Goal: Complete application form: Complete application form

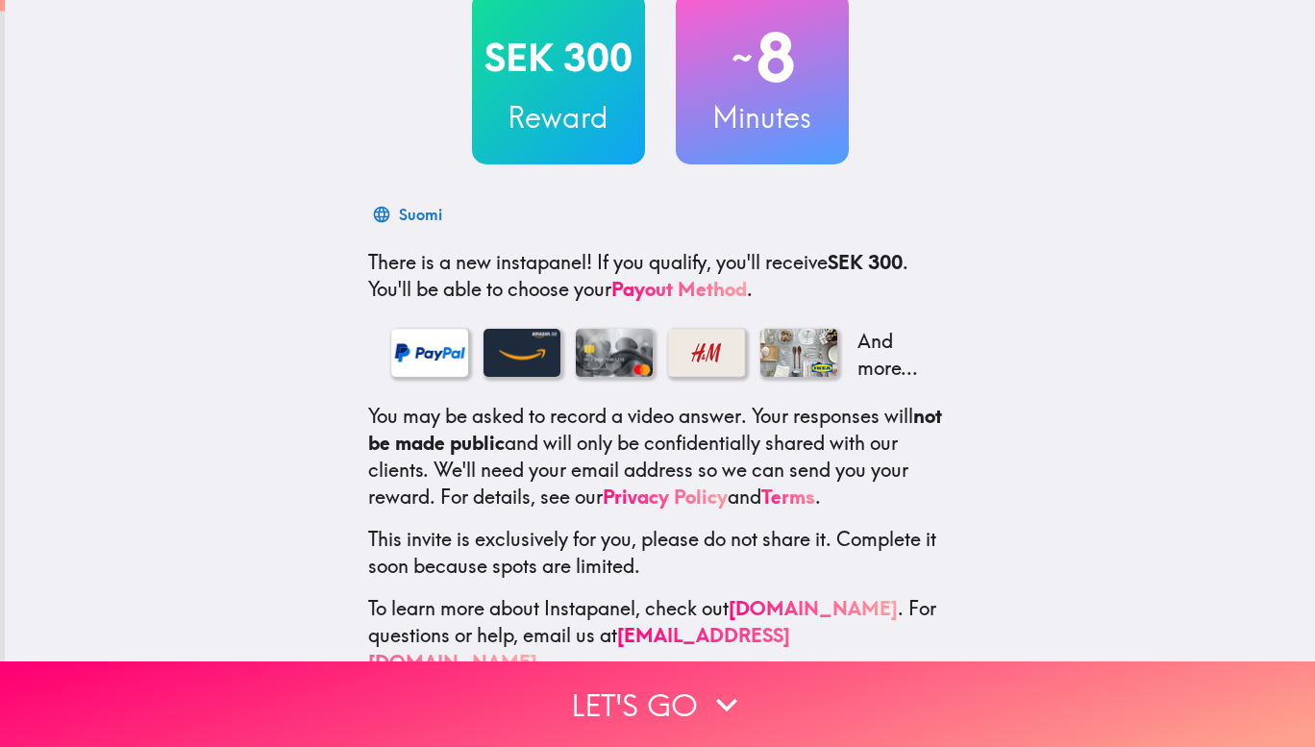
scroll to position [164, 0]
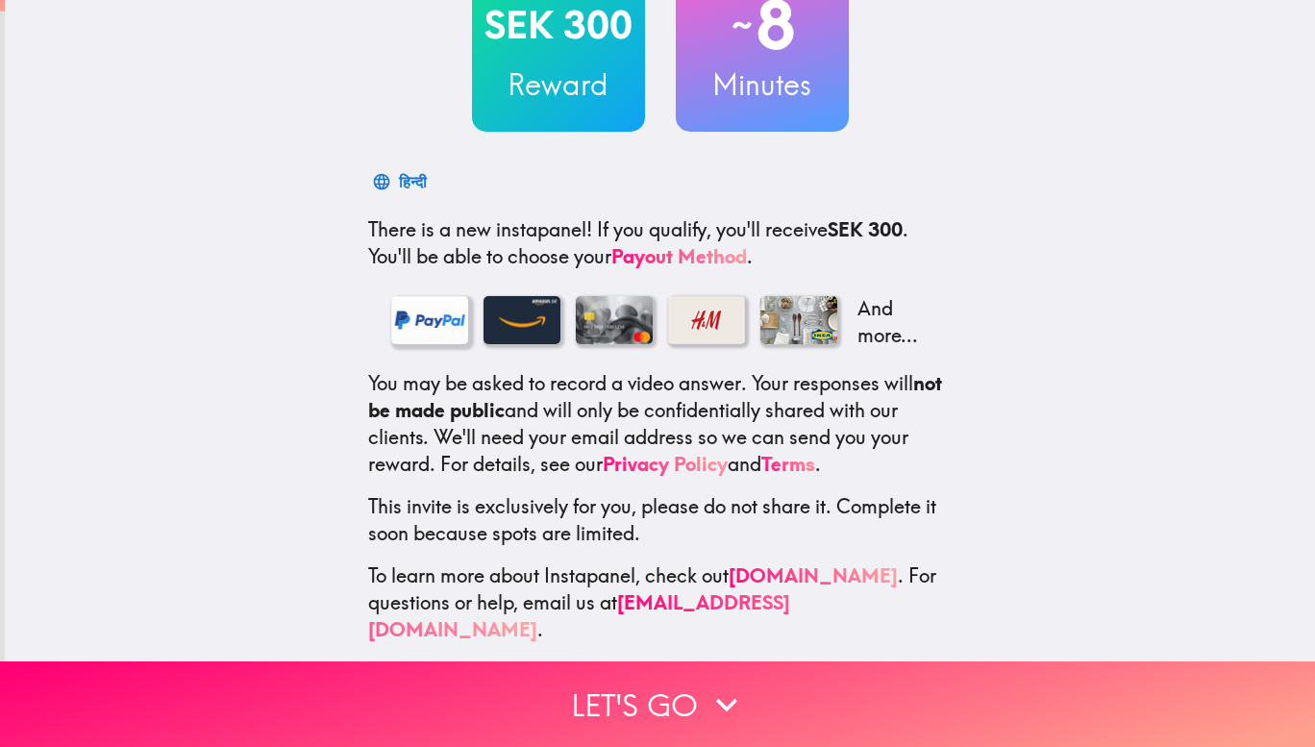
click at [421, 314] on div at bounding box center [429, 320] width 77 height 48
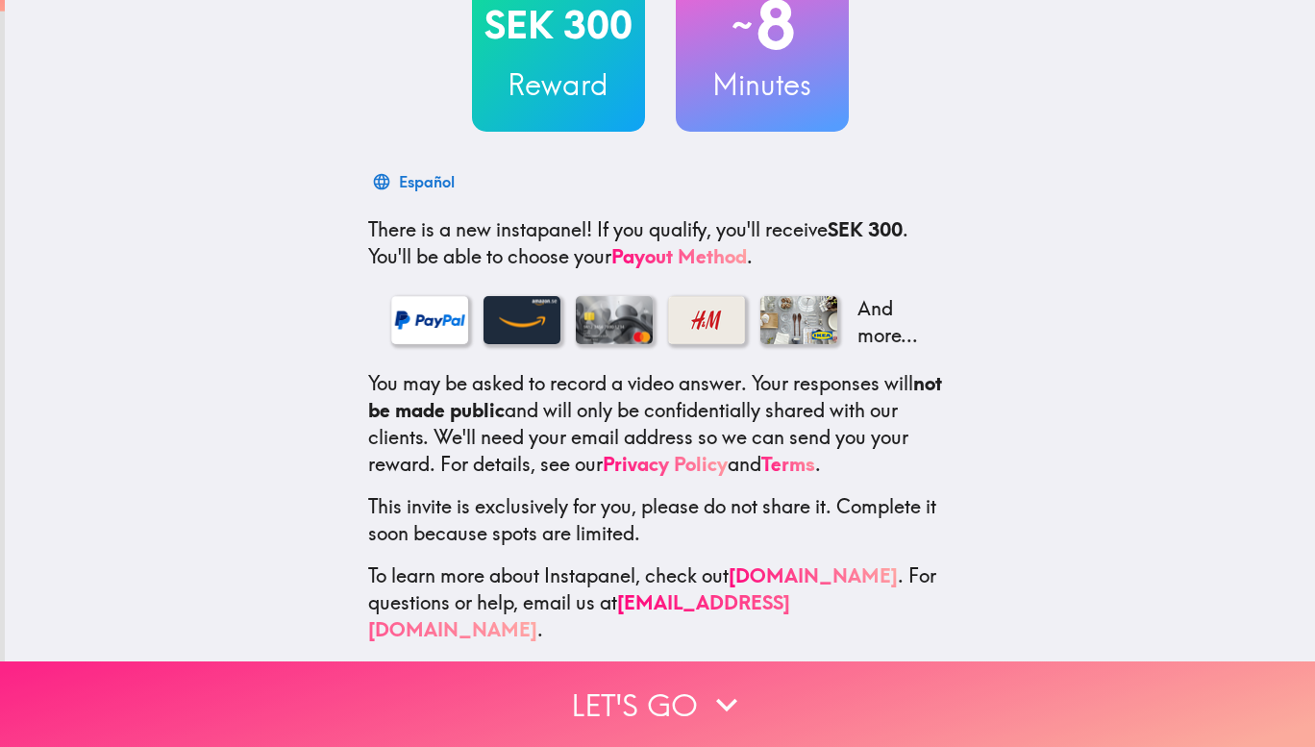
click at [676, 701] on button "Let's go" at bounding box center [657, 705] width 1315 height 86
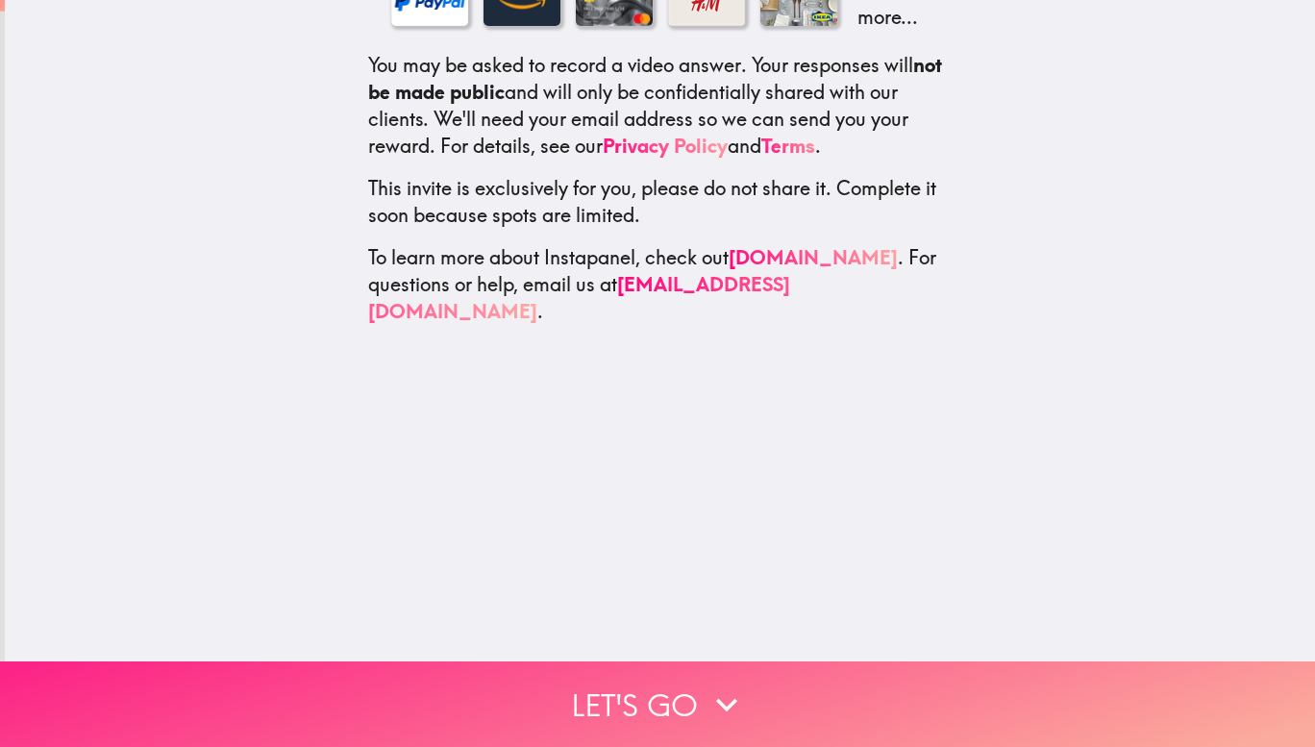
scroll to position [0, 0]
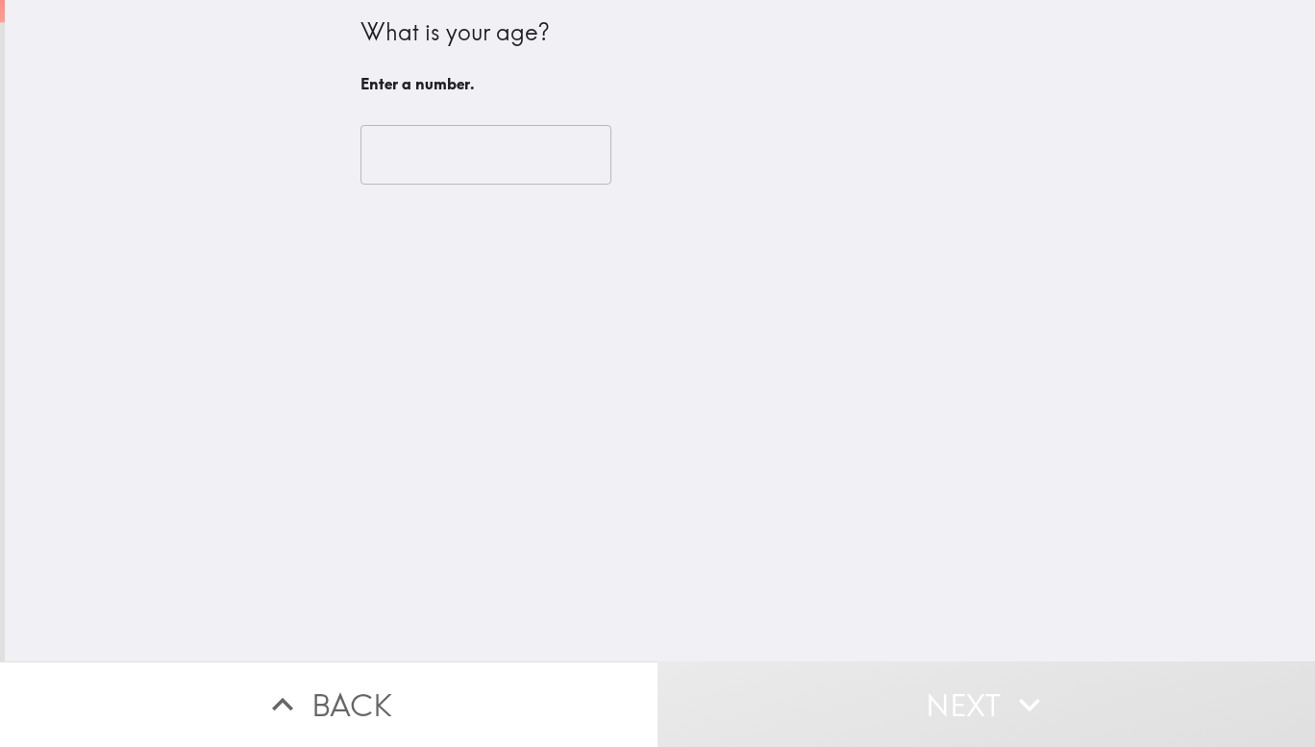
click at [484, 141] on input "number" at bounding box center [486, 155] width 251 height 60
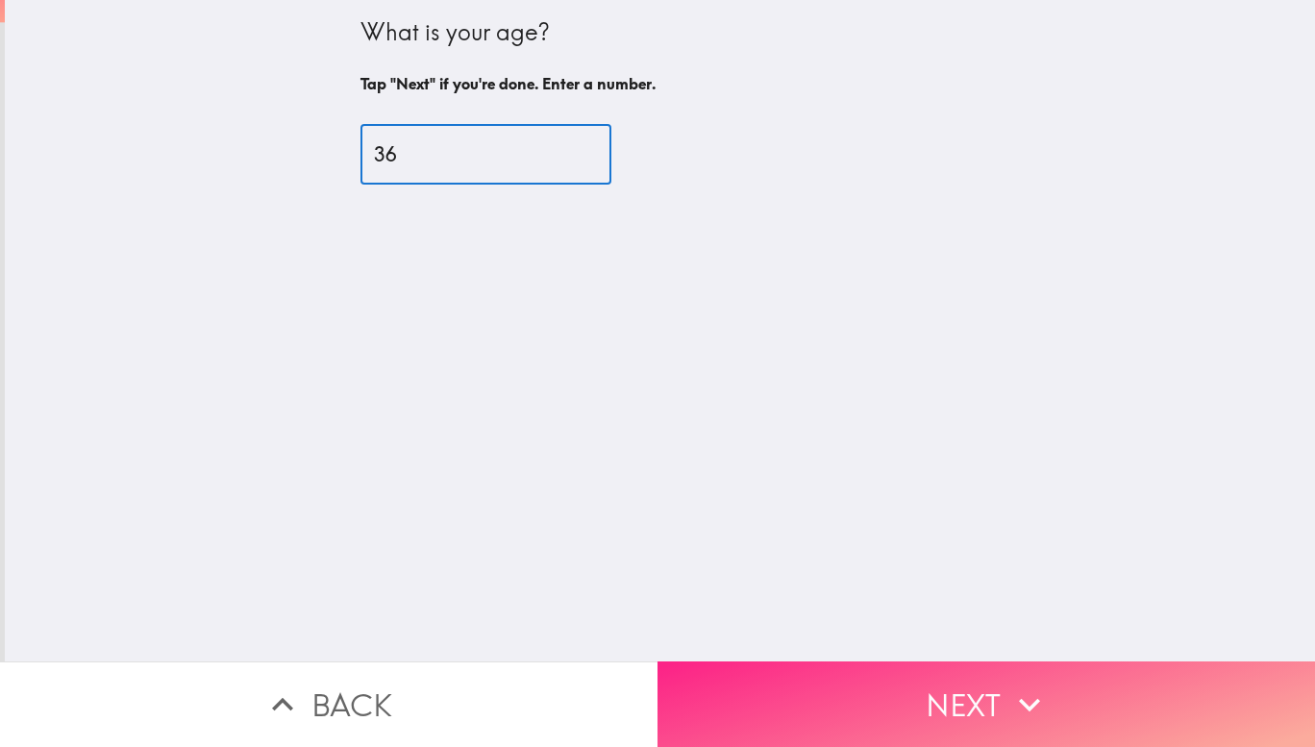
type input "36"
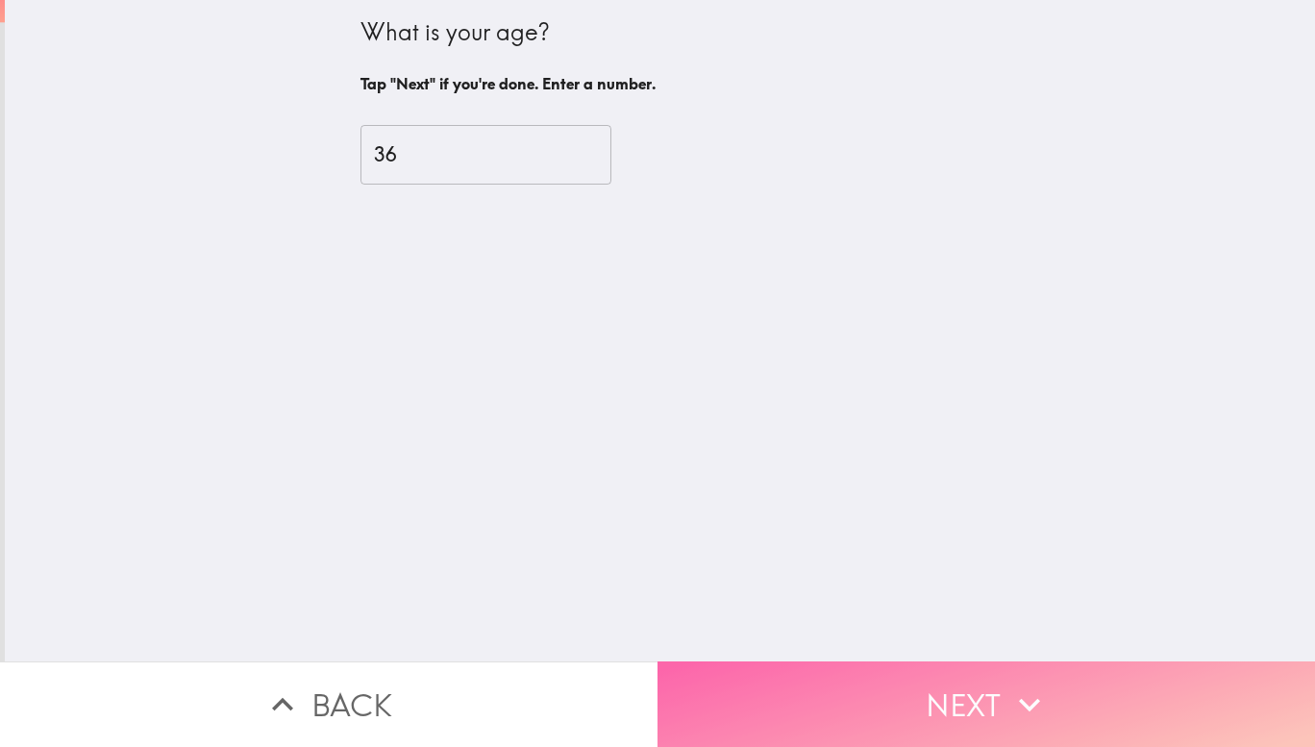
click at [944, 662] on button "Next" at bounding box center [987, 705] width 658 height 86
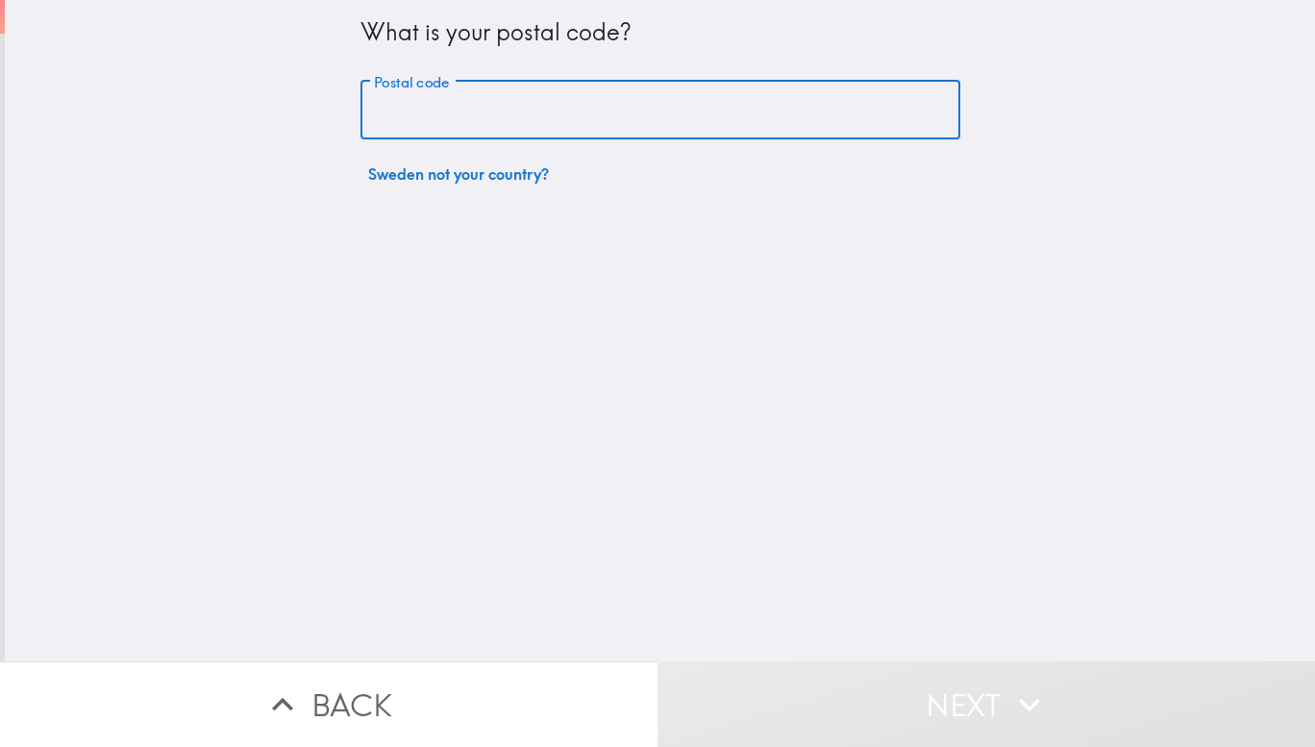
click at [495, 133] on input "Postal code" at bounding box center [661, 111] width 600 height 60
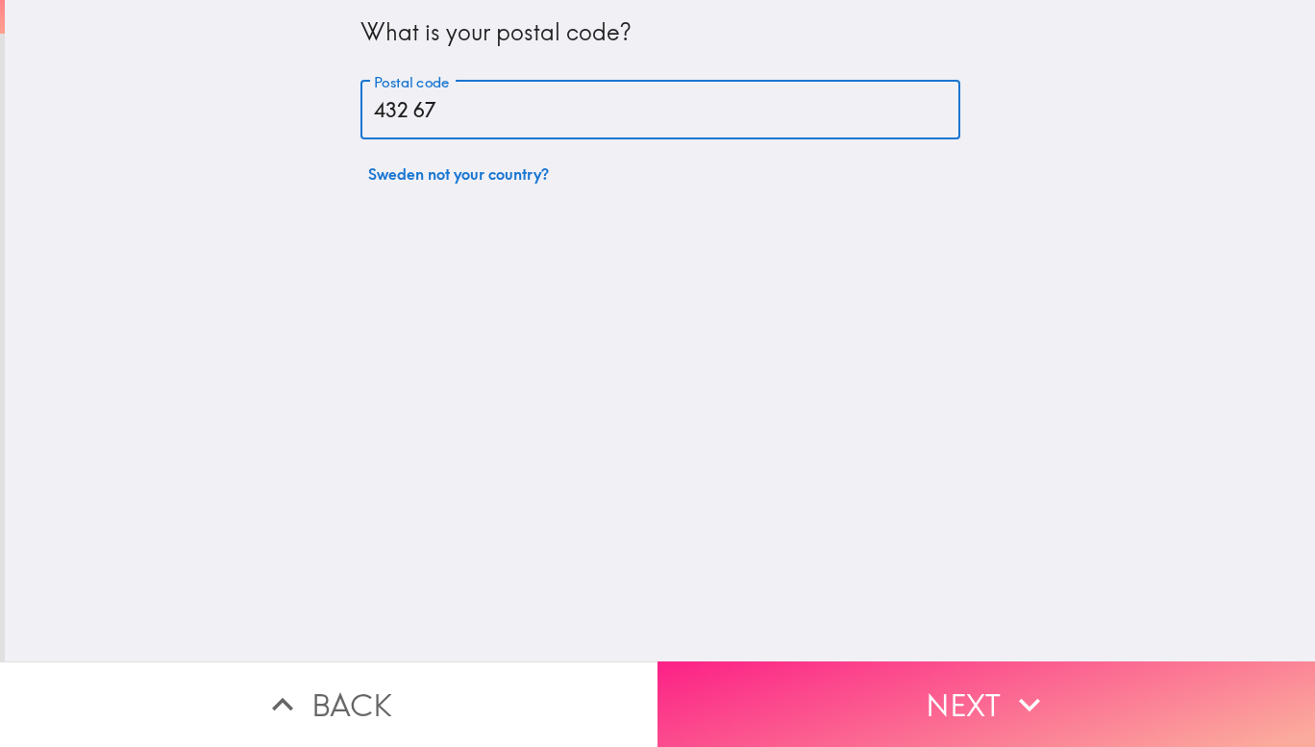
type input "432 67"
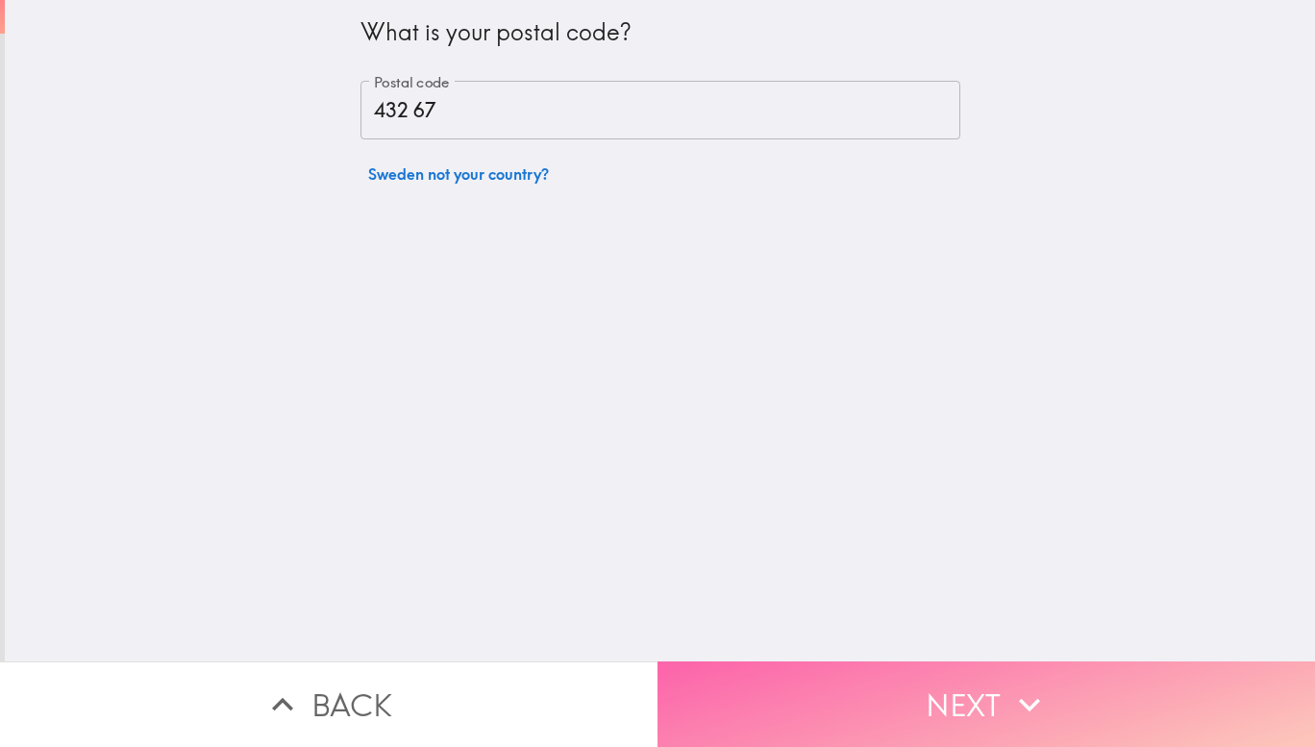
click at [922, 704] on button "Next" at bounding box center [987, 705] width 658 height 86
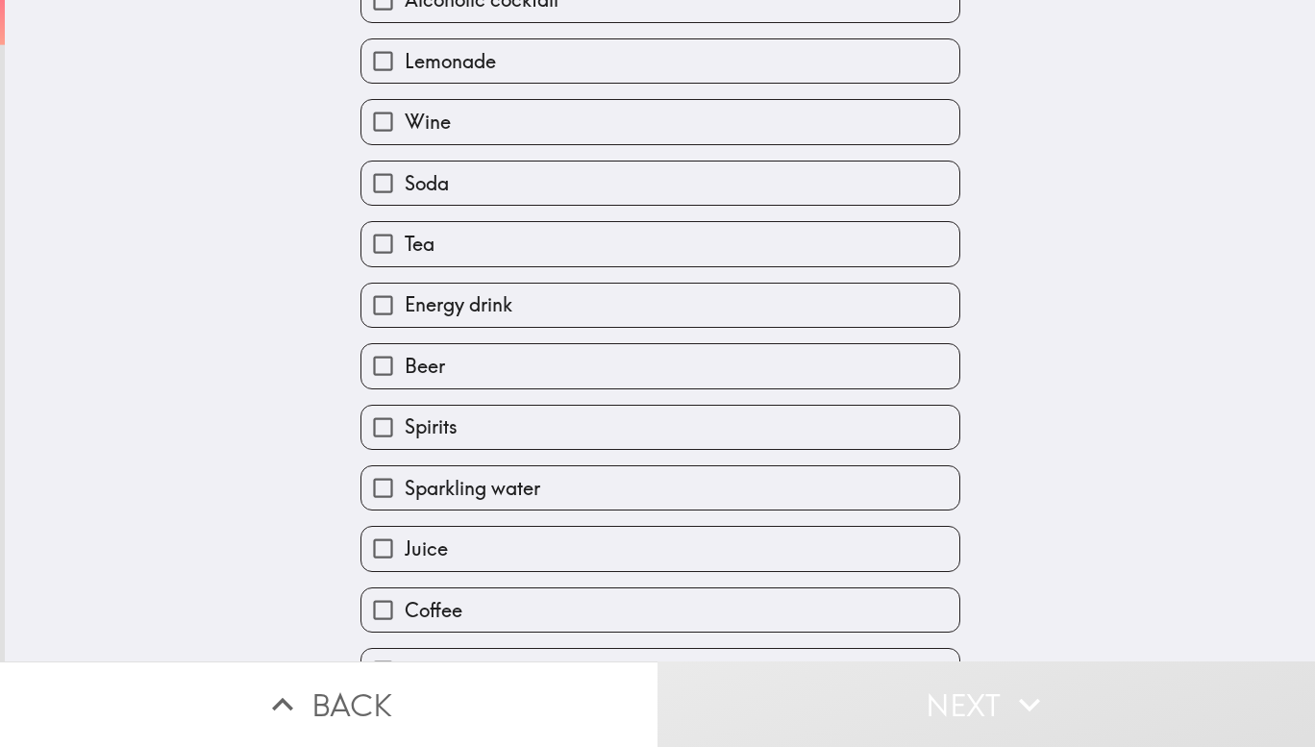
scroll to position [158, 0]
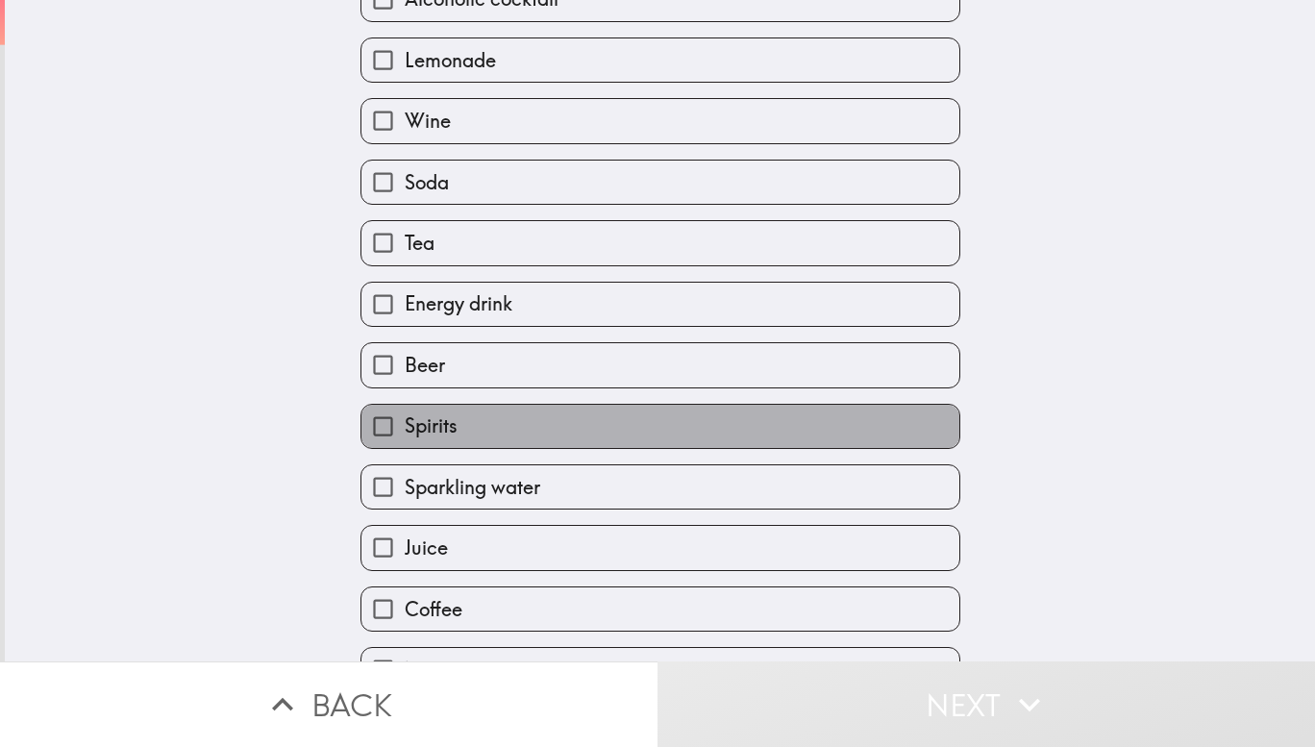
click at [398, 417] on label "Spirits" at bounding box center [661, 426] width 598 height 43
click at [398, 417] on input "Spirits" at bounding box center [383, 426] width 43 height 43
checkbox input "true"
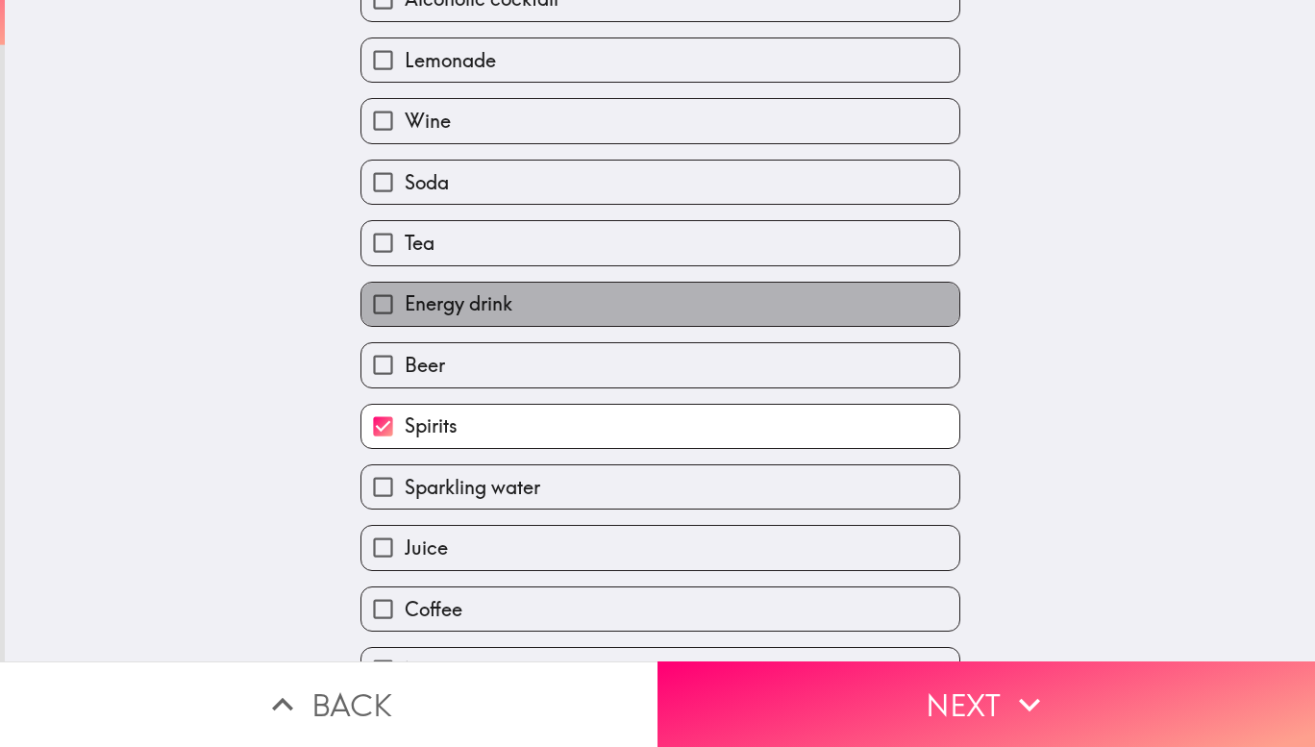
click at [425, 311] on span "Energy drink" at bounding box center [459, 303] width 108 height 27
click at [405, 311] on input "Energy drink" at bounding box center [383, 304] width 43 height 43
checkbox input "true"
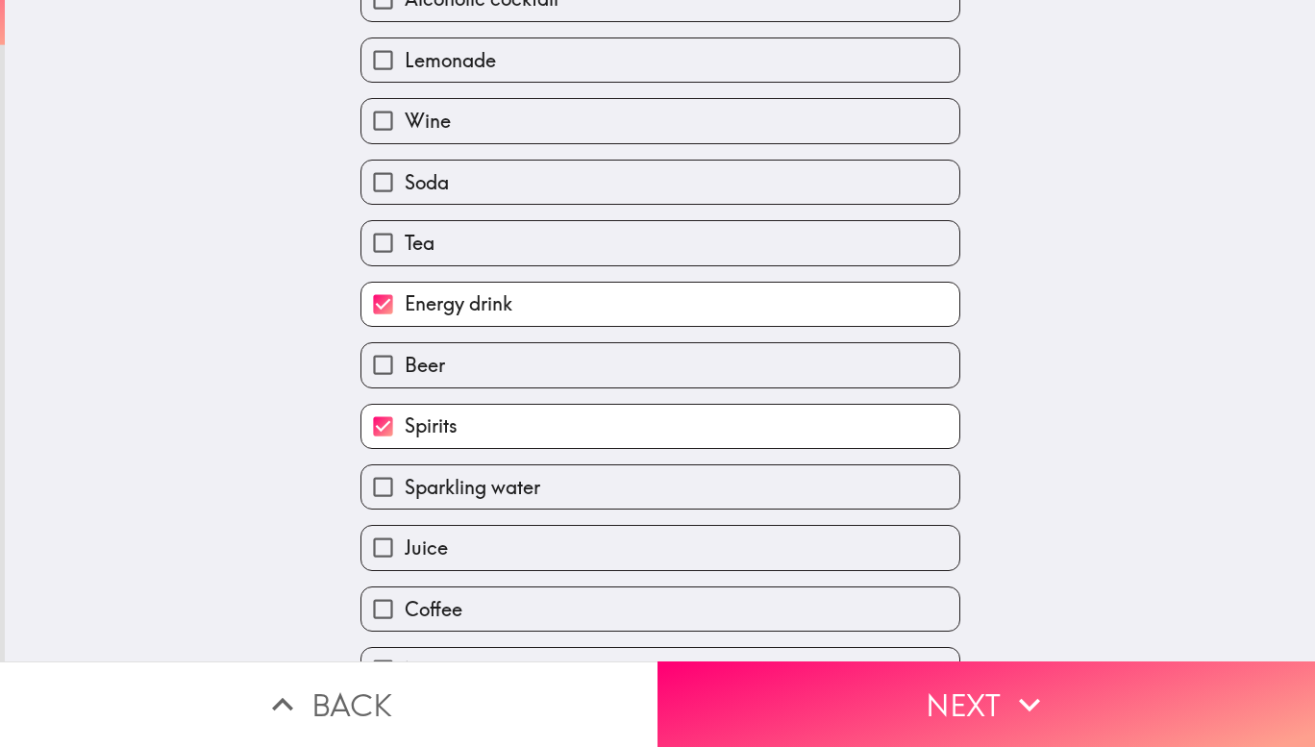
scroll to position [338, 0]
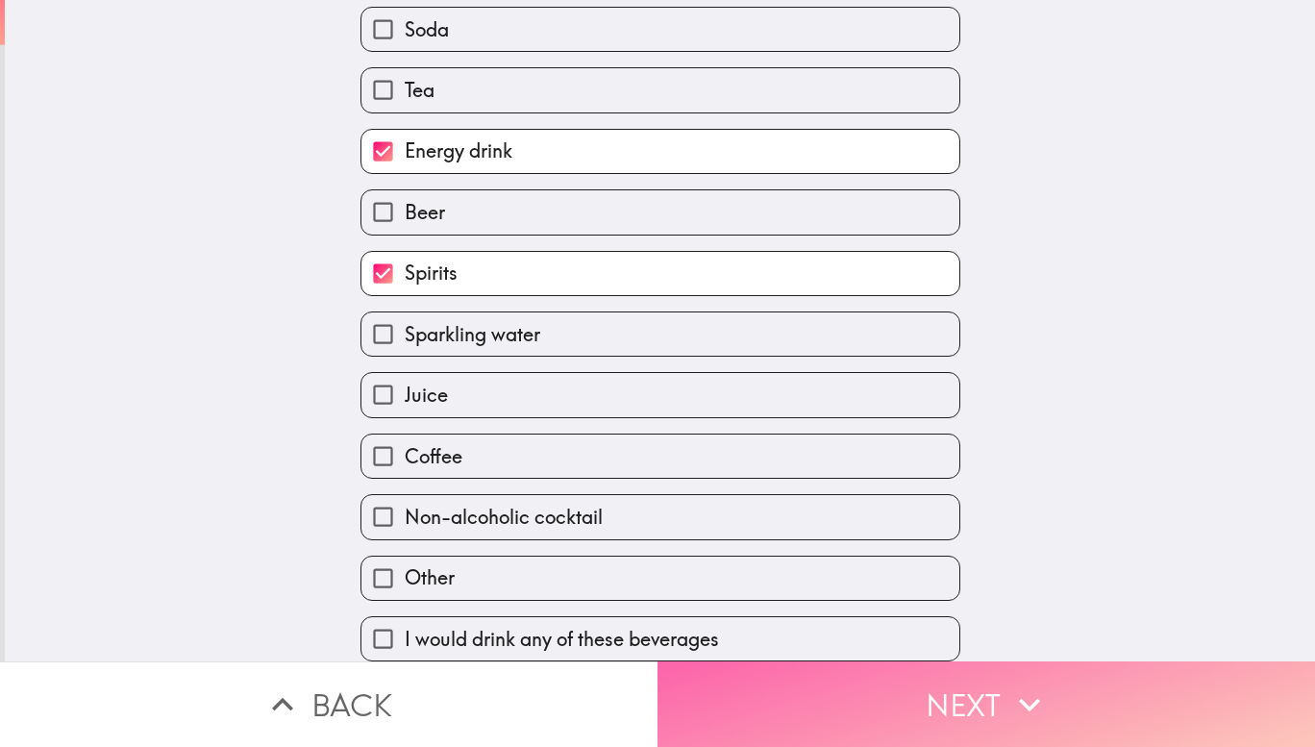
click at [980, 692] on button "Next" at bounding box center [987, 705] width 658 height 86
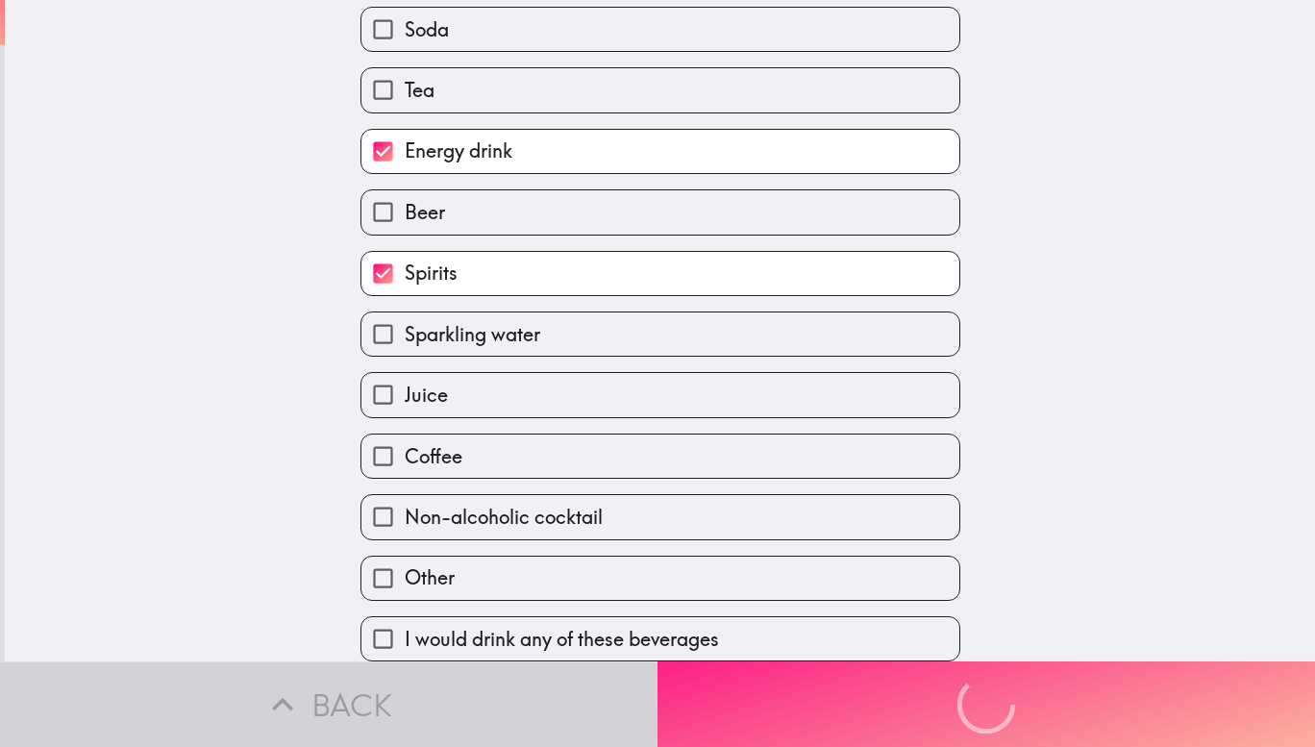
scroll to position [38, 0]
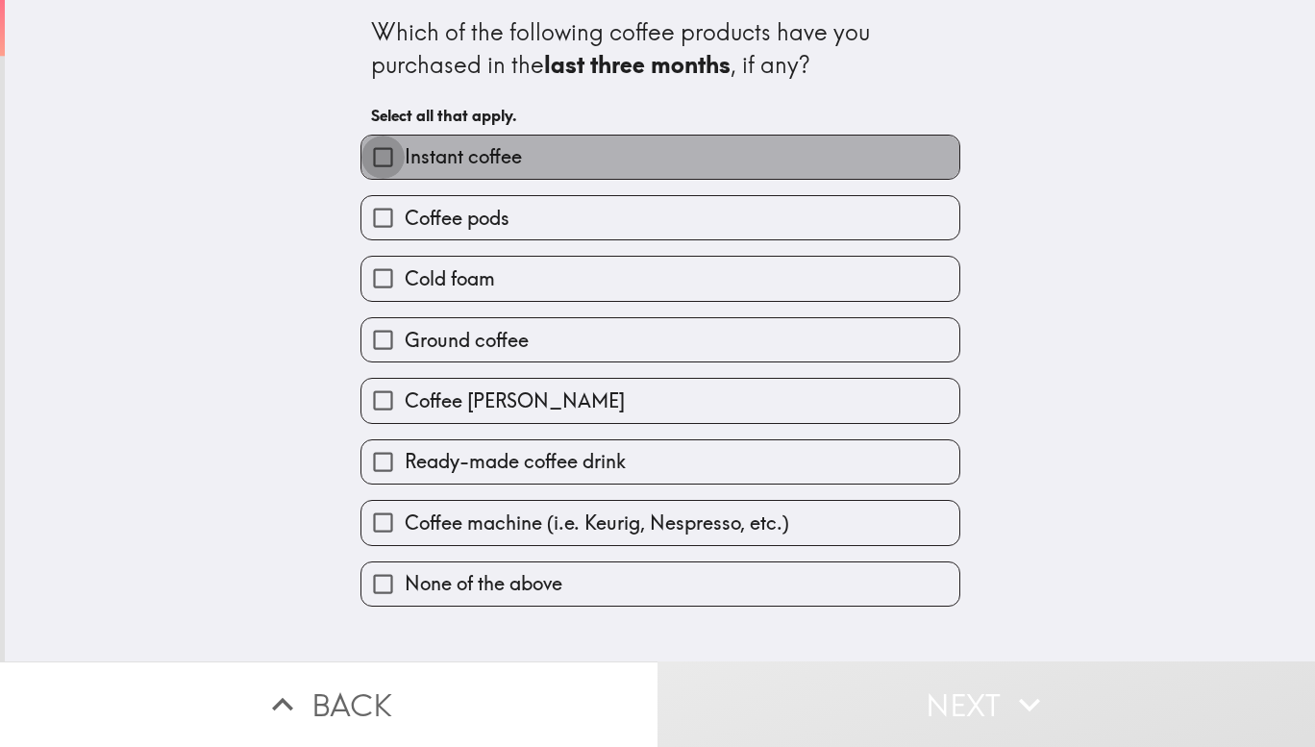
click at [389, 168] on input "Instant coffee" at bounding box center [383, 157] width 43 height 43
checkbox input "true"
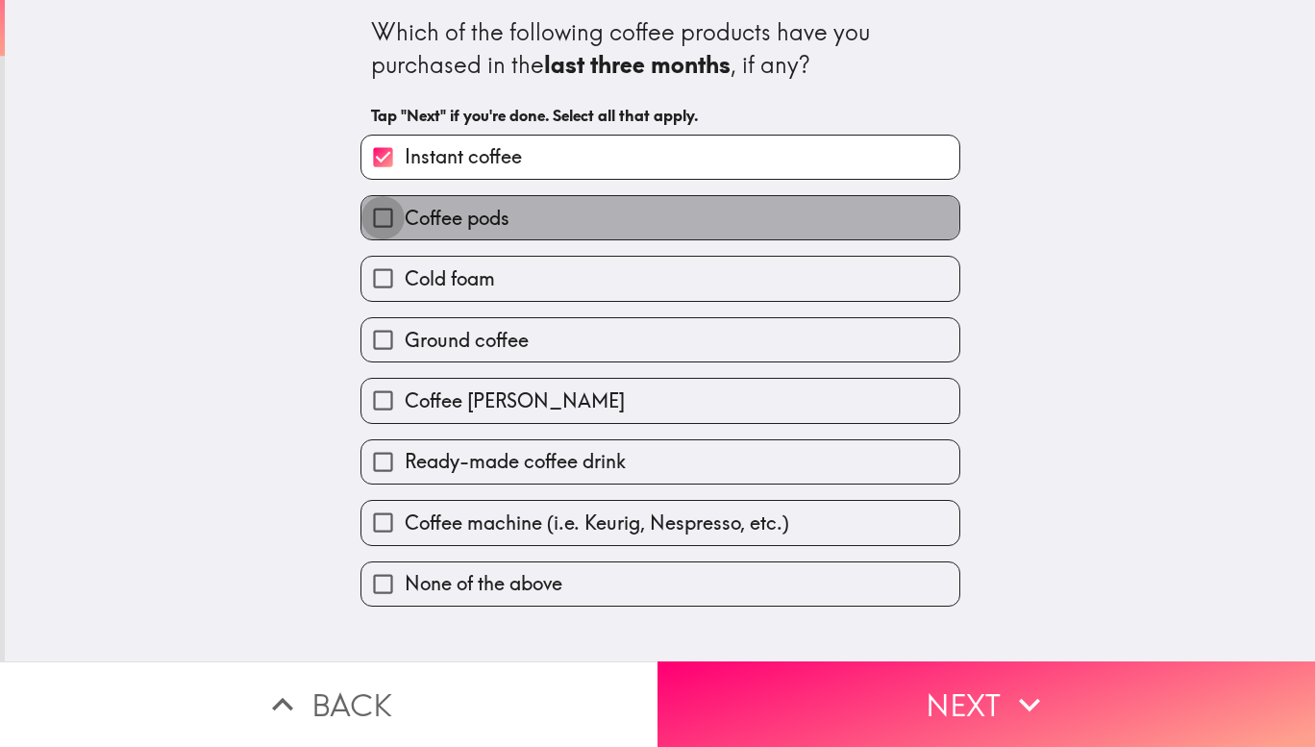
click at [389, 213] on input "Coffee pods" at bounding box center [383, 217] width 43 height 43
checkbox input "true"
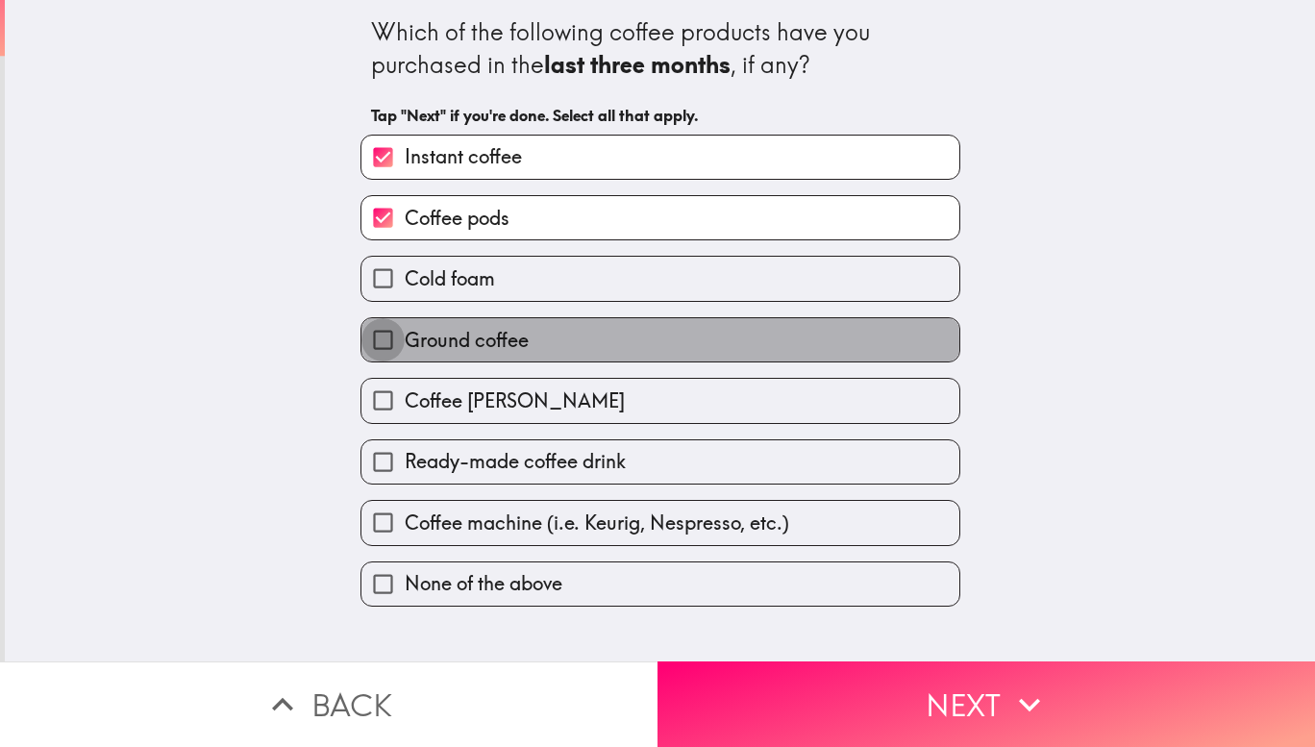
click at [381, 347] on input "Ground coffee" at bounding box center [383, 339] width 43 height 43
checkbox input "true"
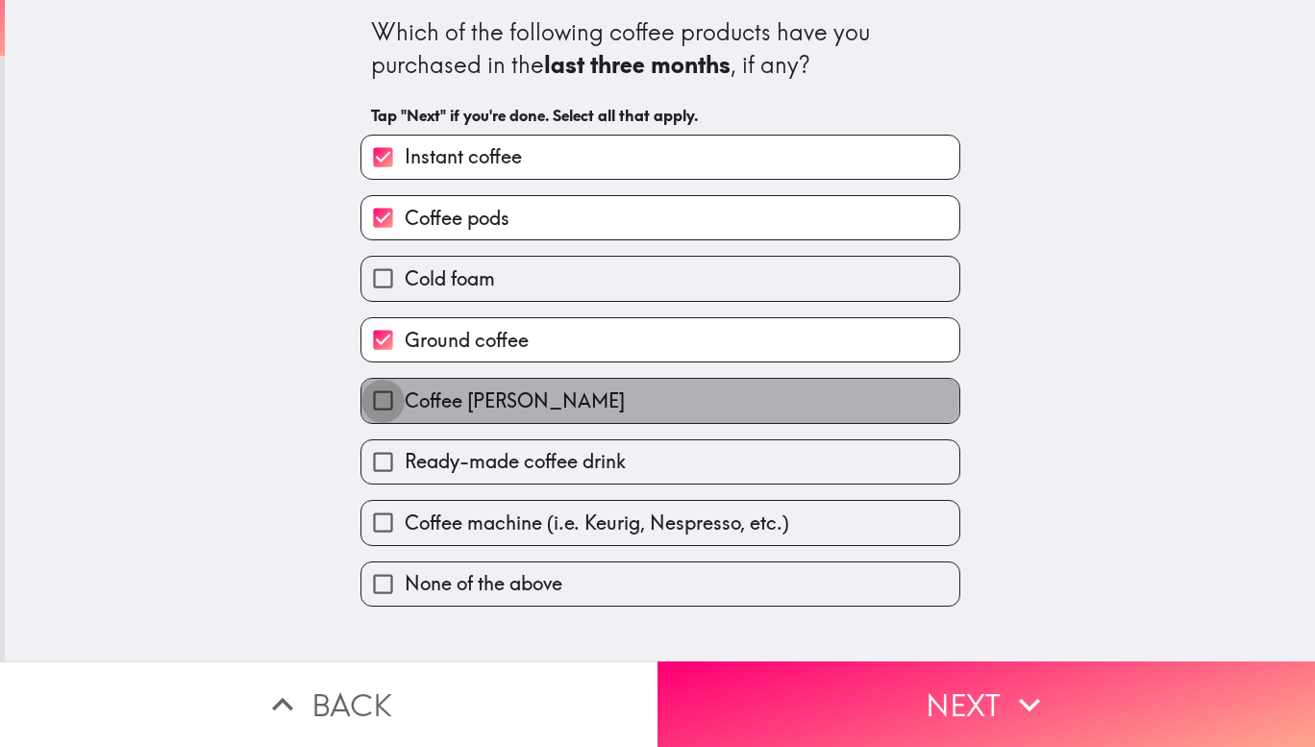
click at [378, 399] on input "Coffee [PERSON_NAME]" at bounding box center [383, 400] width 43 height 43
checkbox input "true"
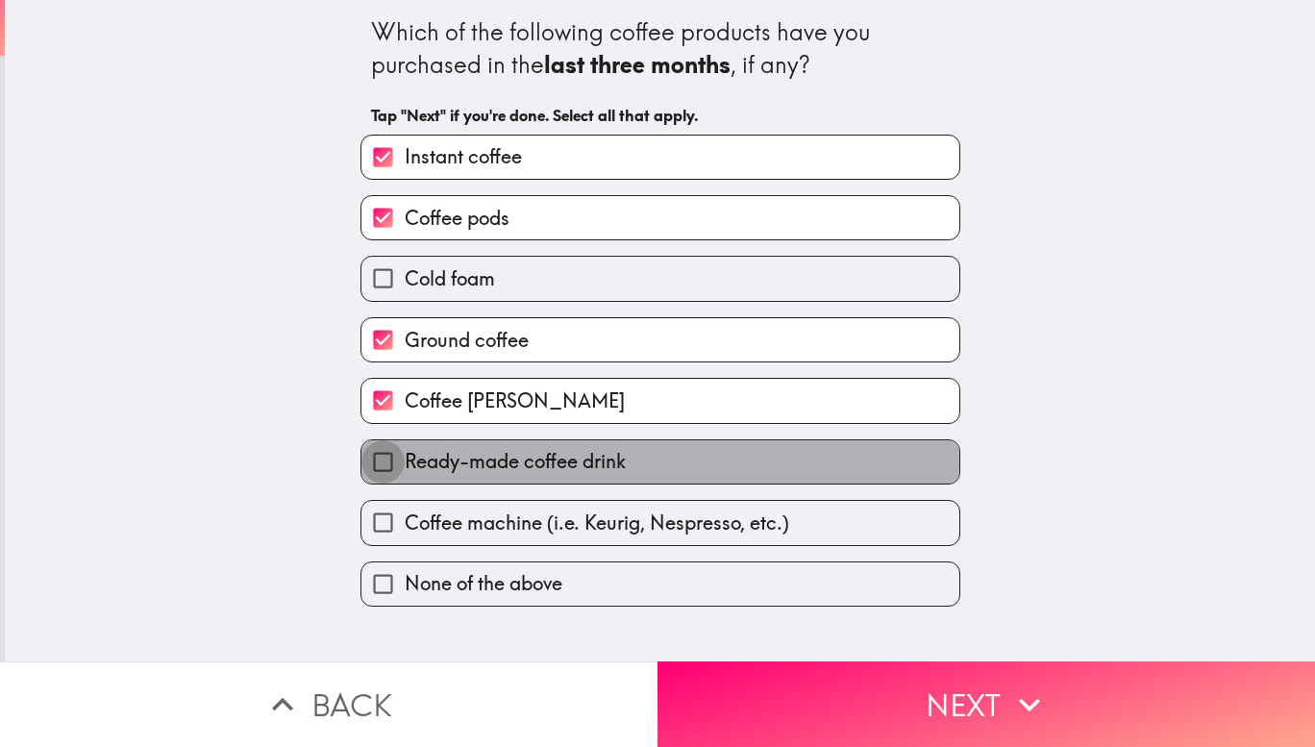
click at [371, 469] on input "Ready-made coffee drink" at bounding box center [383, 461] width 43 height 43
checkbox input "true"
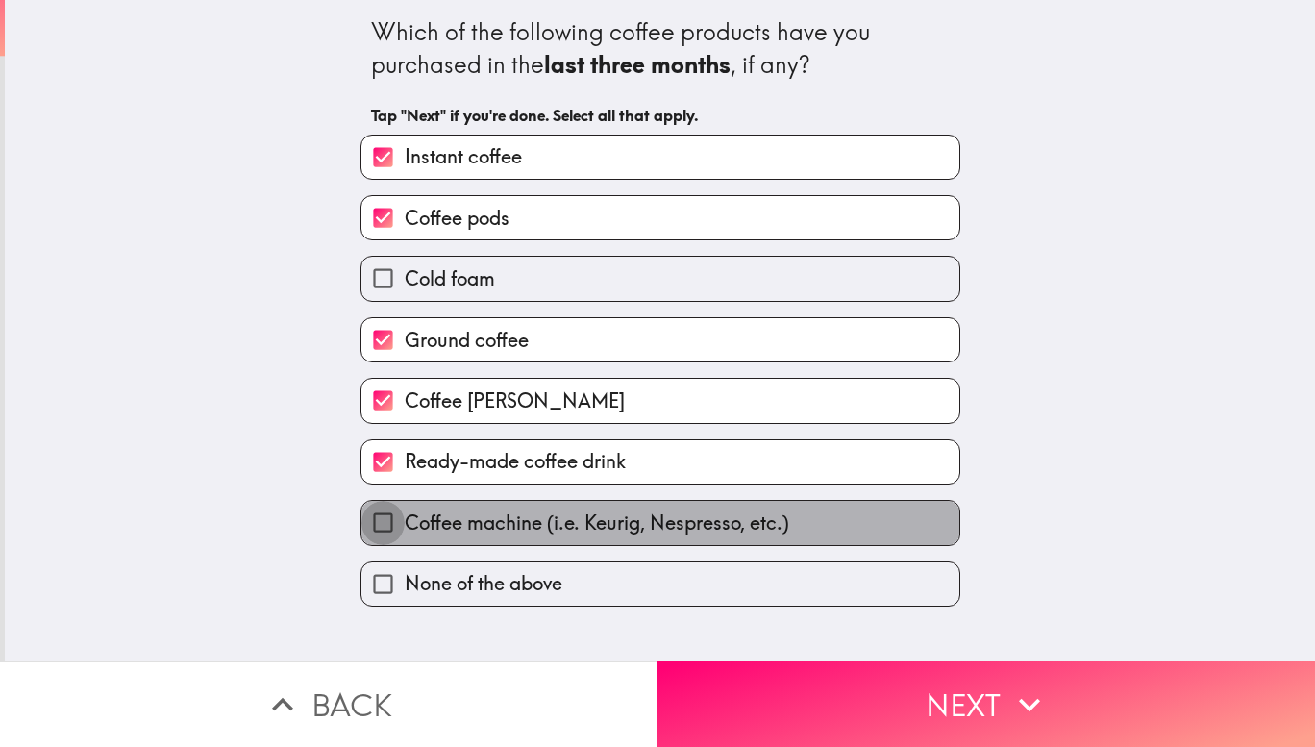
click at [371, 518] on input "Coffee machine (i.e. Keurig, Nespresso, etc.)" at bounding box center [383, 522] width 43 height 43
checkbox input "true"
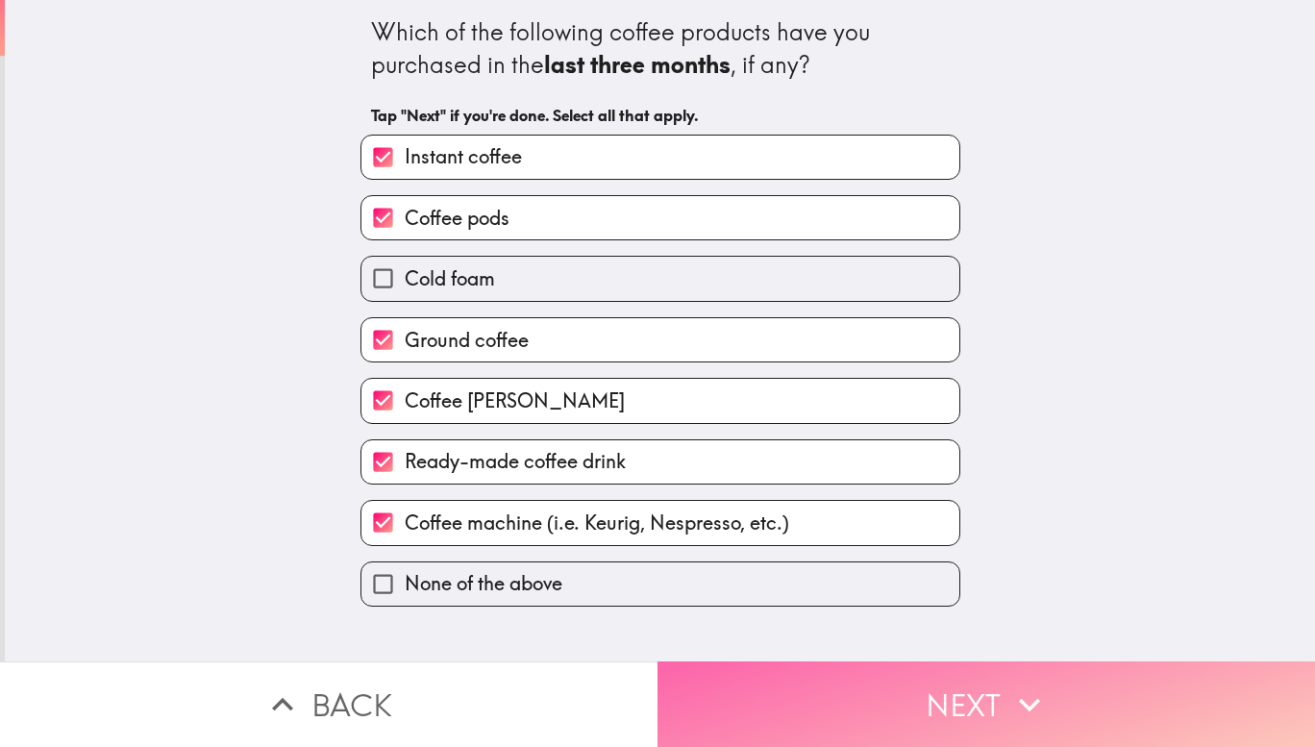
click at [919, 698] on button "Next" at bounding box center [987, 705] width 658 height 86
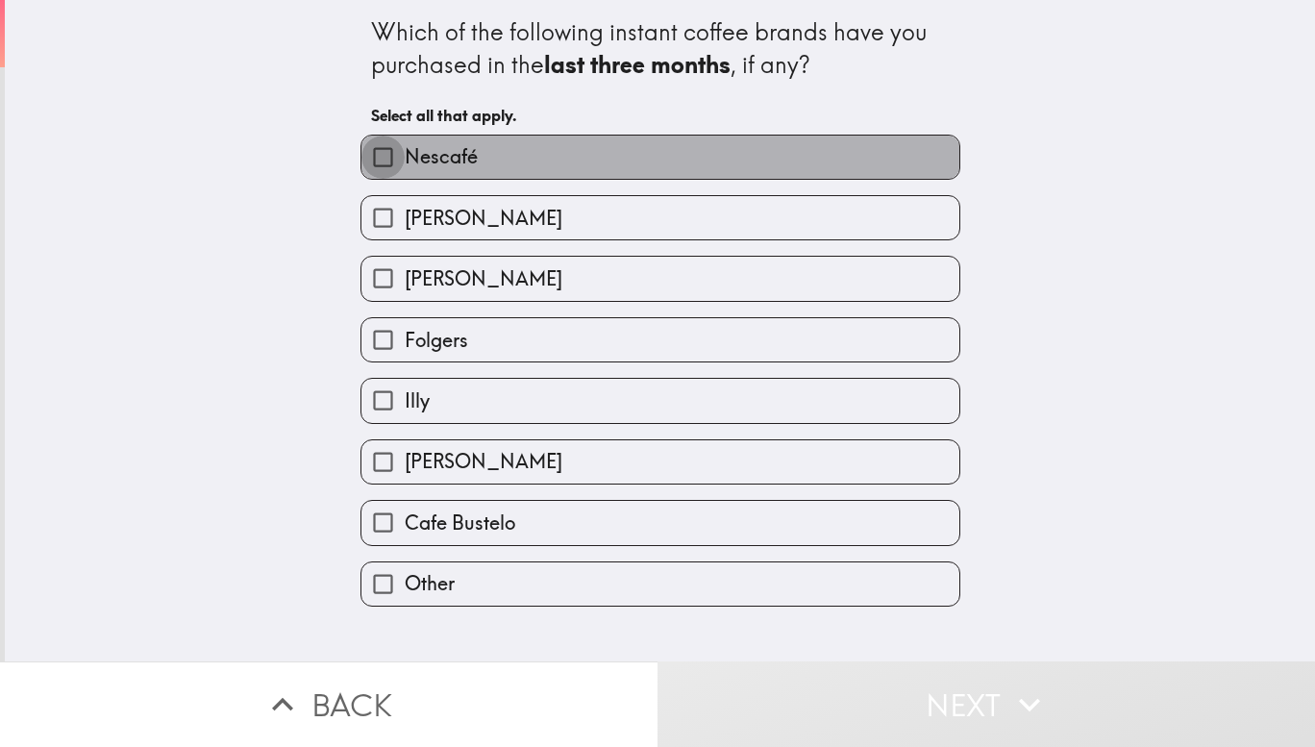
click at [388, 174] on input "Nescafé" at bounding box center [383, 157] width 43 height 43
checkbox input "true"
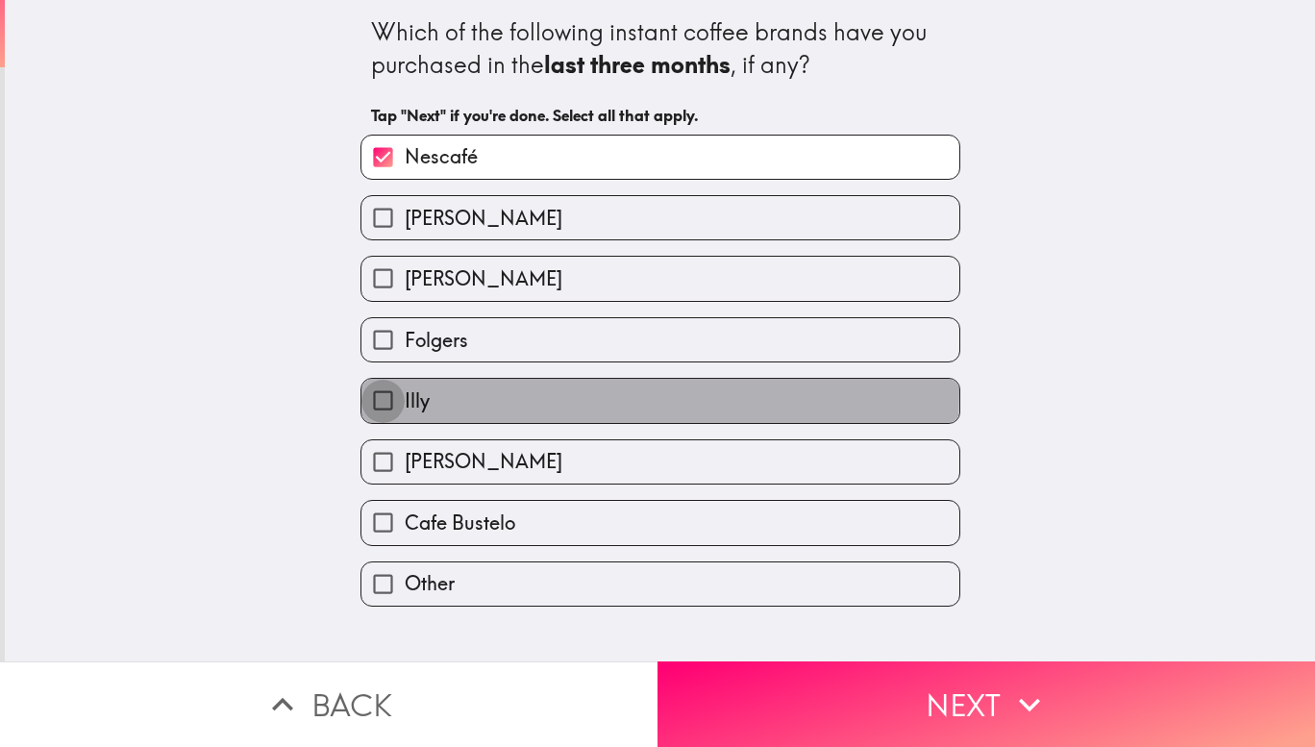
click at [374, 395] on input "Illy" at bounding box center [383, 400] width 43 height 43
checkbox input "true"
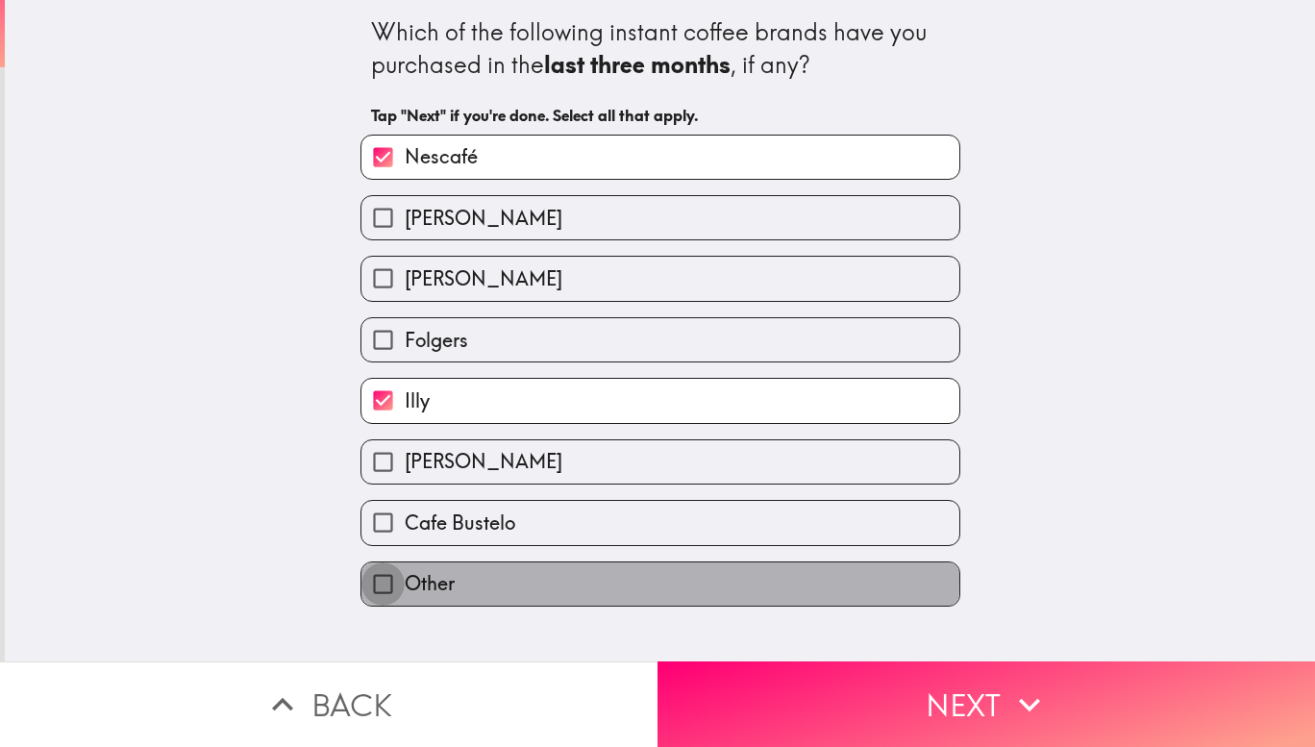
click at [385, 587] on input "Other" at bounding box center [383, 584] width 43 height 43
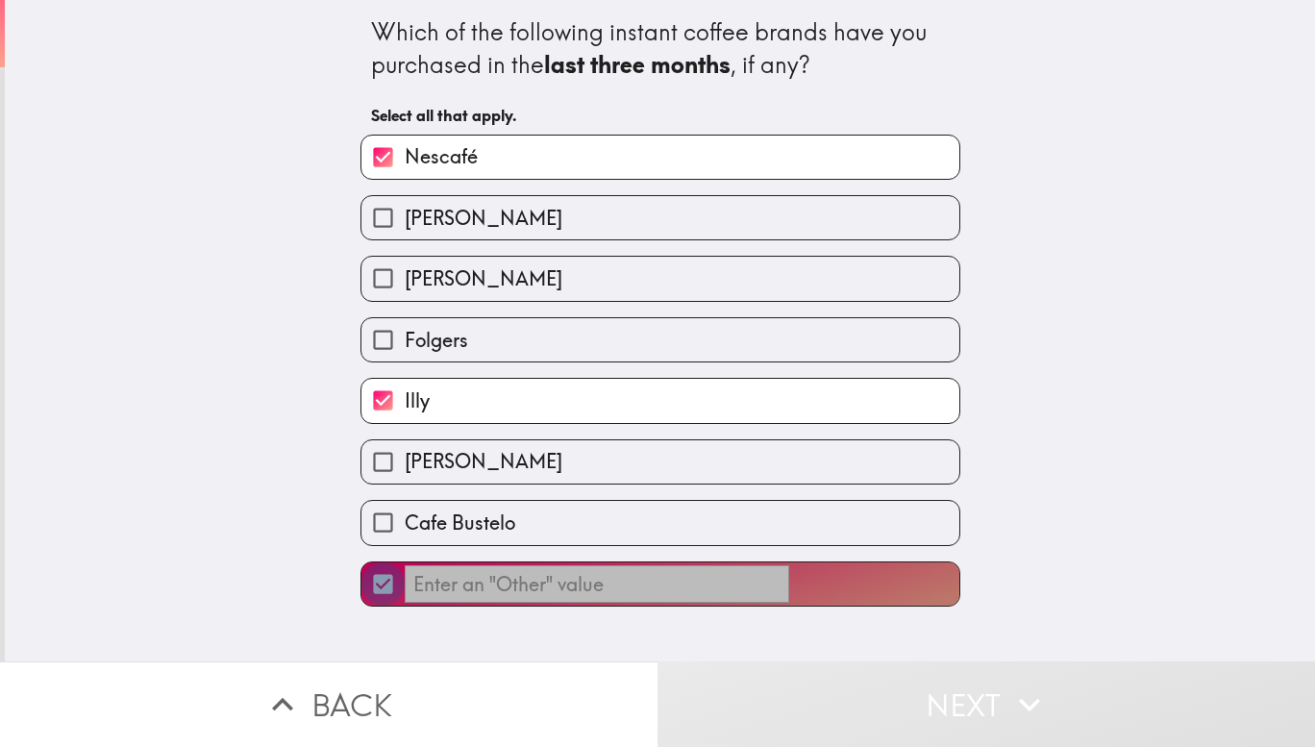
click at [371, 591] on input "​" at bounding box center [383, 584] width 43 height 43
checkbox input "false"
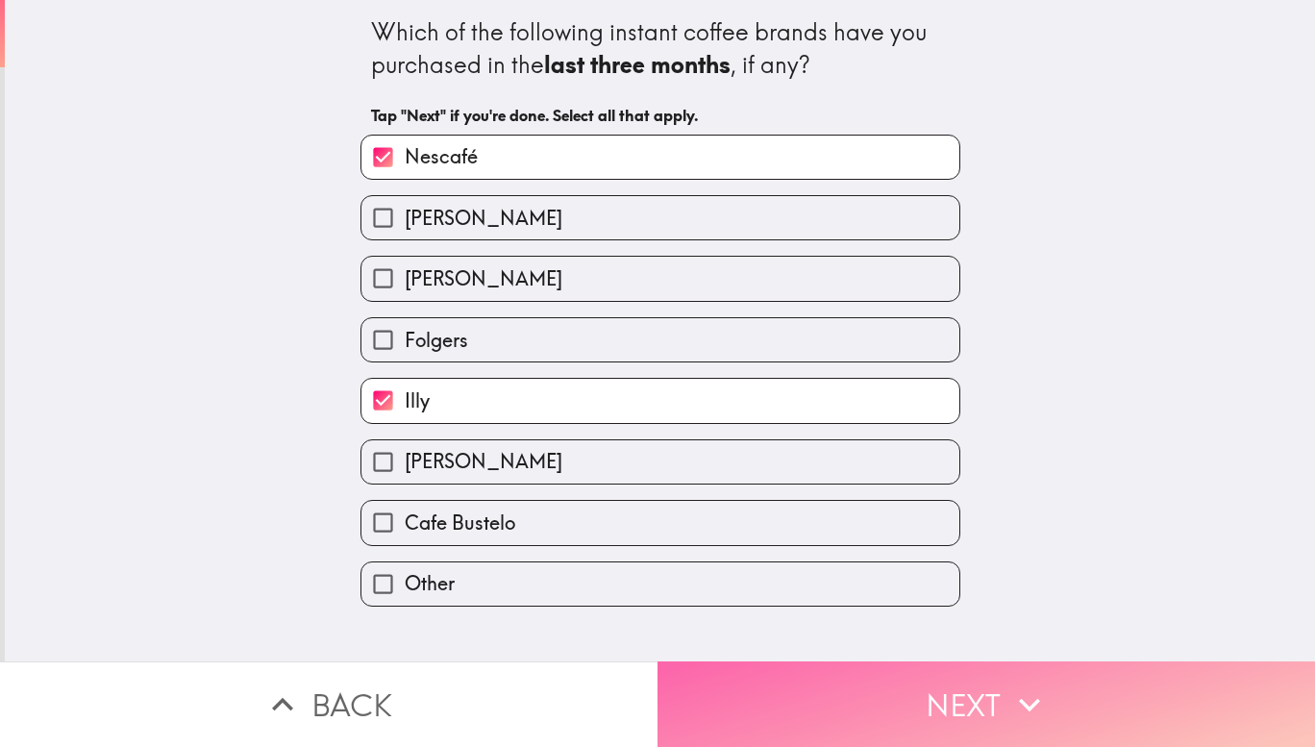
click at [1014, 684] on icon "button" at bounding box center [1030, 705] width 42 height 42
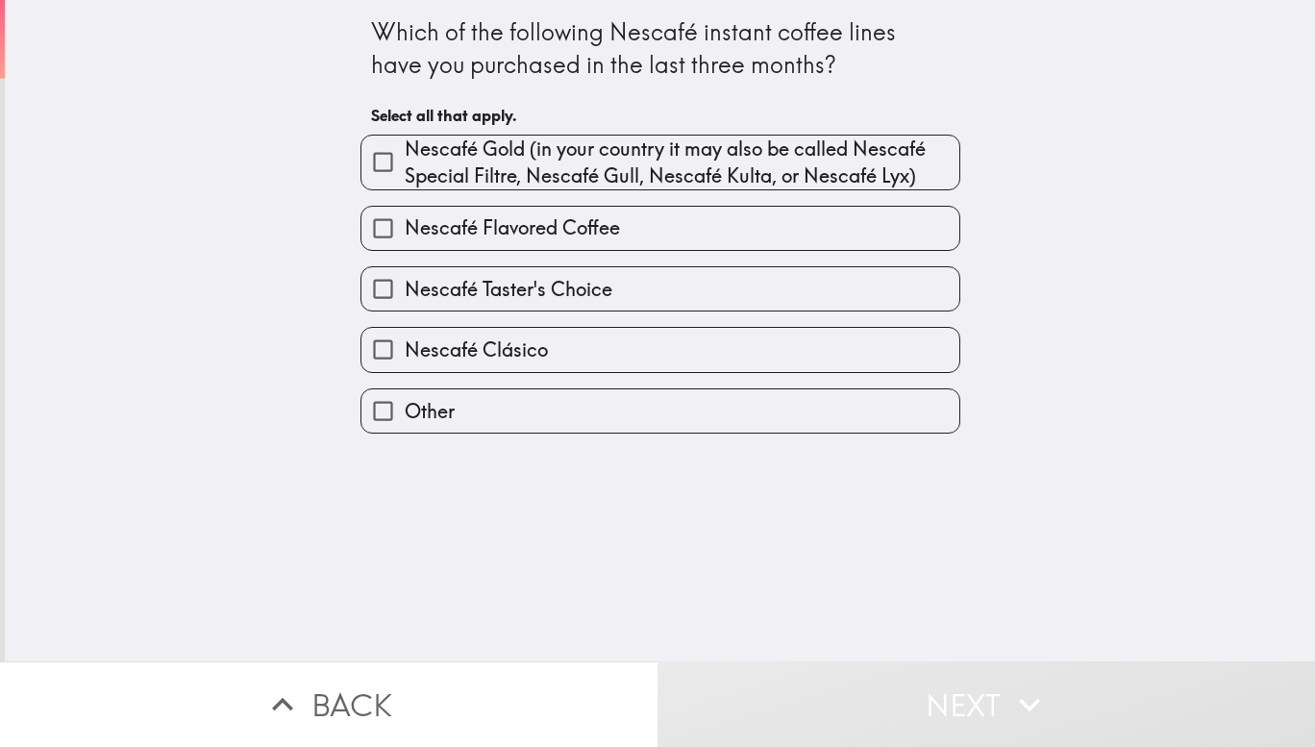
click at [428, 131] on div "Nescafé Gold (in your country it may also be called Nescafé Special Filtre, Nes…" at bounding box center [652, 154] width 615 height 71
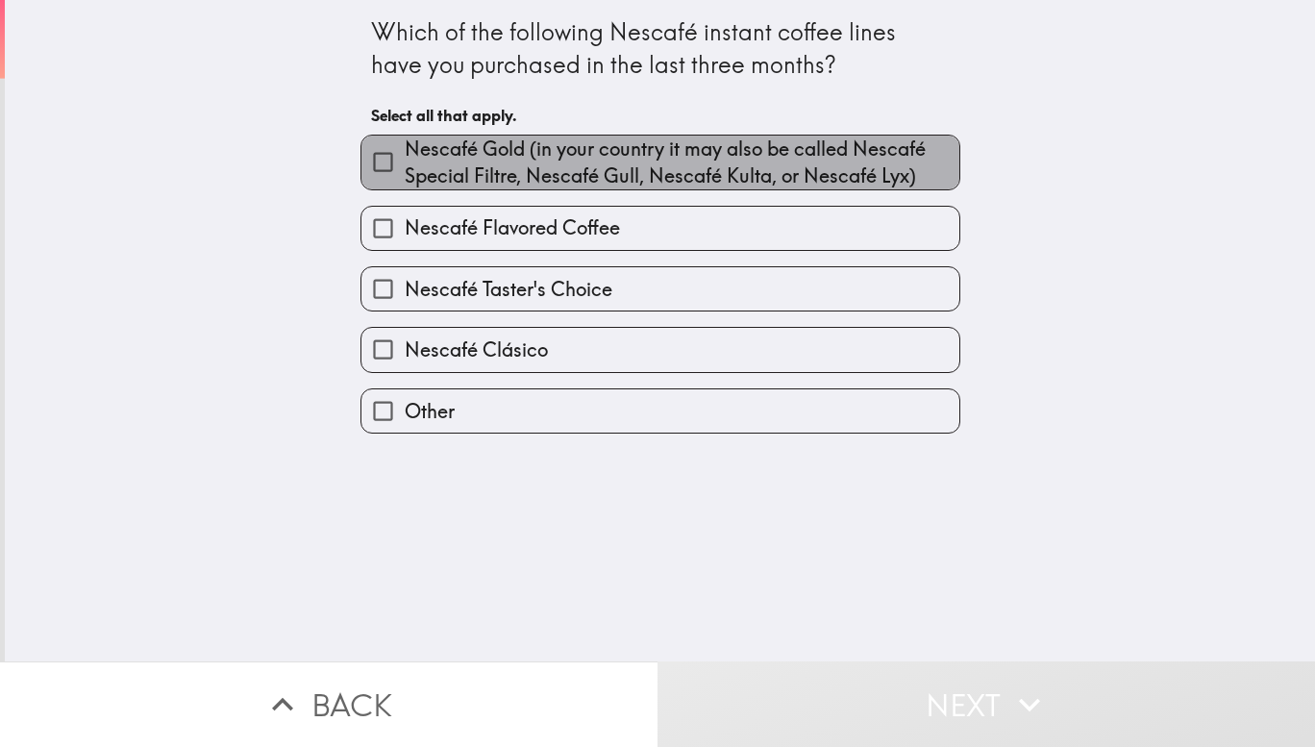
click at [426, 152] on span "Nescafé Gold (in your country it may also be called Nescafé Special Filtre, Nes…" at bounding box center [682, 163] width 555 height 54
click at [405, 152] on input "Nescafé Gold (in your country it may also be called Nescafé Special Filtre, Nes…" at bounding box center [383, 161] width 43 height 43
checkbox input "true"
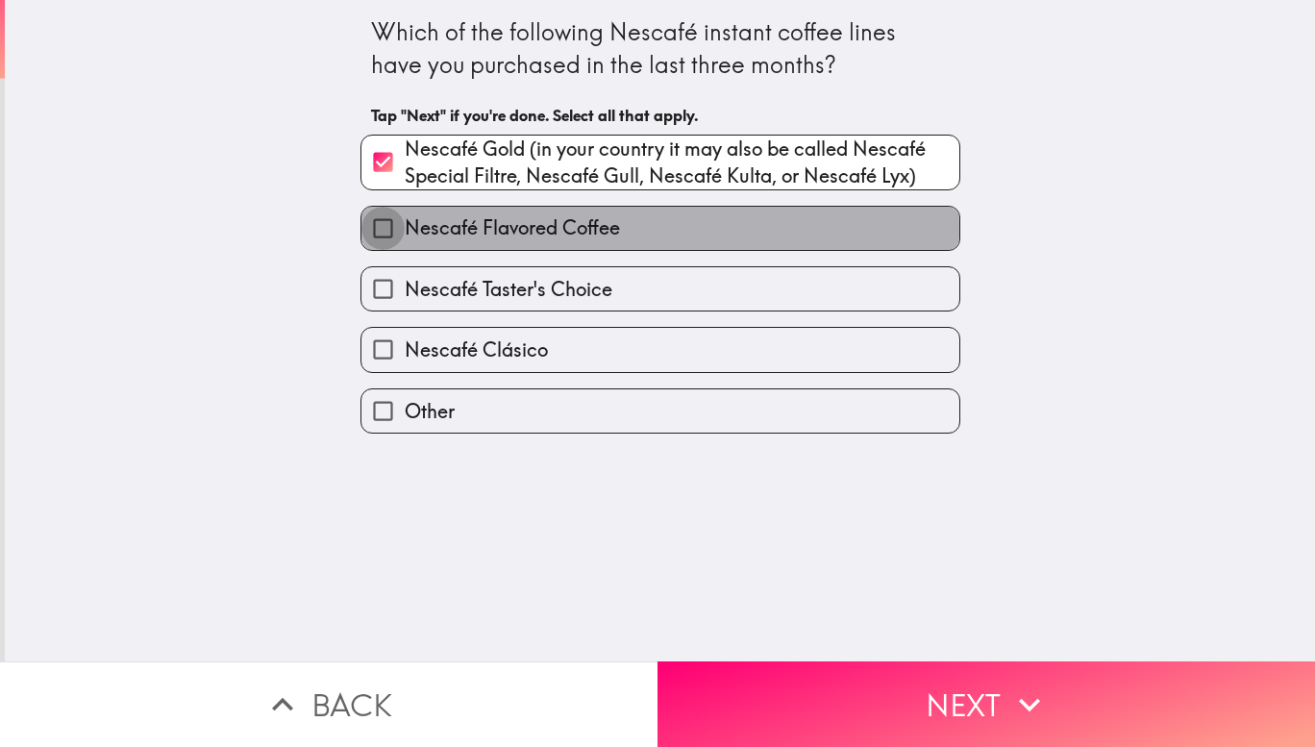
click at [383, 233] on input "Nescafé Flavored Coffee" at bounding box center [383, 228] width 43 height 43
checkbox input "true"
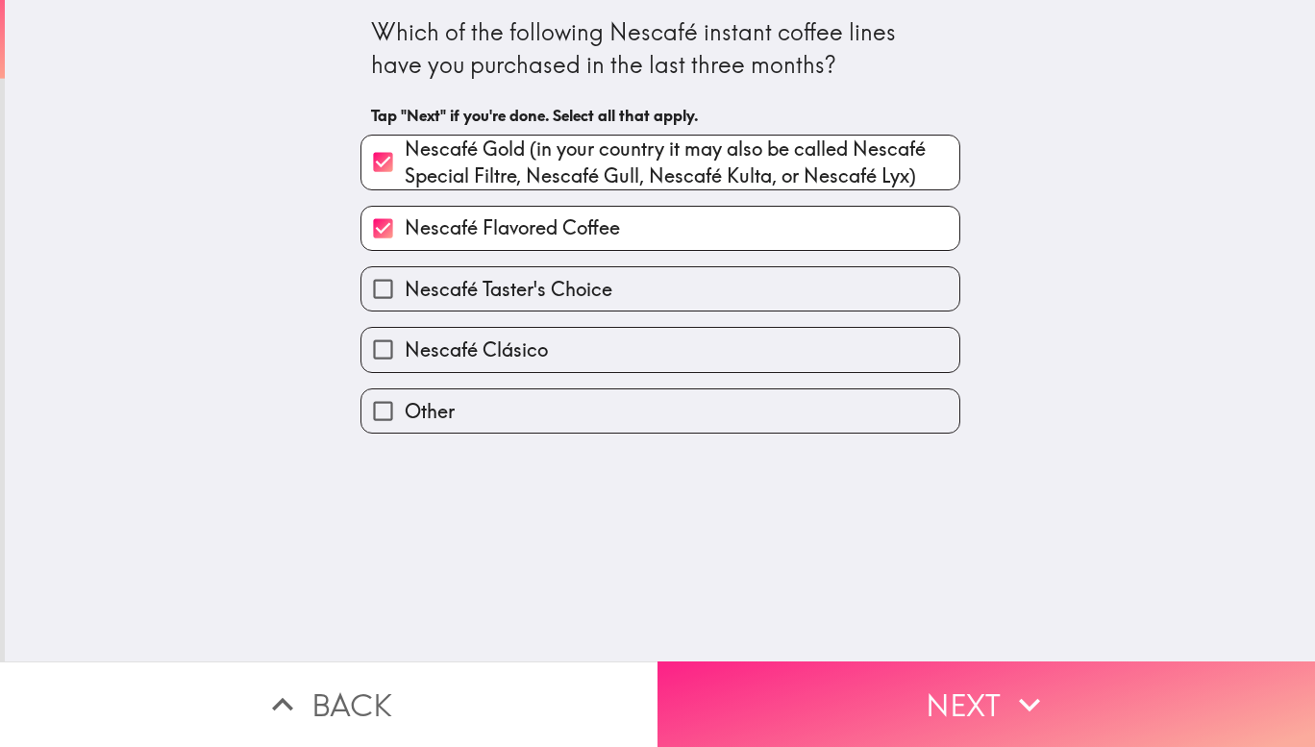
click at [984, 703] on button "Next" at bounding box center [987, 705] width 658 height 86
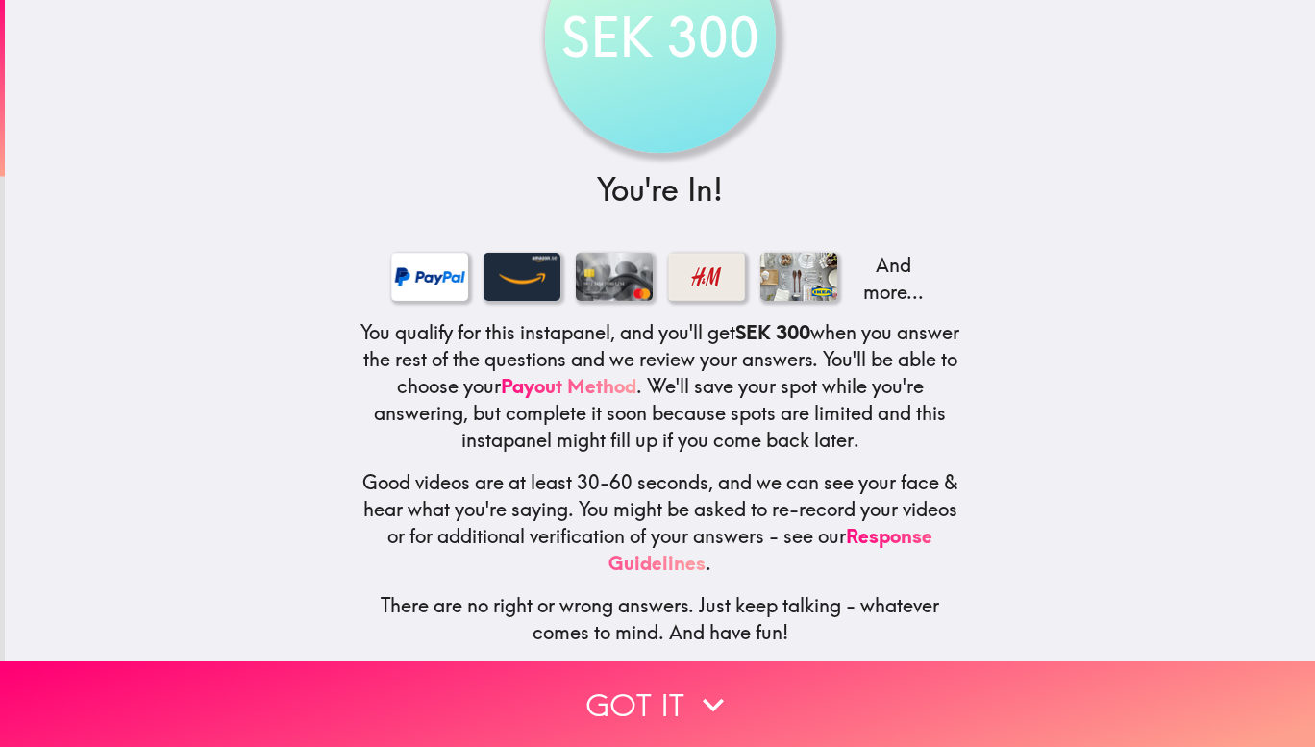
scroll to position [123, 0]
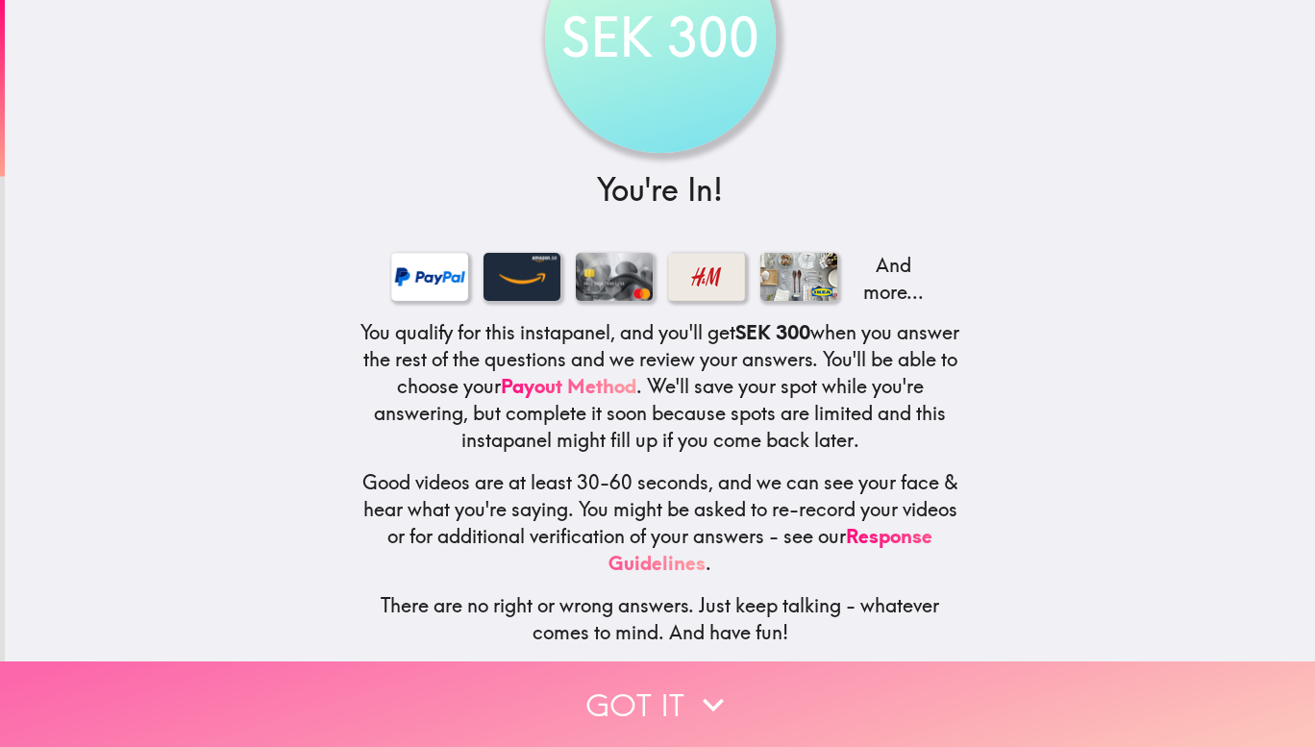
click at [650, 676] on button "Got it" at bounding box center [657, 705] width 1315 height 86
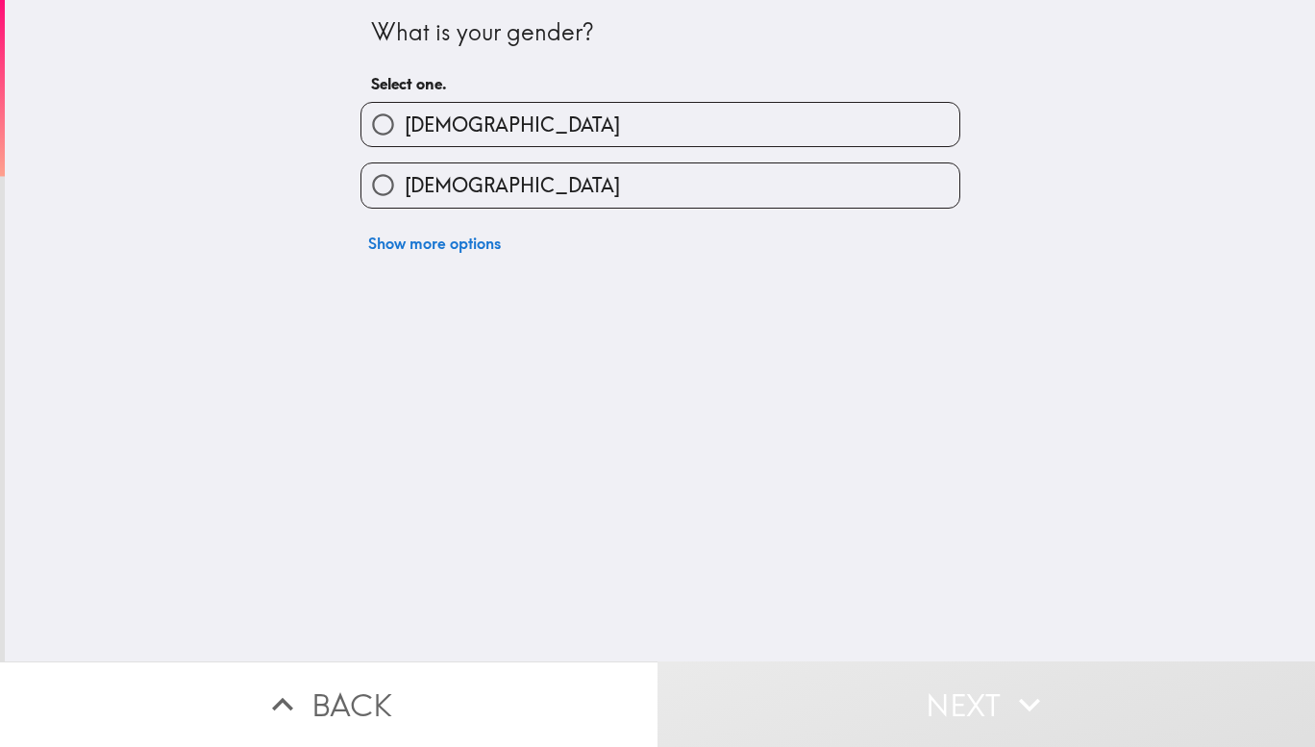
scroll to position [0, 0]
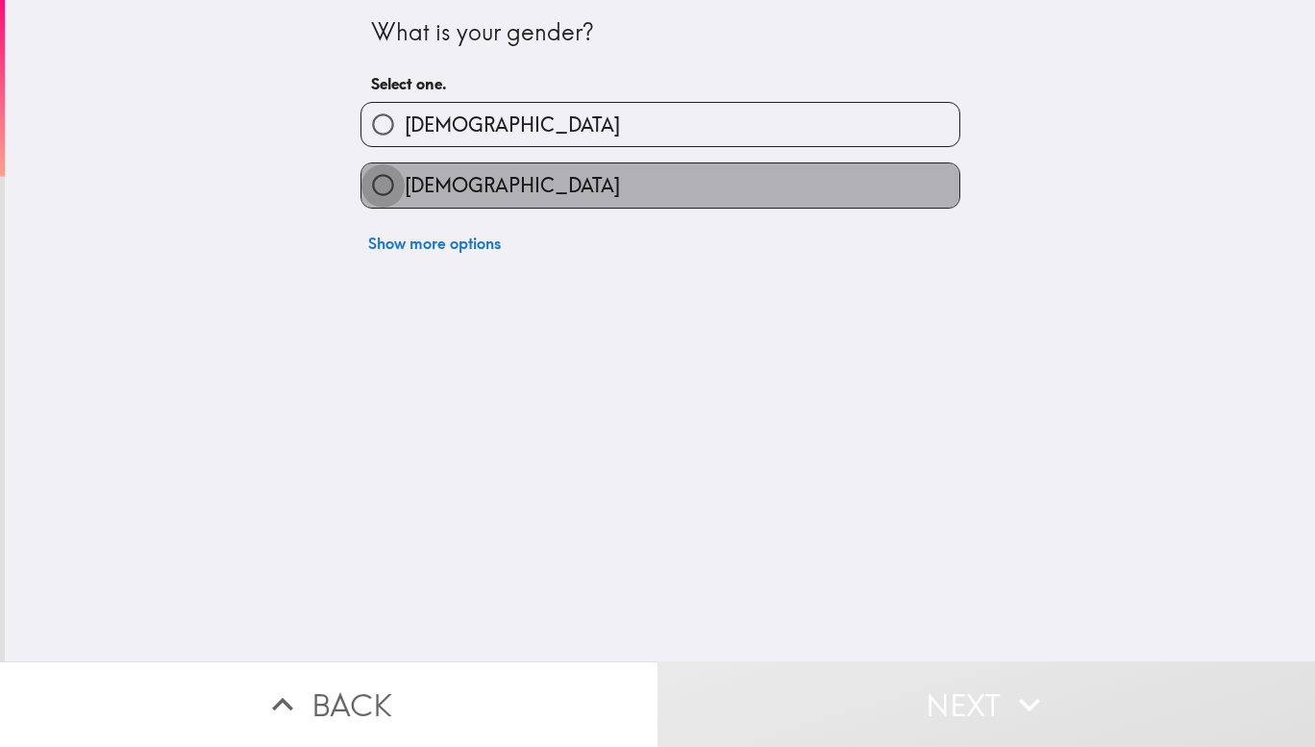
click at [388, 177] on input "[DEMOGRAPHIC_DATA]" at bounding box center [383, 184] width 43 height 43
radio input "true"
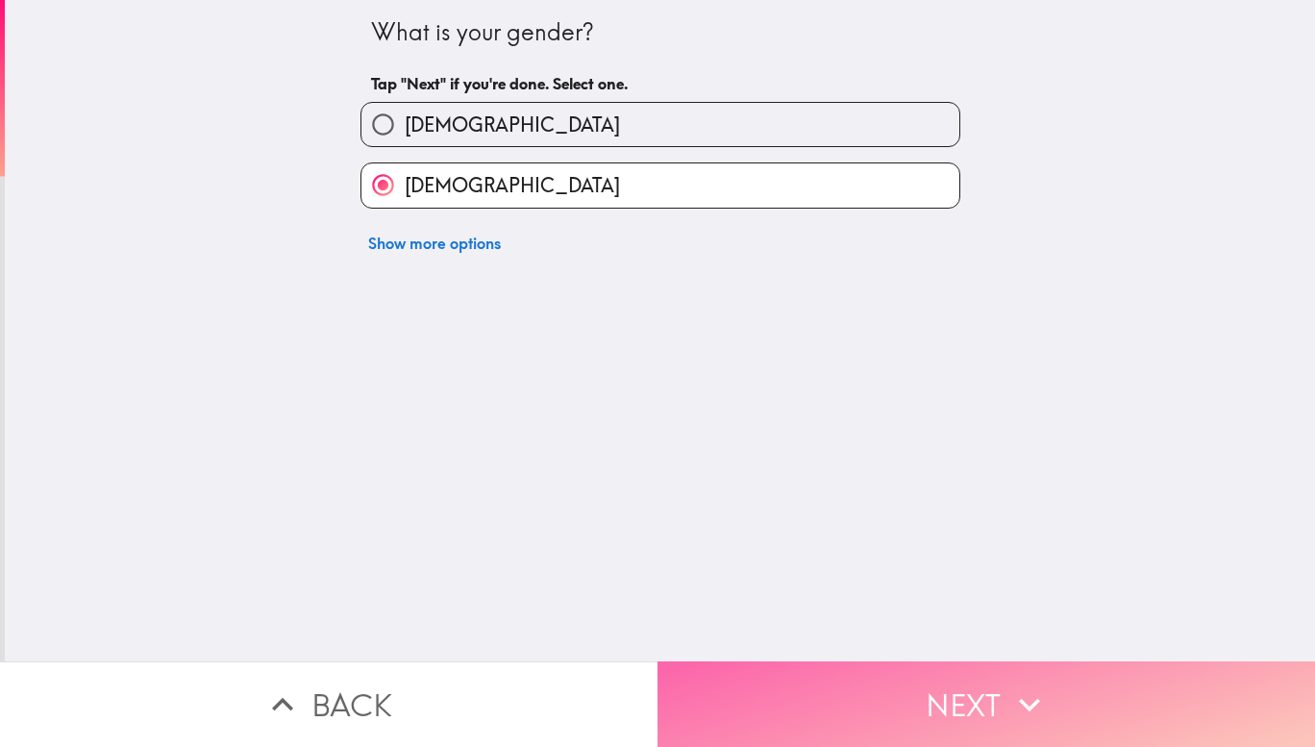
click at [931, 666] on button "Next" at bounding box center [987, 705] width 658 height 86
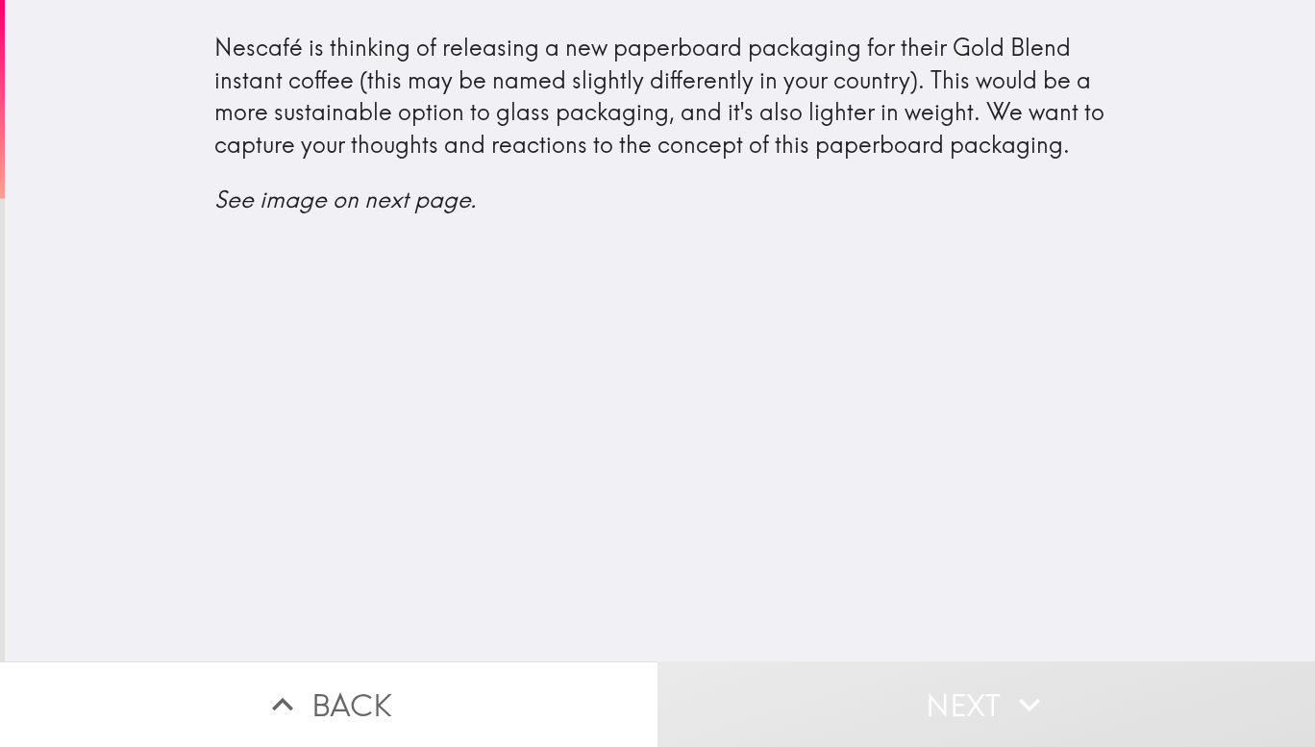
click at [589, 288] on div "Nescafé is thinking of releasing a new paperboard packaging for their Gold Blen…" at bounding box center [660, 331] width 1311 height 662
drag, startPoint x: 468, startPoint y: 221, endPoint x: 614, endPoint y: 366, distance: 206.0
click at [614, 366] on div "Nescafé is thinking of releasing a new paperboard packaging for their Gold Blen…" at bounding box center [660, 331] width 1311 height 662
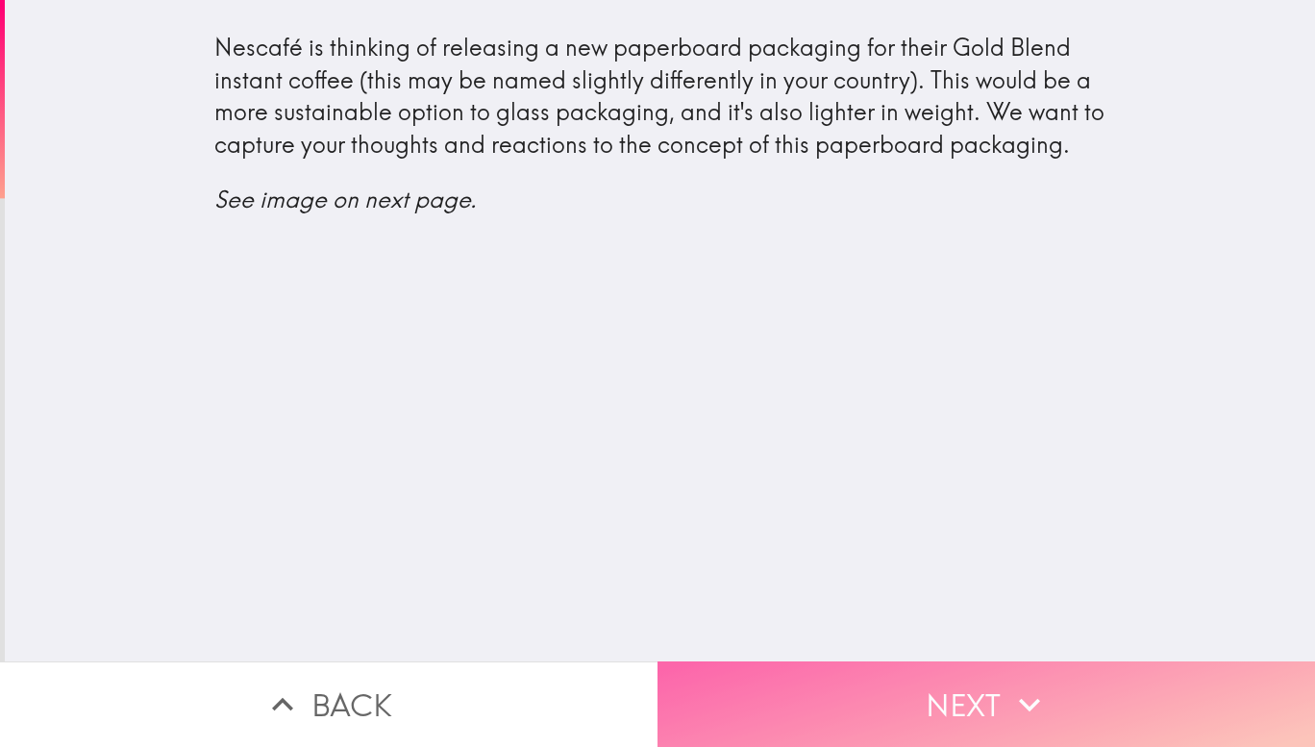
click at [1010, 684] on icon "button" at bounding box center [1030, 705] width 42 height 42
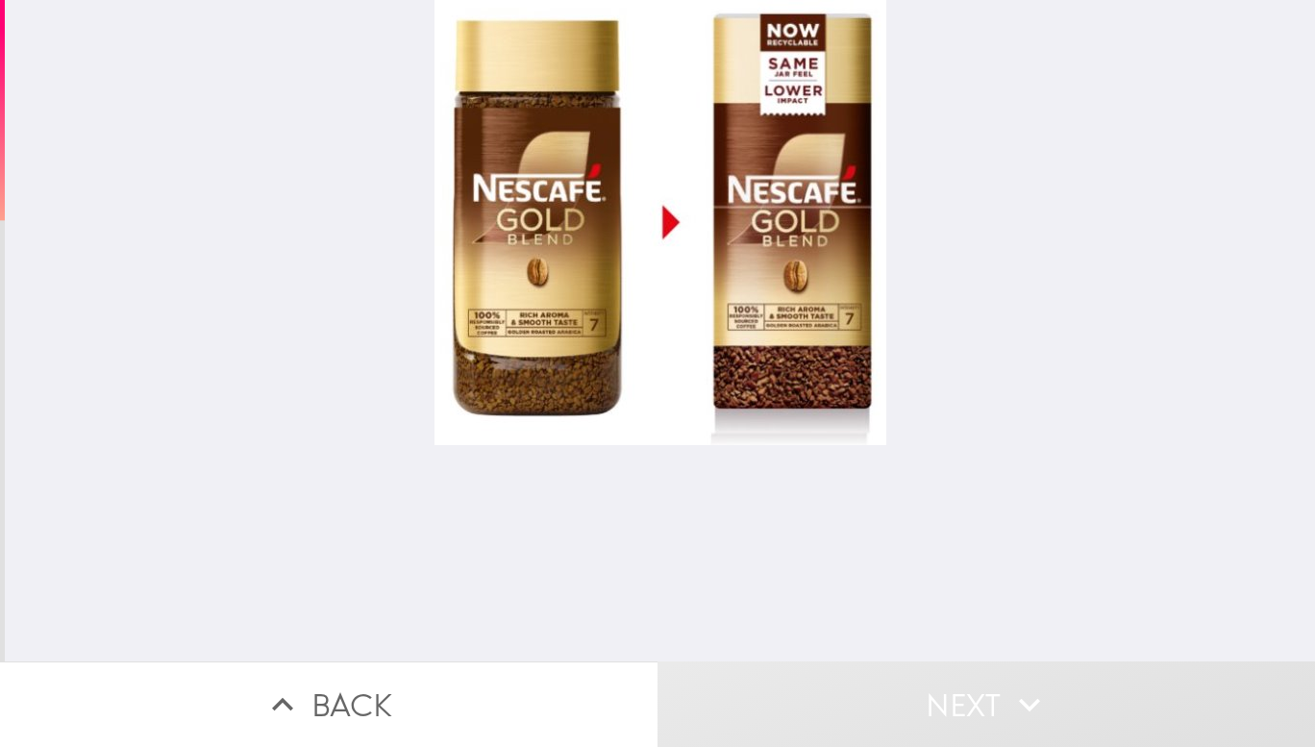
click at [973, 375] on div at bounding box center [660, 331] width 1311 height 662
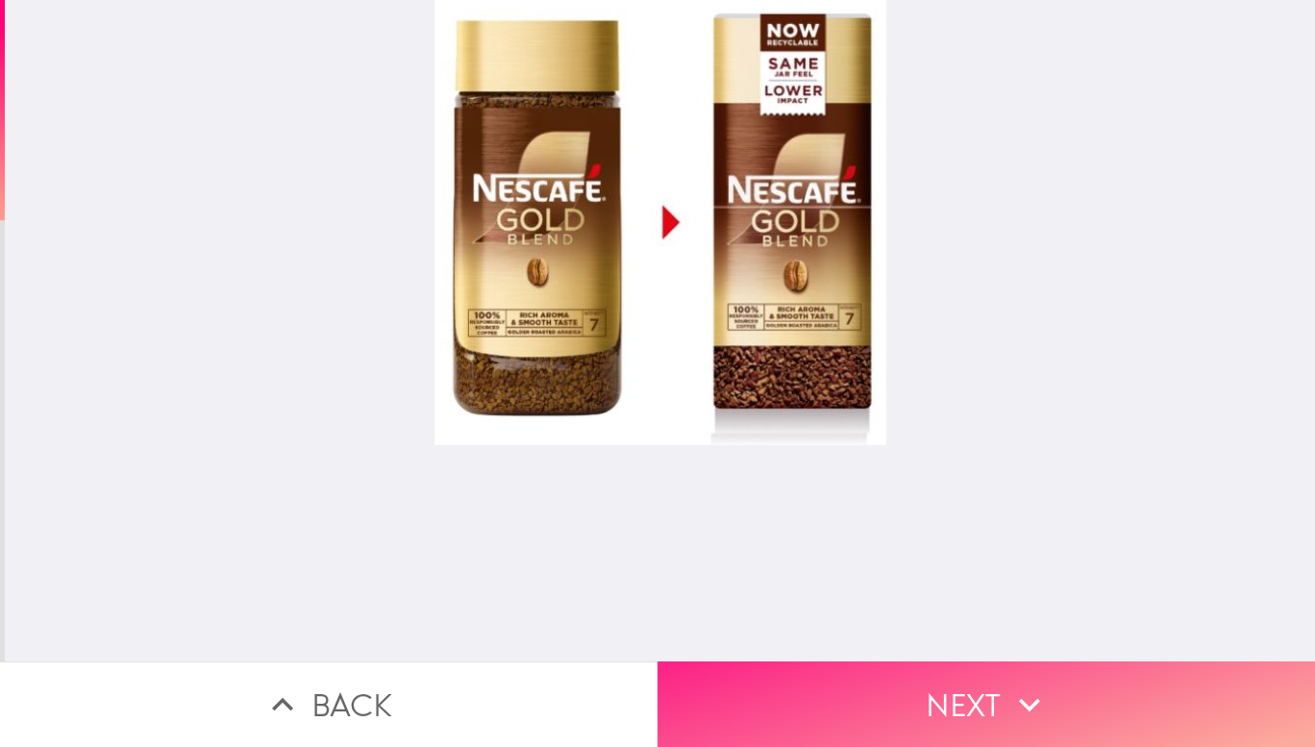
click at [980, 694] on button "Next" at bounding box center [987, 705] width 658 height 86
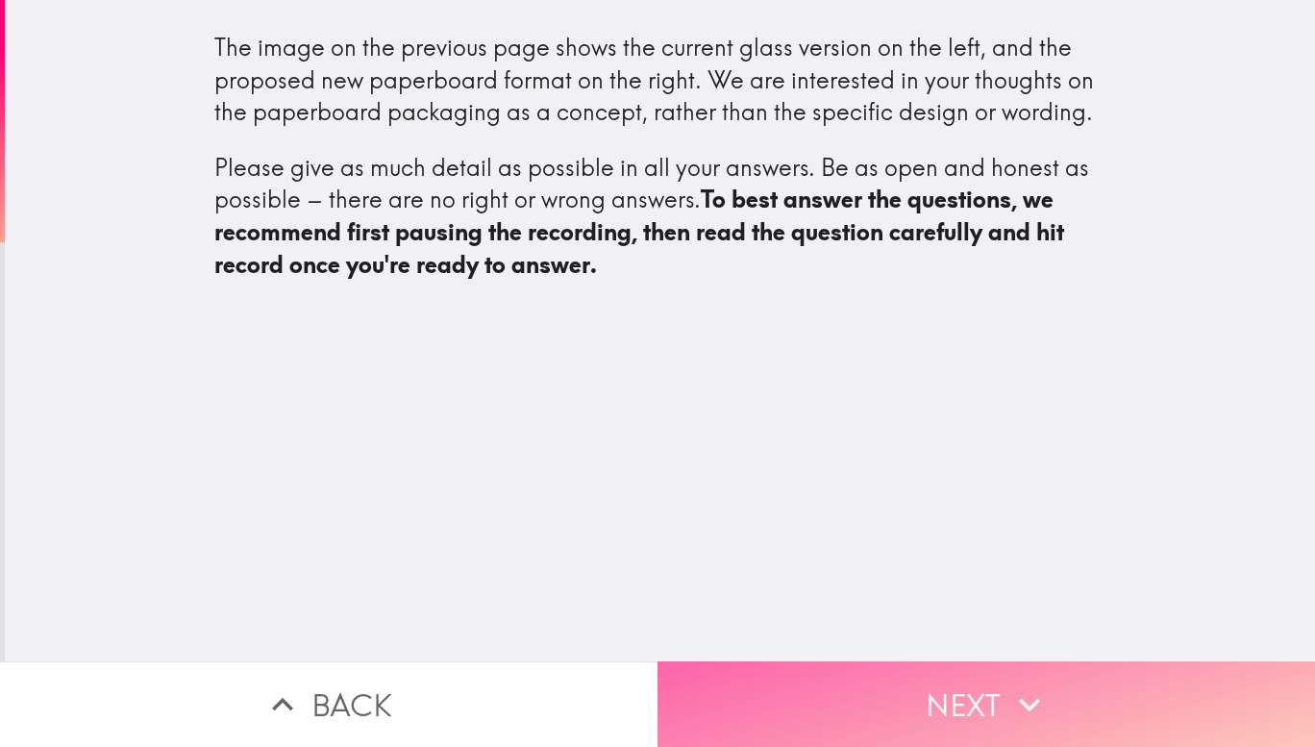
click at [980, 694] on button "Next" at bounding box center [987, 705] width 658 height 86
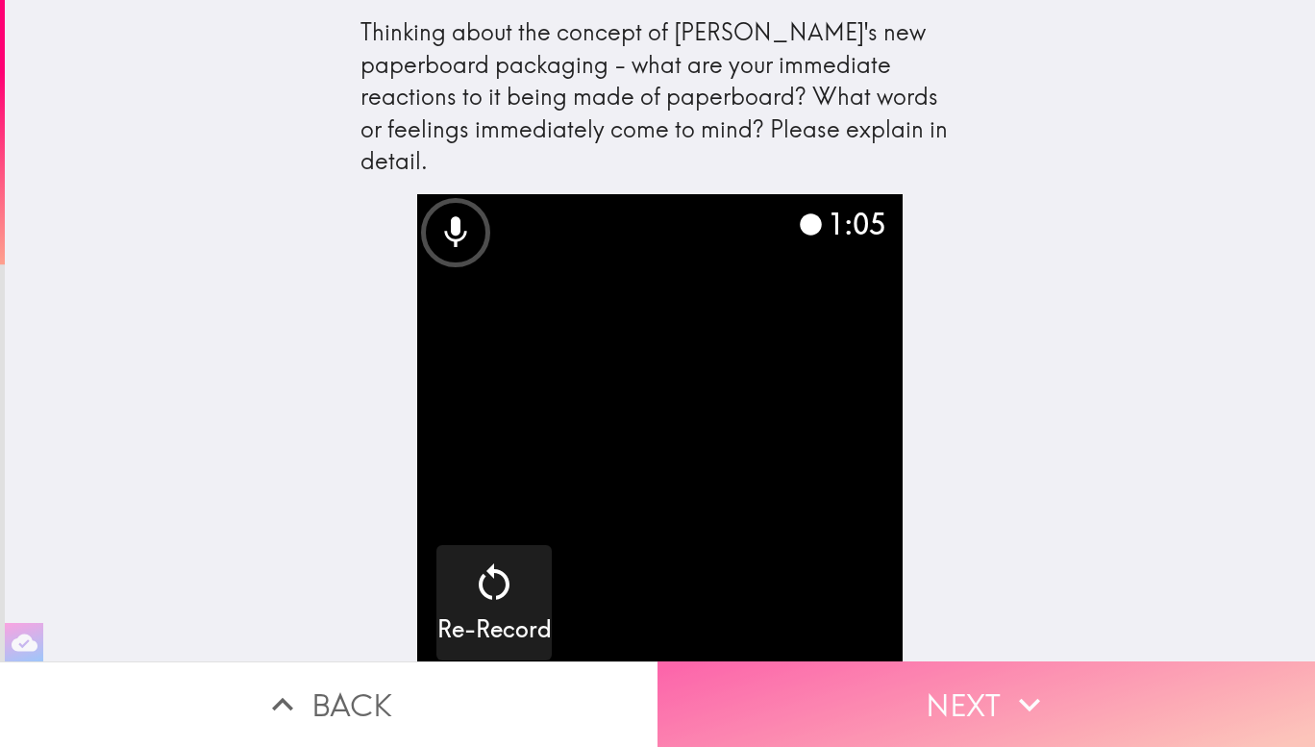
click at [952, 702] on button "Next" at bounding box center [987, 705] width 658 height 86
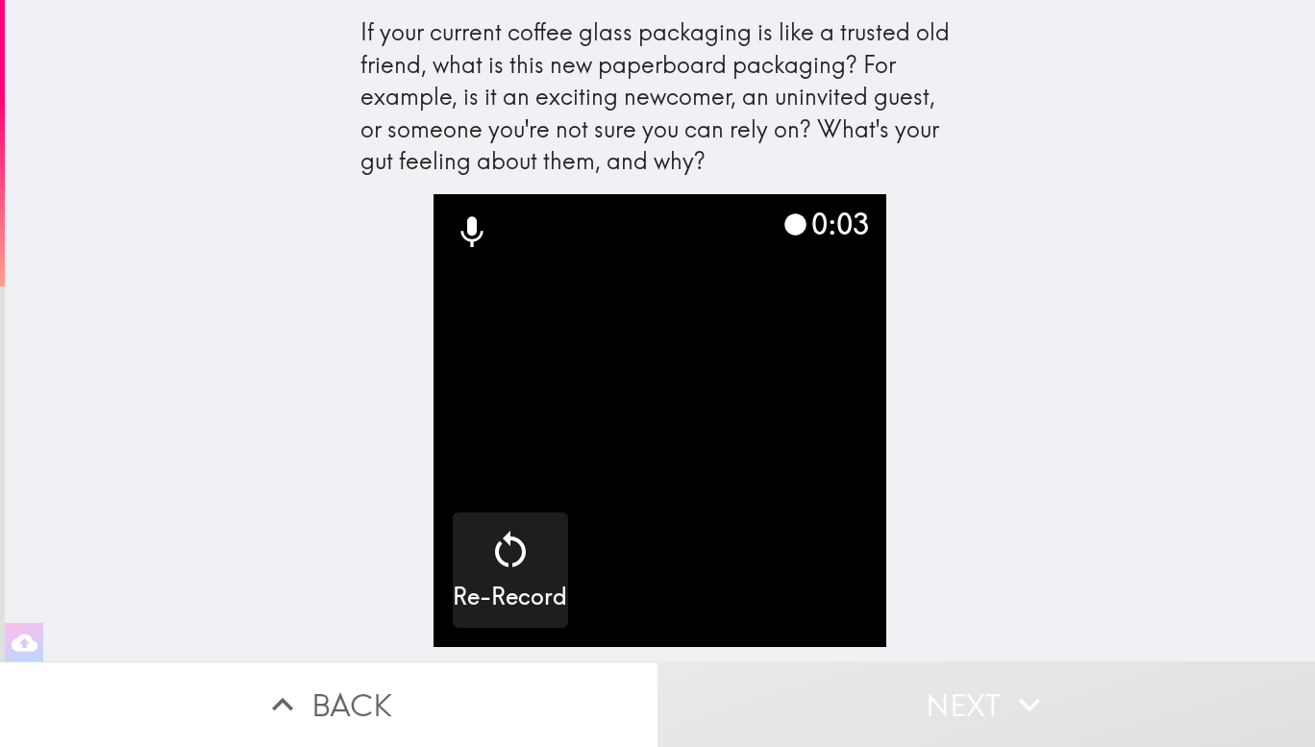
click at [695, 480] on video "button" at bounding box center [660, 420] width 453 height 453
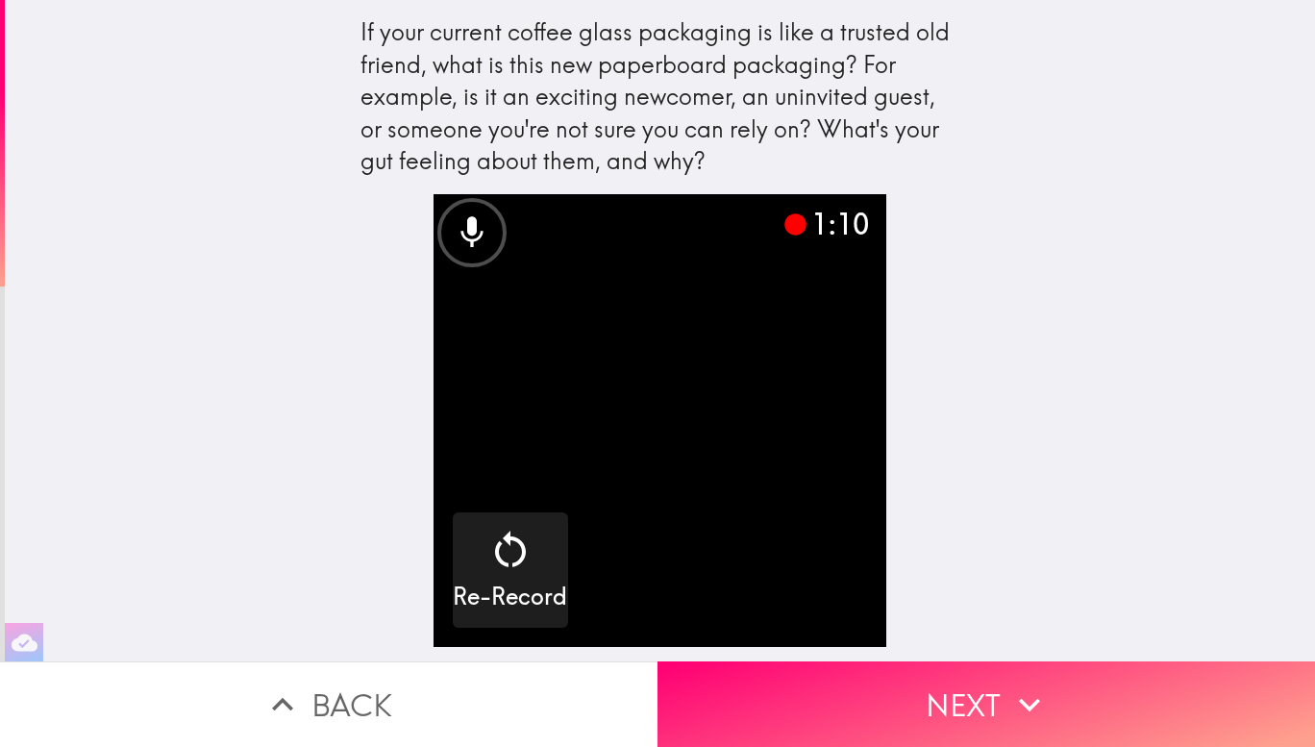
click at [695, 423] on video "button" at bounding box center [660, 420] width 453 height 453
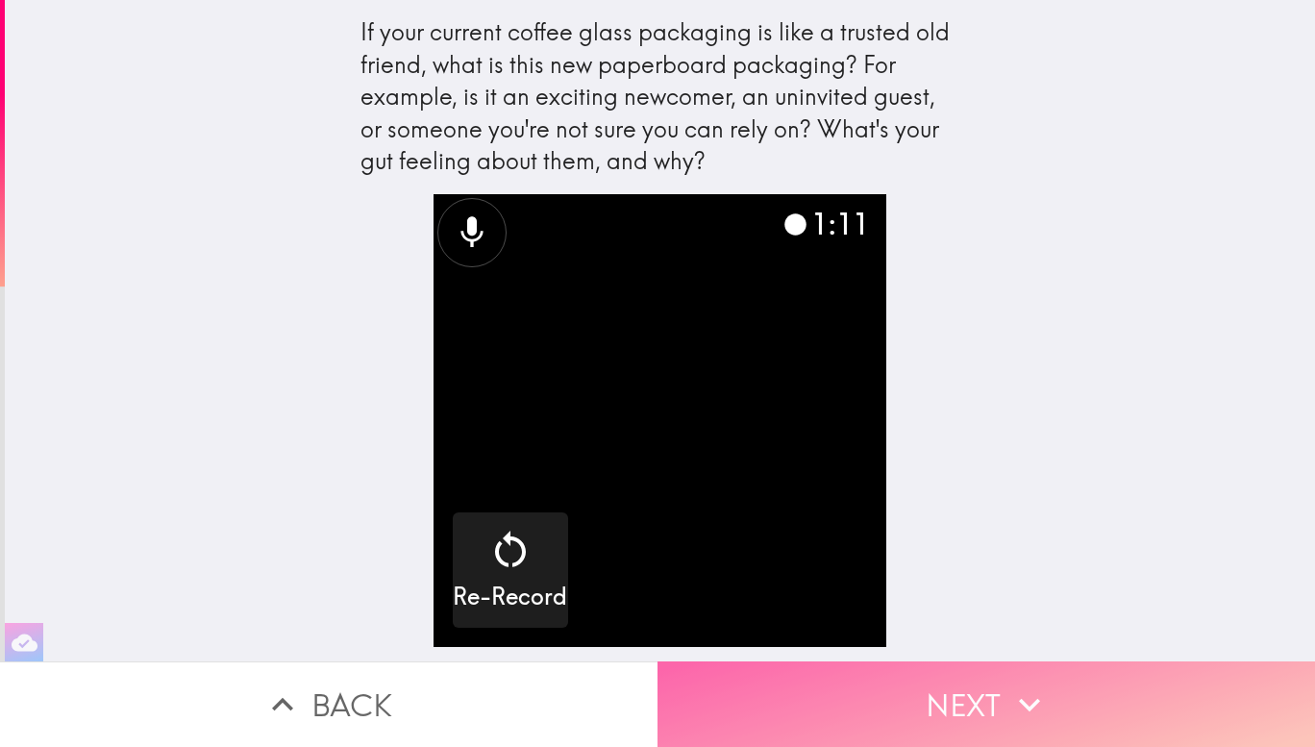
click at [943, 691] on button "Next" at bounding box center [987, 705] width 658 height 86
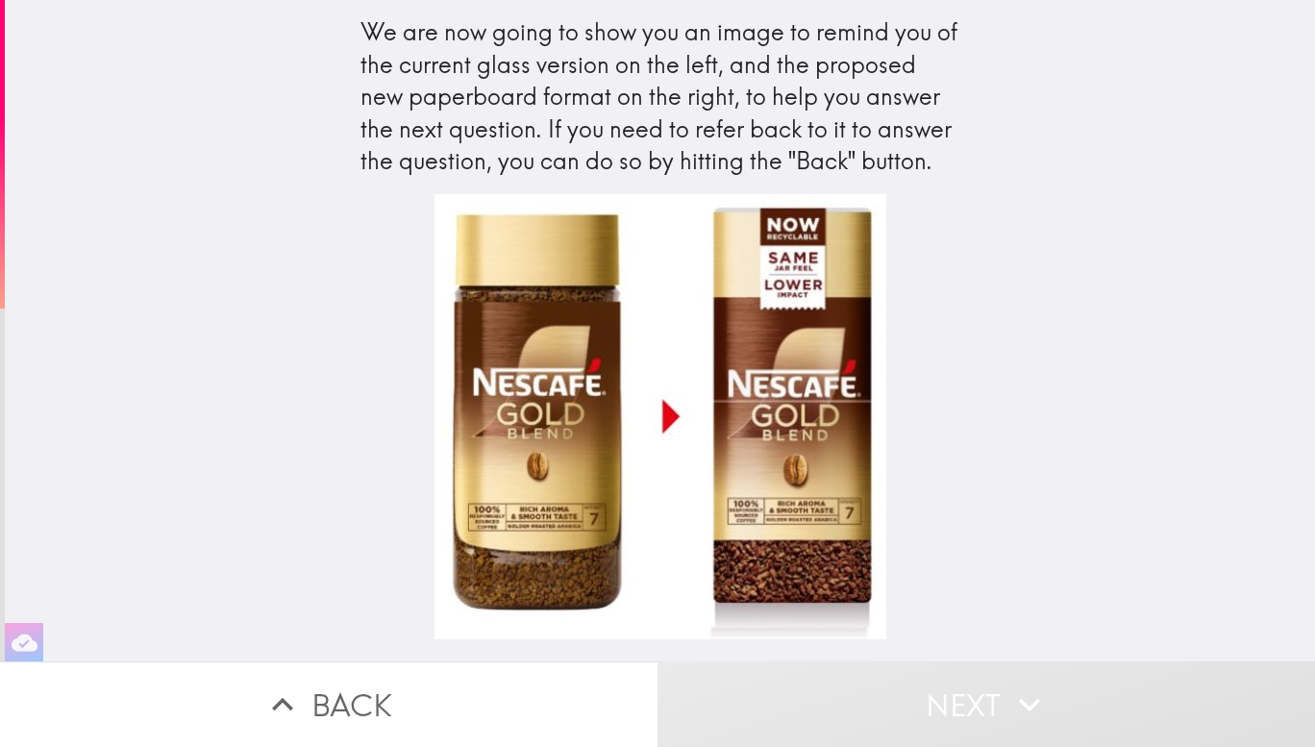
click at [1003, 473] on div at bounding box center [660, 427] width 1311 height 467
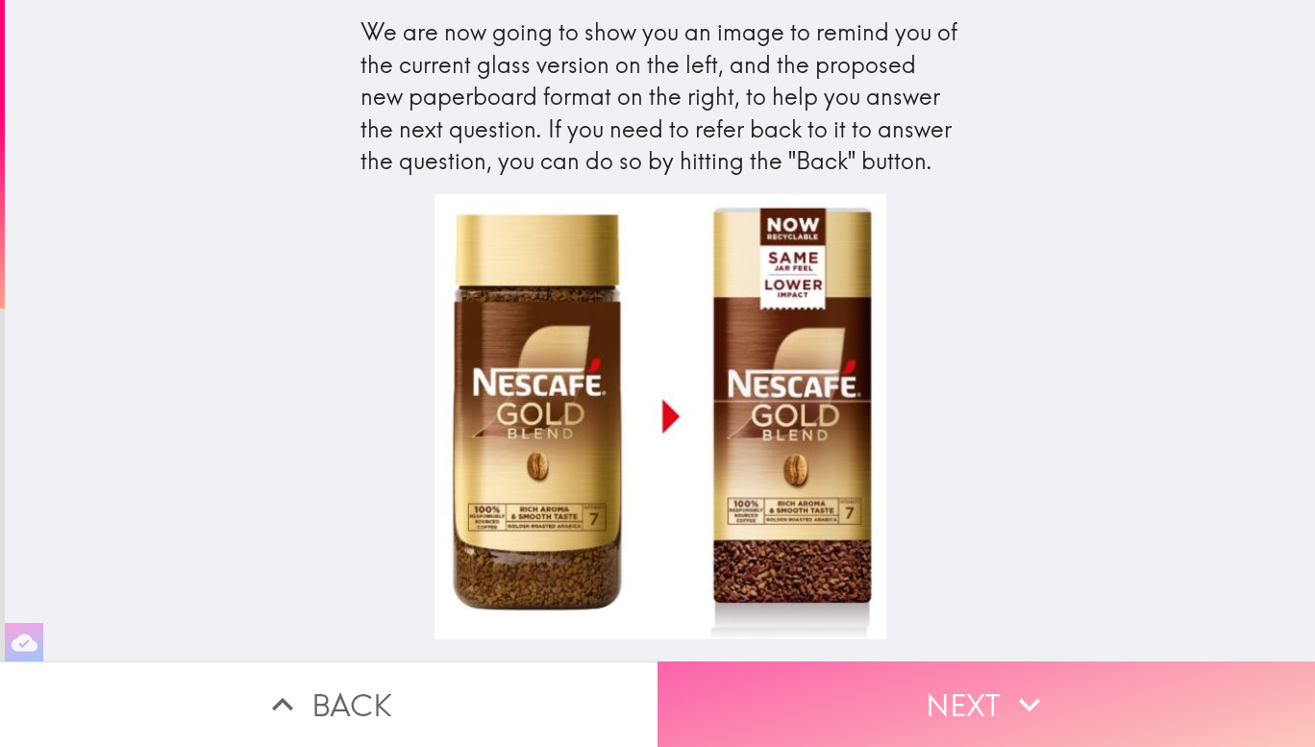
click at [955, 679] on button "Next" at bounding box center [987, 705] width 658 height 86
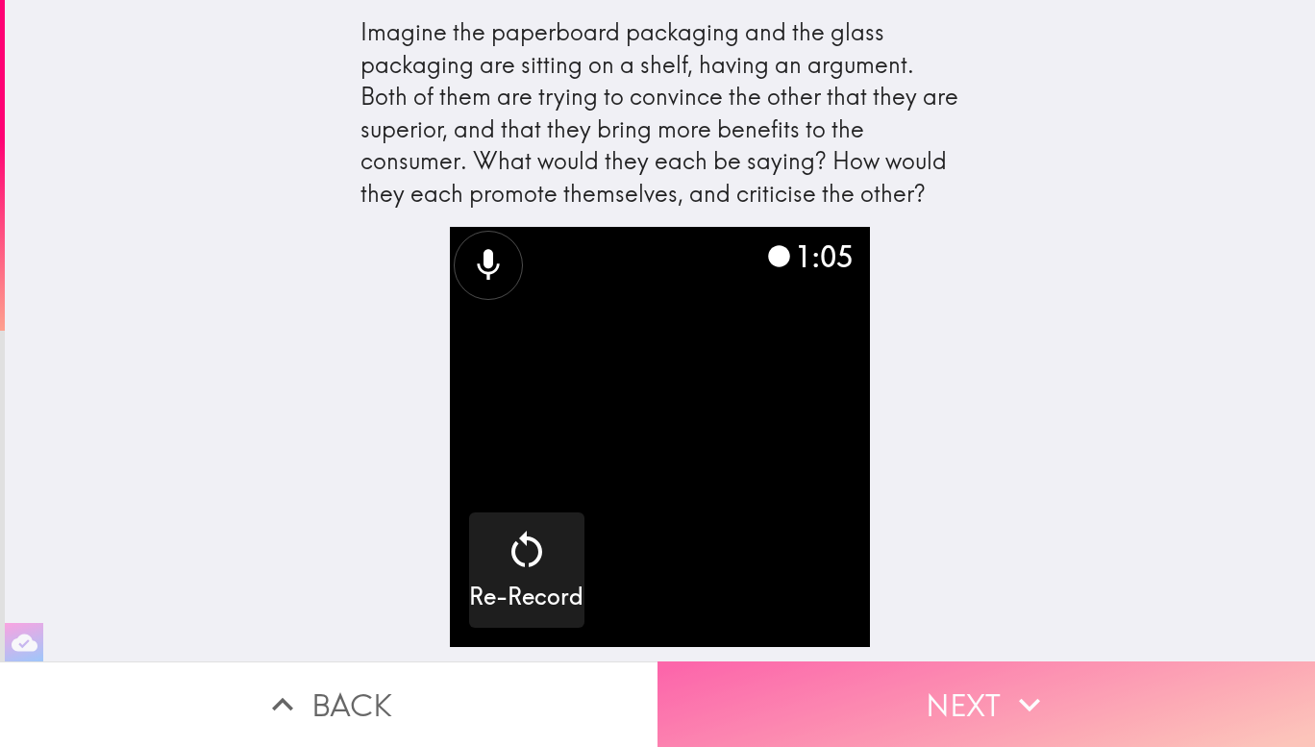
click at [999, 688] on button "Next" at bounding box center [987, 705] width 658 height 86
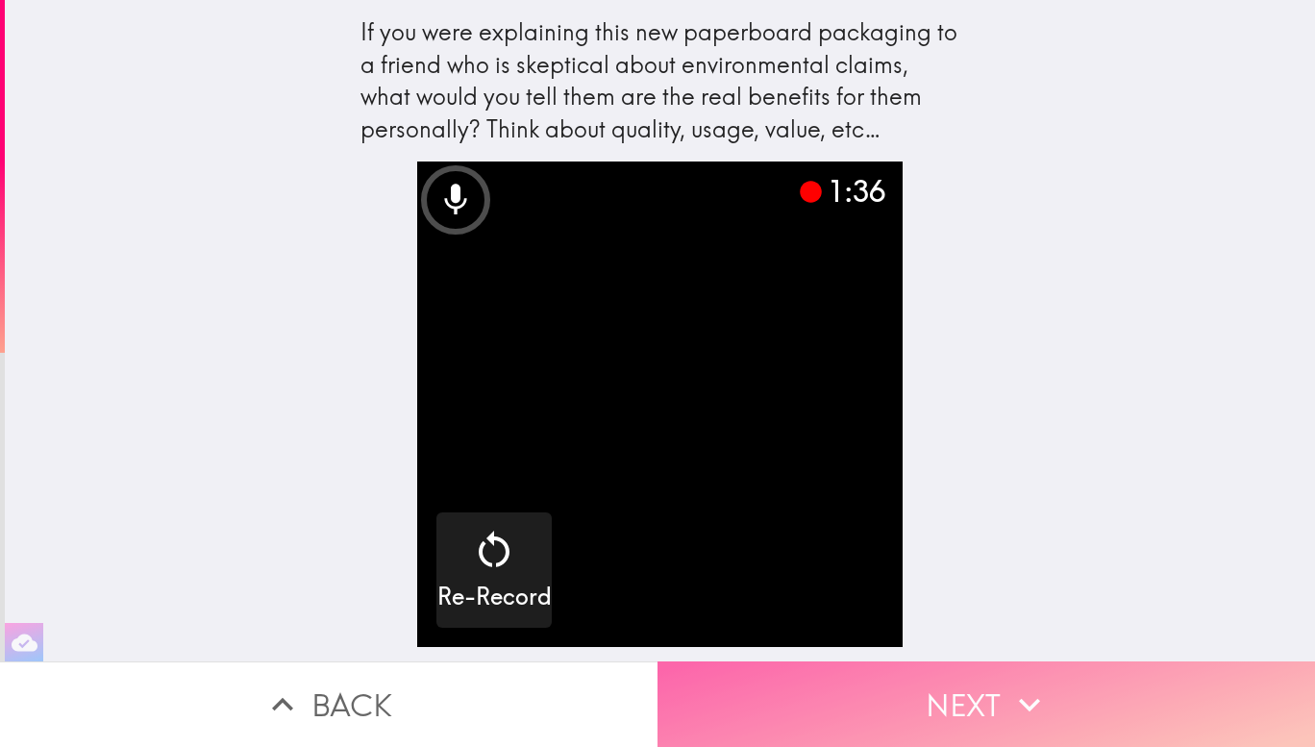
click at [964, 662] on button "Next" at bounding box center [987, 705] width 658 height 86
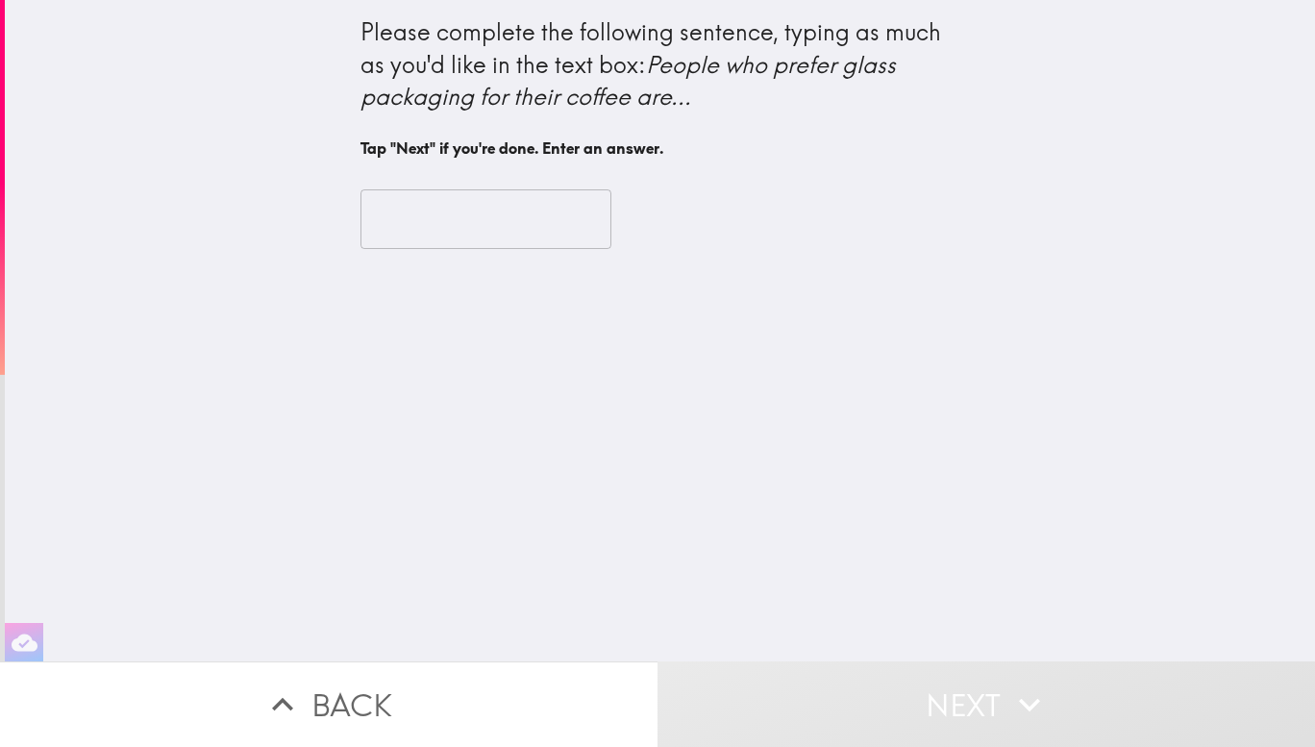
drag, startPoint x: 519, startPoint y: 95, endPoint x: 586, endPoint y: 104, distance: 66.9
click at [586, 104] on icon "People who prefer glass packaging for their coffee are..." at bounding box center [631, 81] width 541 height 62
click at [470, 235] on input "text" at bounding box center [486, 219] width 251 height 60
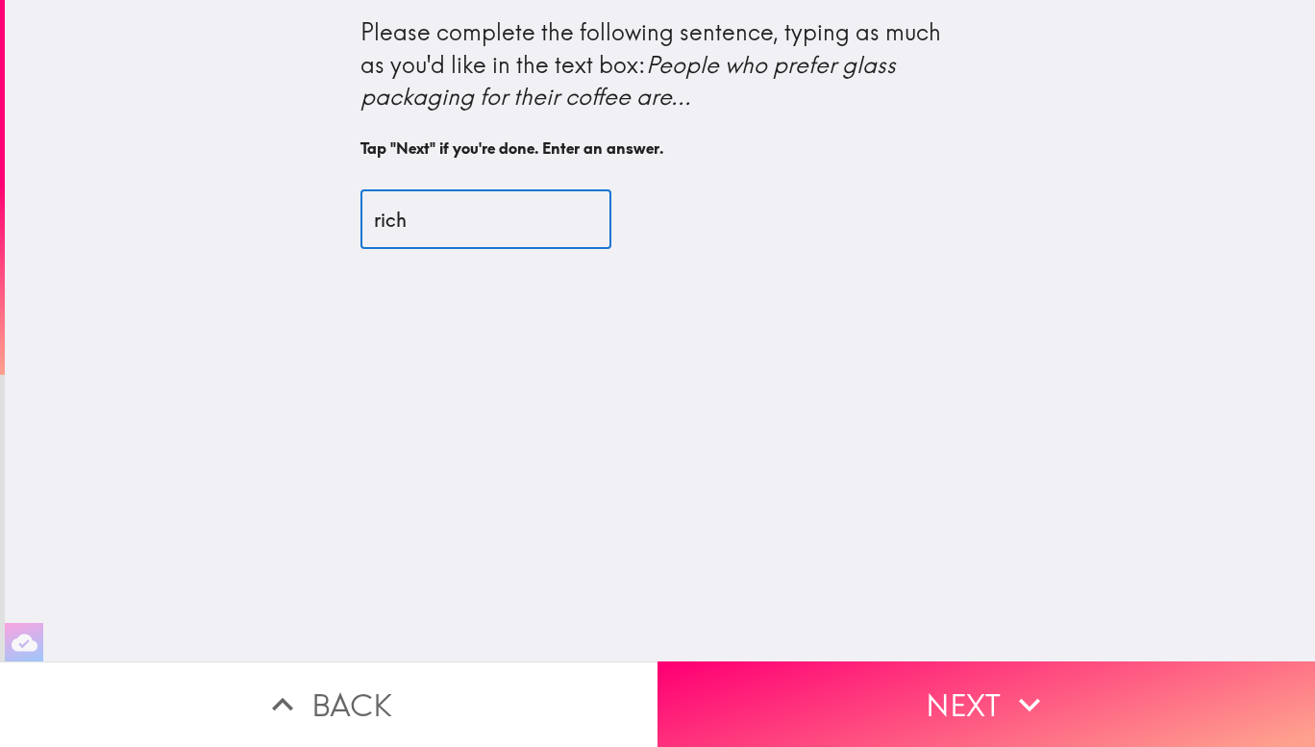
drag, startPoint x: 444, startPoint y: 208, endPoint x: 313, endPoint y: 209, distance: 130.8
click at [313, 209] on div "Please complete the following sentence, typing as much as you'd like in the tex…" at bounding box center [660, 331] width 1311 height 662
click at [460, 227] on input "rich" at bounding box center [486, 219] width 251 height 60
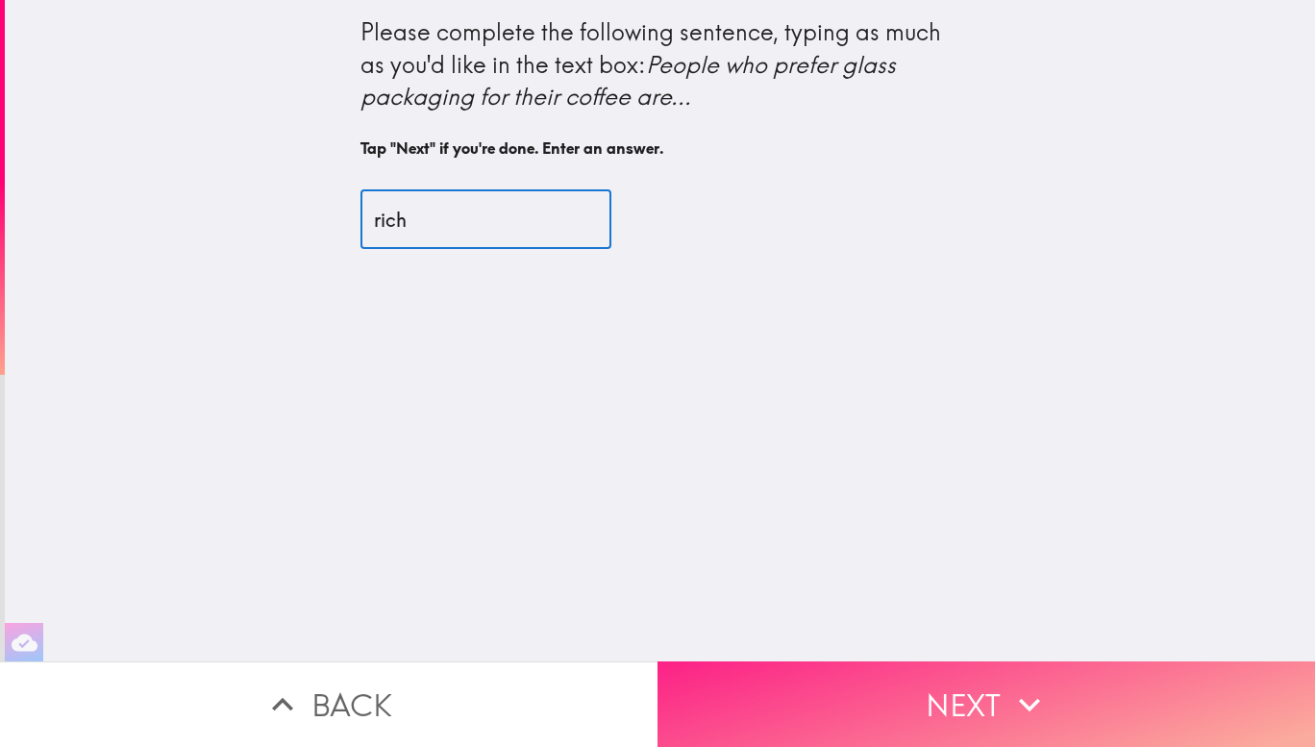
type input "rich"
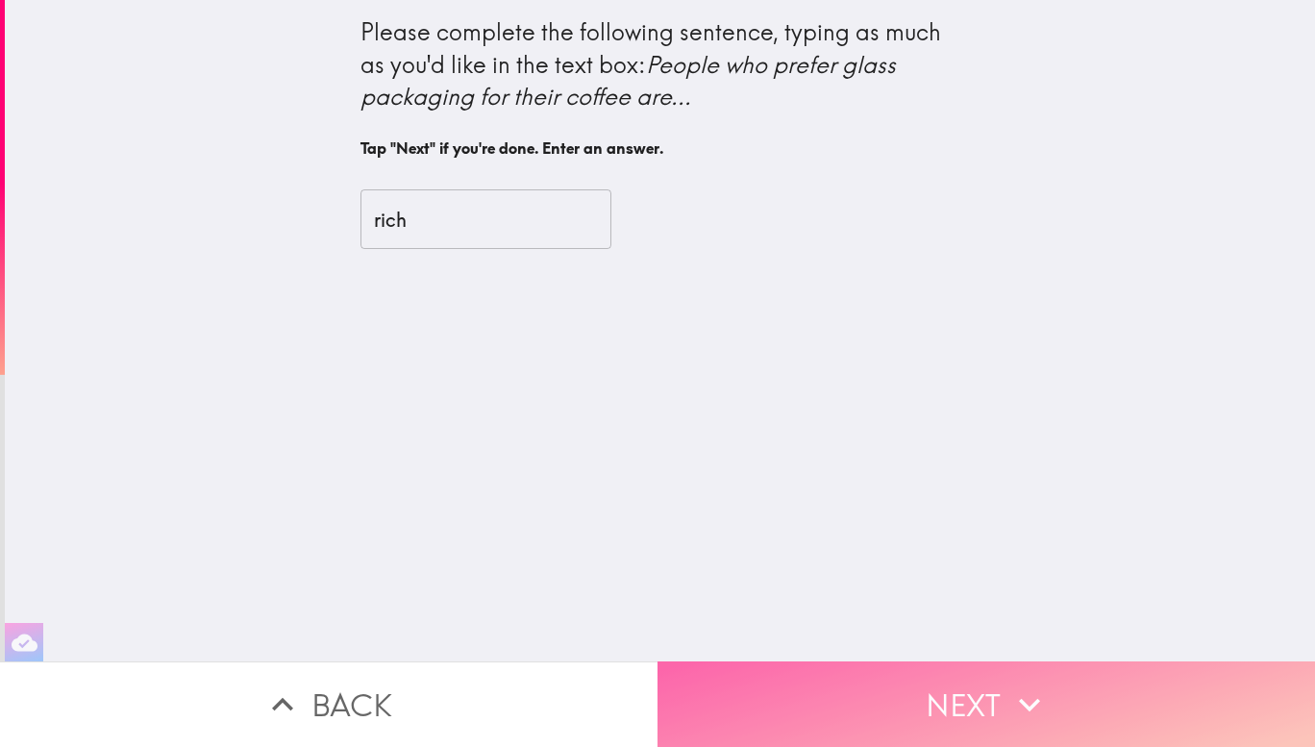
click at [953, 706] on button "Next" at bounding box center [987, 705] width 658 height 86
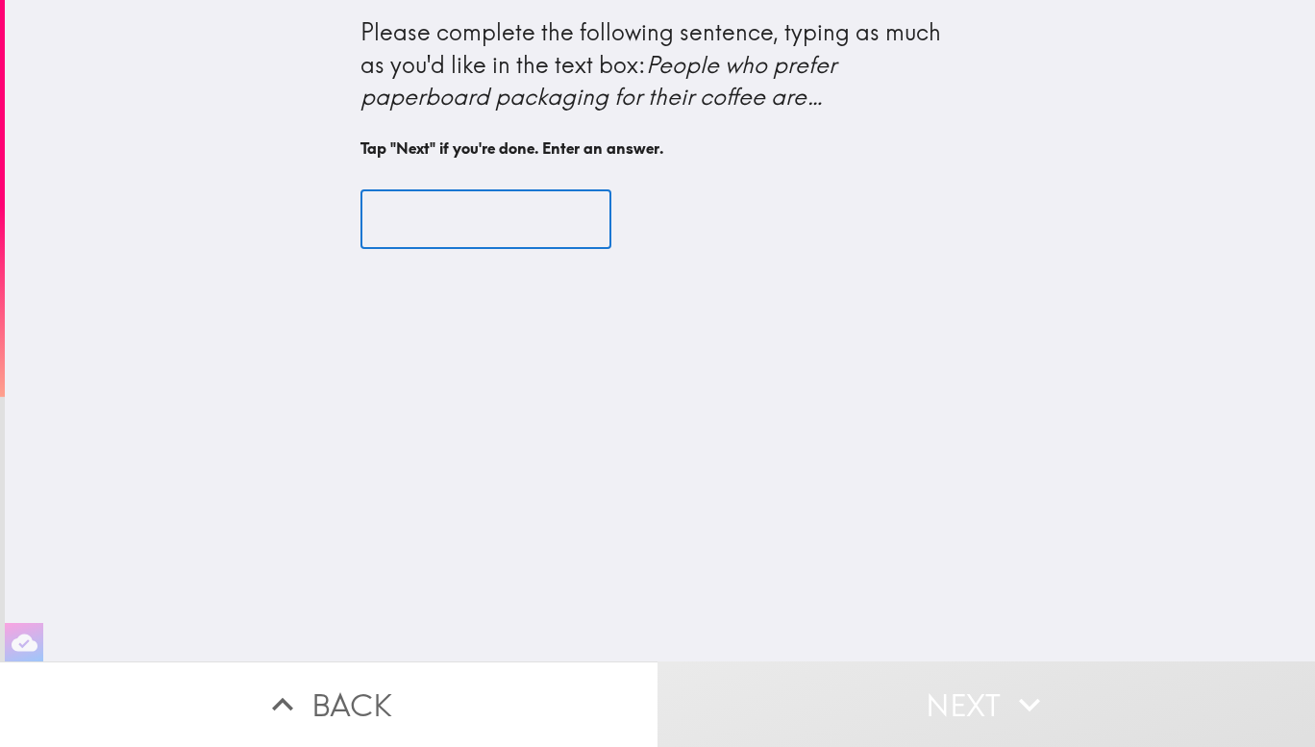
click at [488, 196] on input "text" at bounding box center [486, 219] width 251 height 60
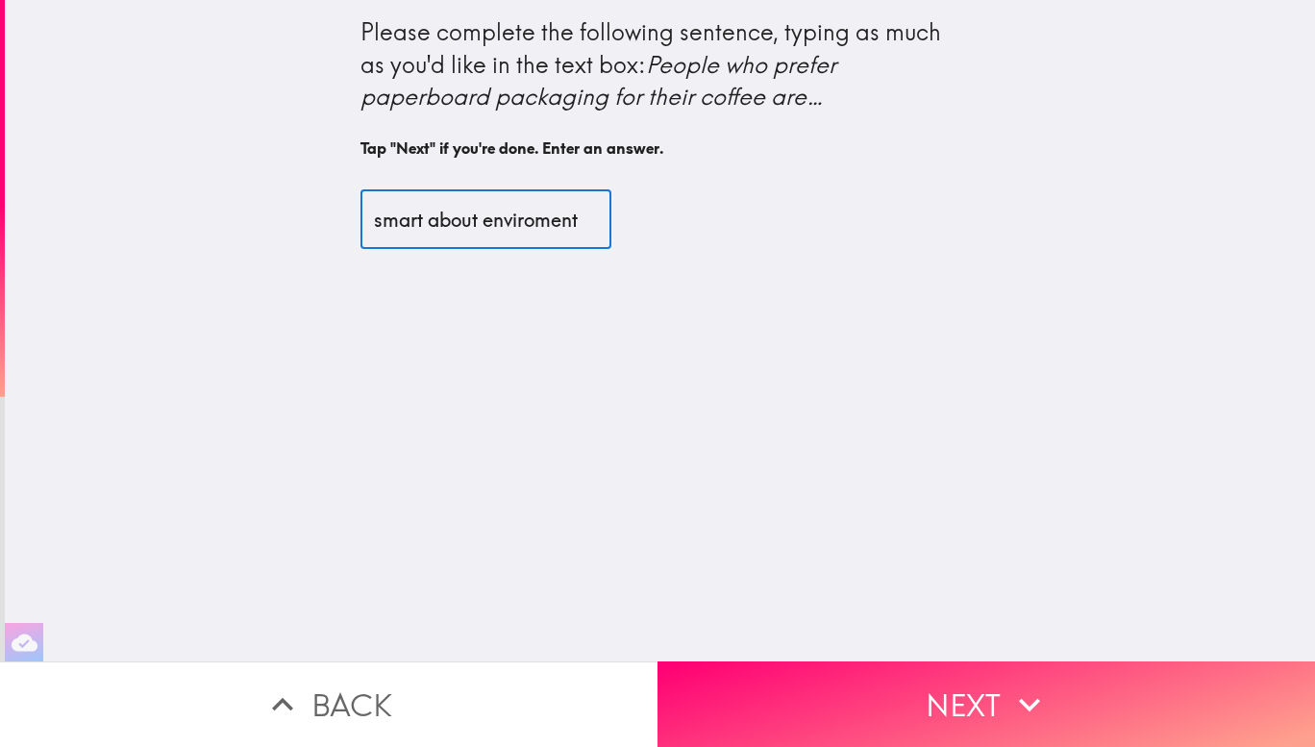
scroll to position [0, 5]
click at [503, 232] on input "smart about enviroment" at bounding box center [486, 219] width 251 height 60
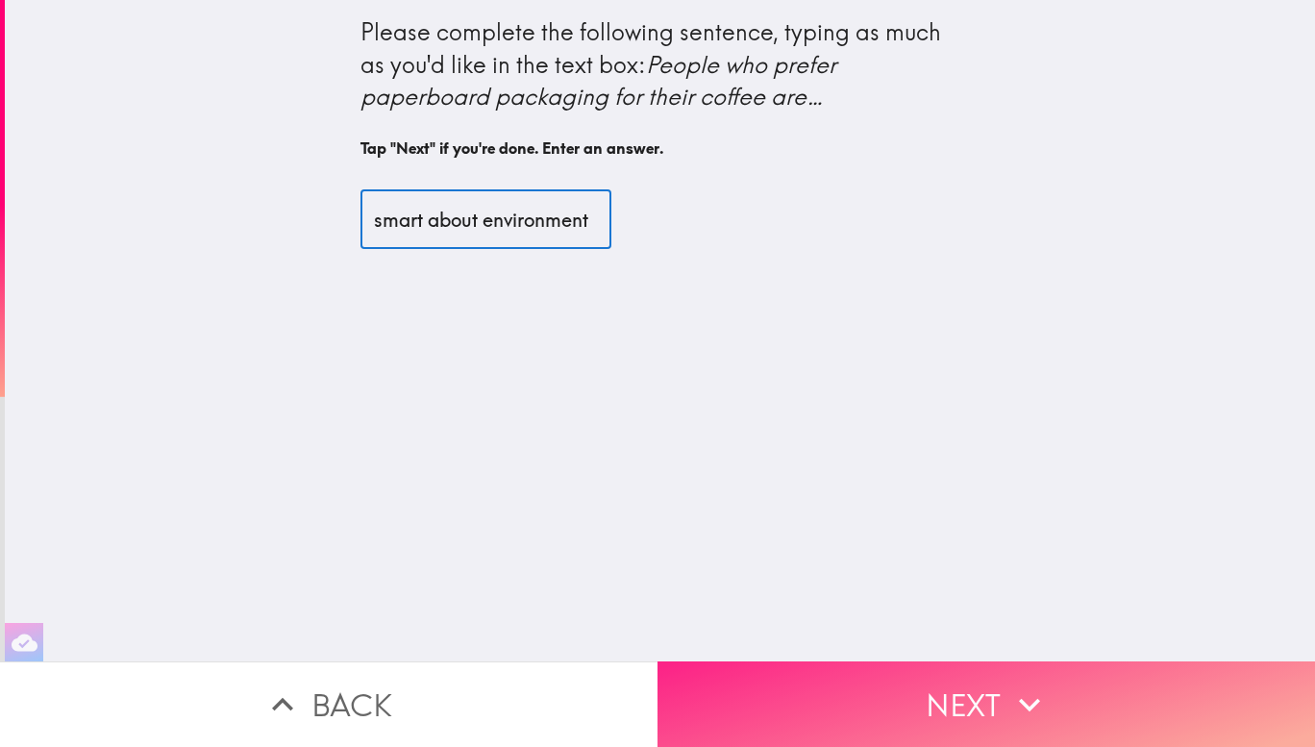
type input "smart about environment"
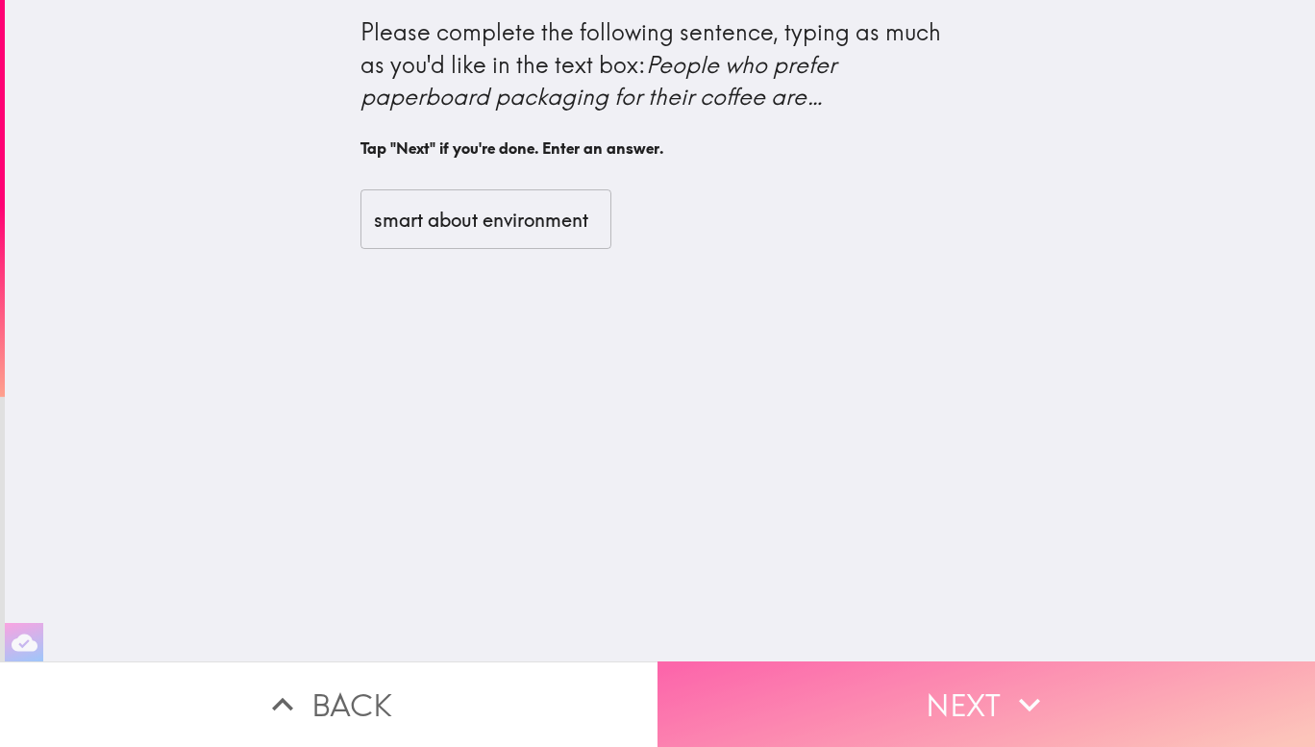
scroll to position [0, 0]
click at [897, 662] on button "Next" at bounding box center [987, 705] width 658 height 86
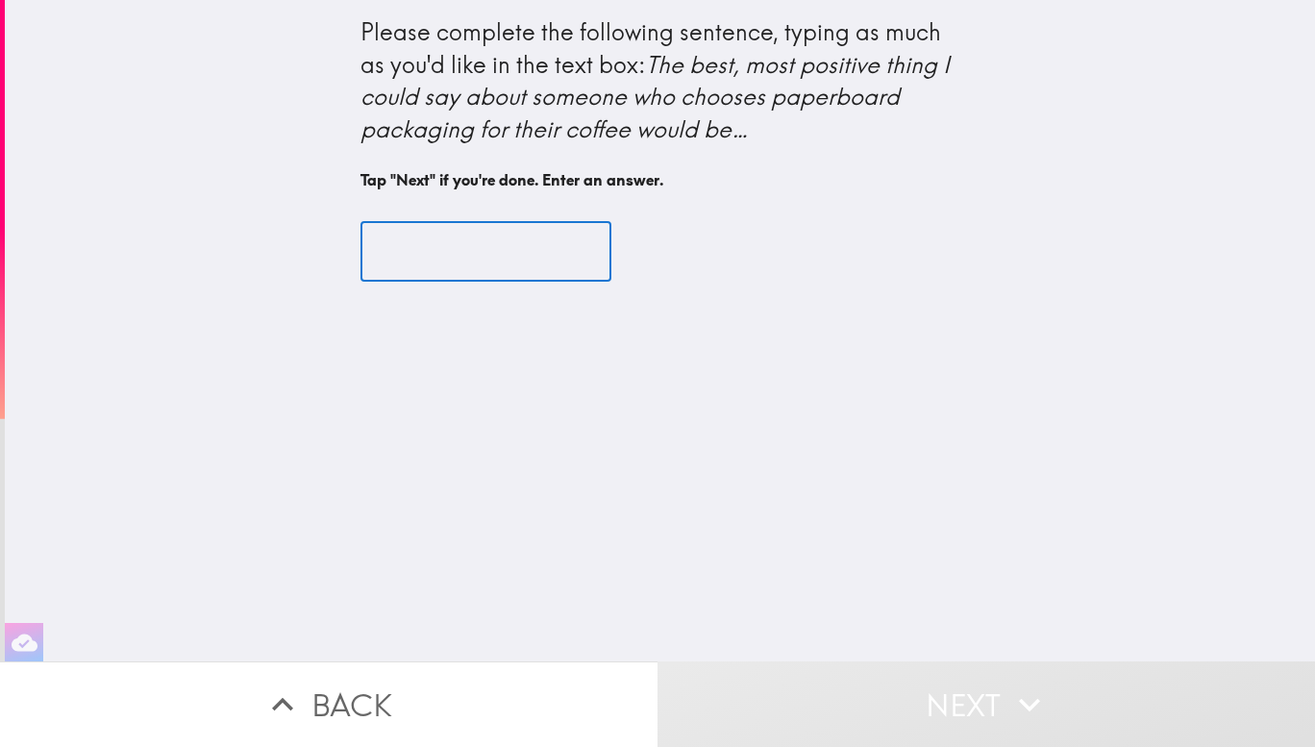
click at [438, 231] on input "text" at bounding box center [486, 252] width 251 height 60
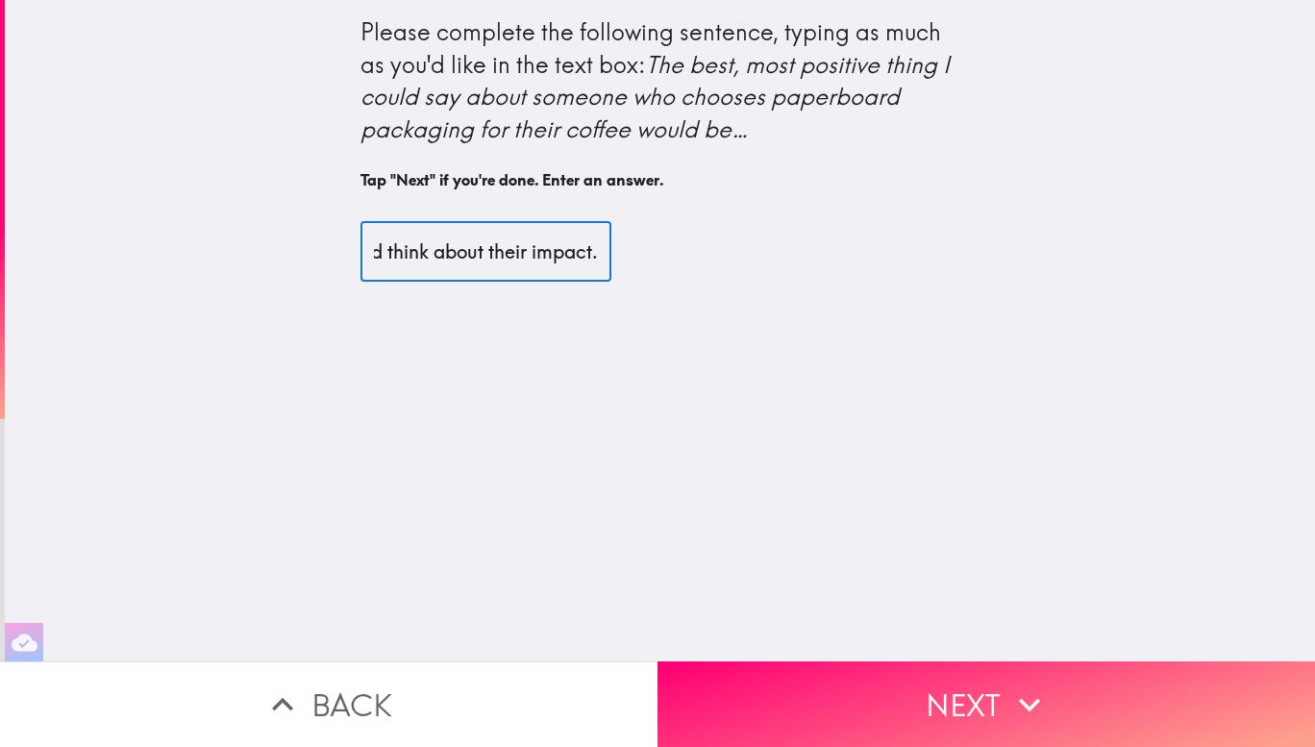
scroll to position [0, 361]
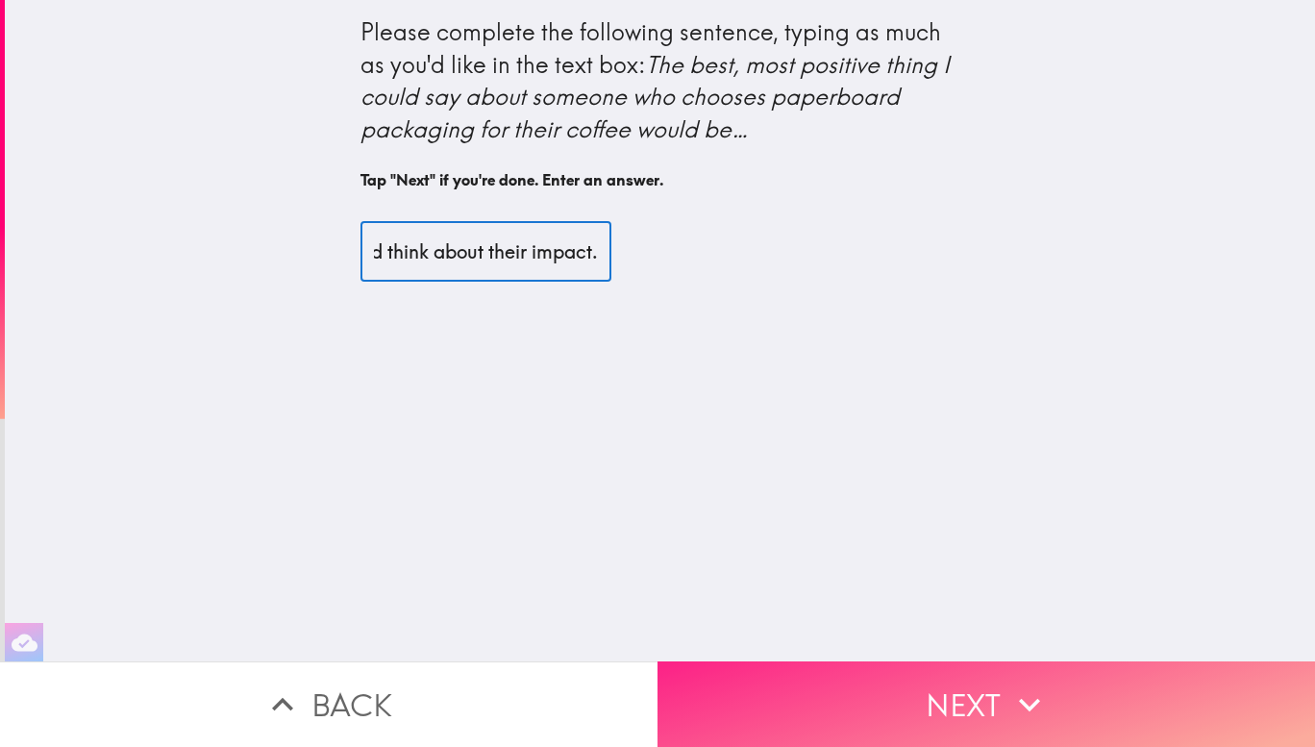
type input "that we reduce our carbon footprint and think about their impact."
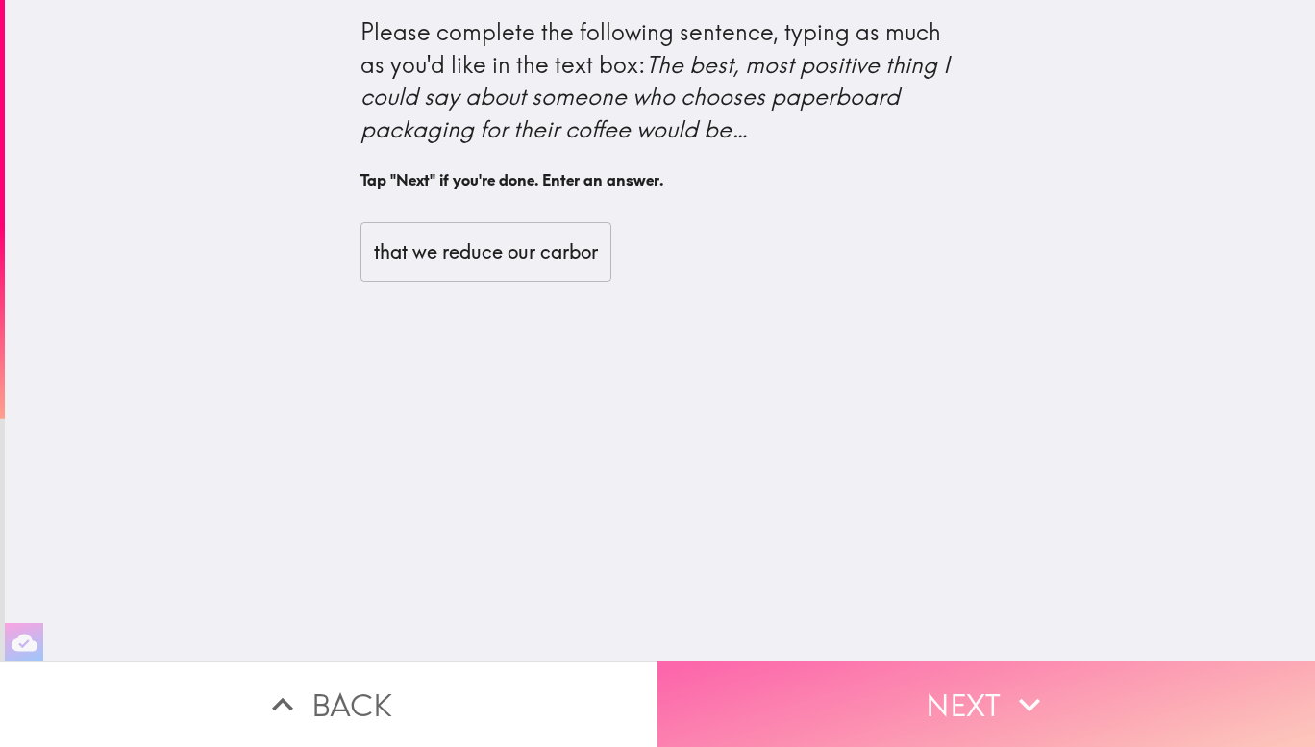
click at [924, 662] on button "Next" at bounding box center [987, 705] width 658 height 86
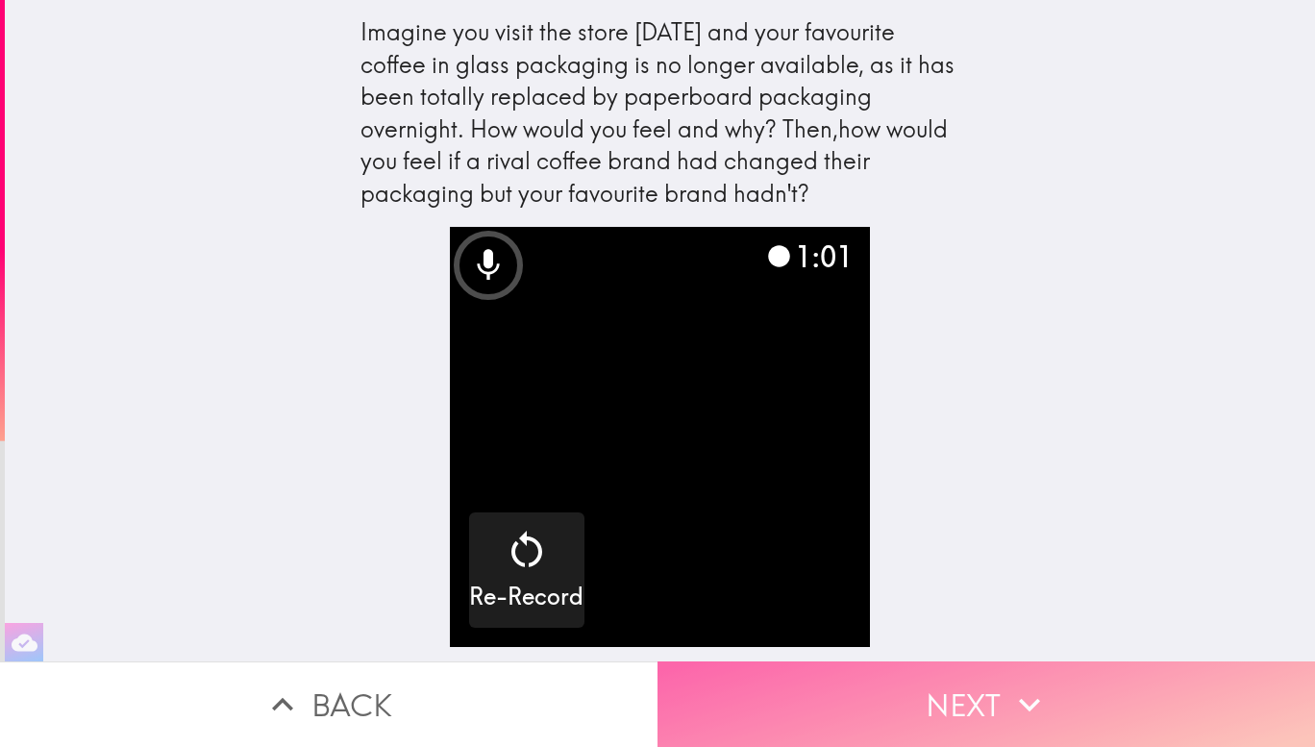
click at [999, 685] on button "Next" at bounding box center [987, 705] width 658 height 86
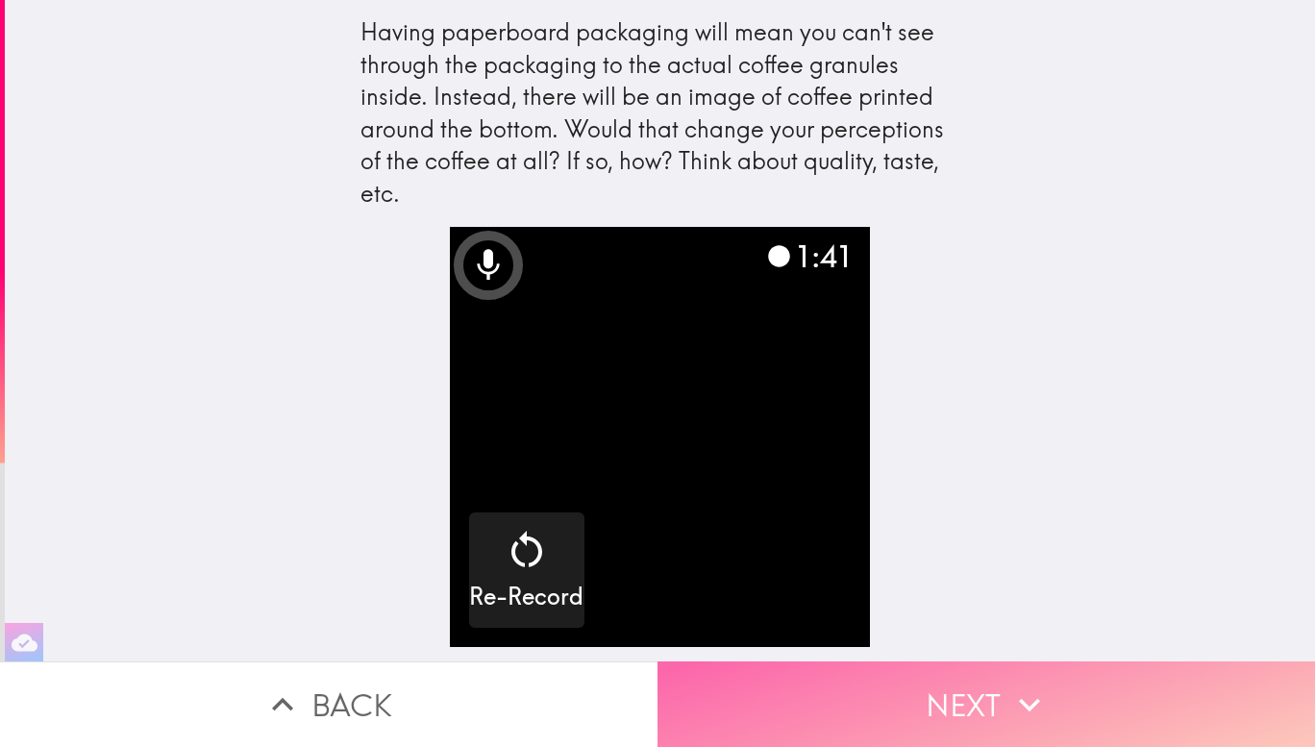
click at [992, 700] on button "Next" at bounding box center [987, 705] width 658 height 86
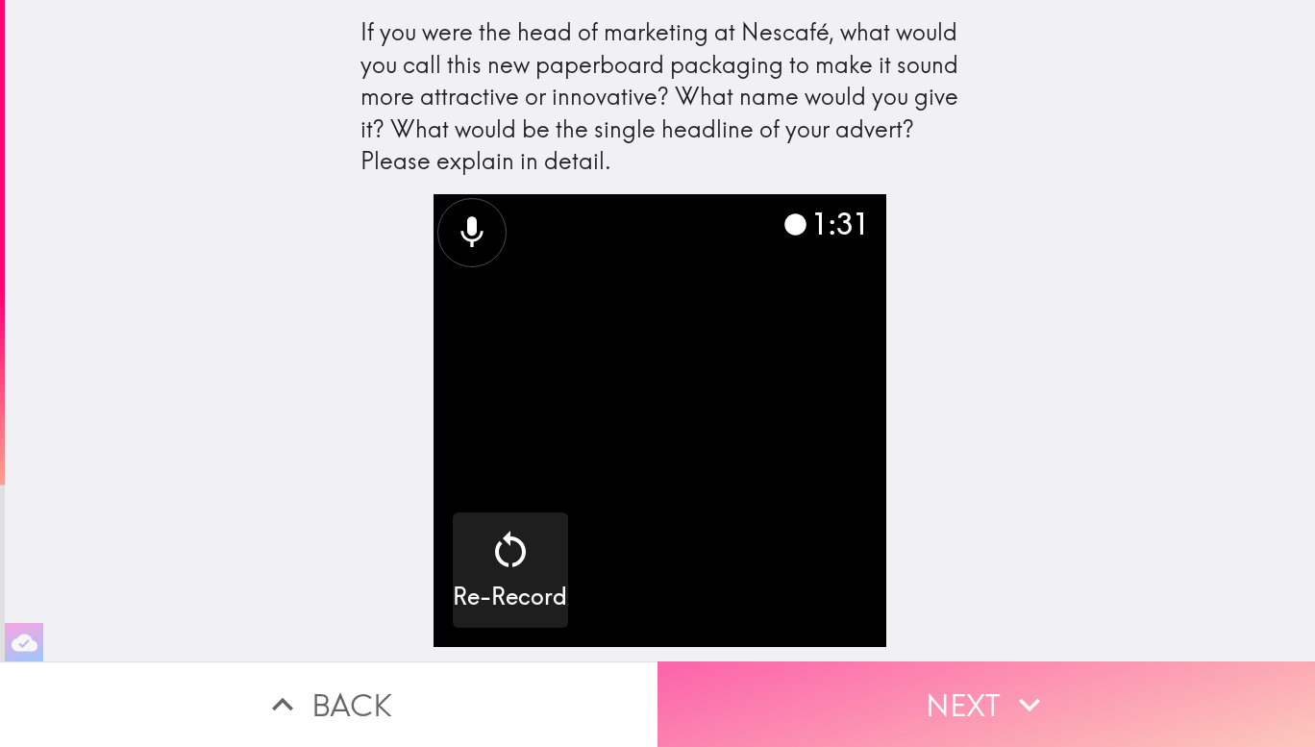
click at [992, 700] on button "Next" at bounding box center [987, 705] width 658 height 86
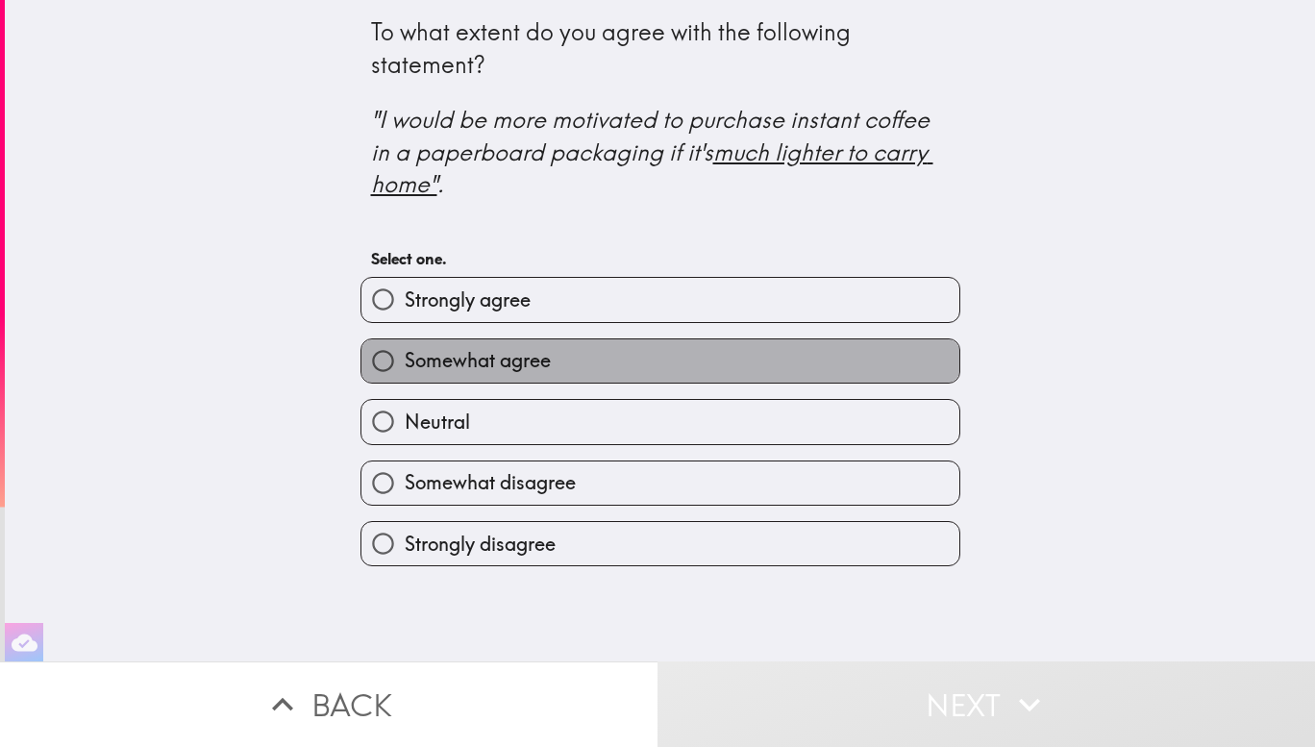
click at [550, 380] on label "Somewhat agree" at bounding box center [661, 360] width 598 height 43
click at [405, 380] on input "Somewhat agree" at bounding box center [383, 360] width 43 height 43
radio input "true"
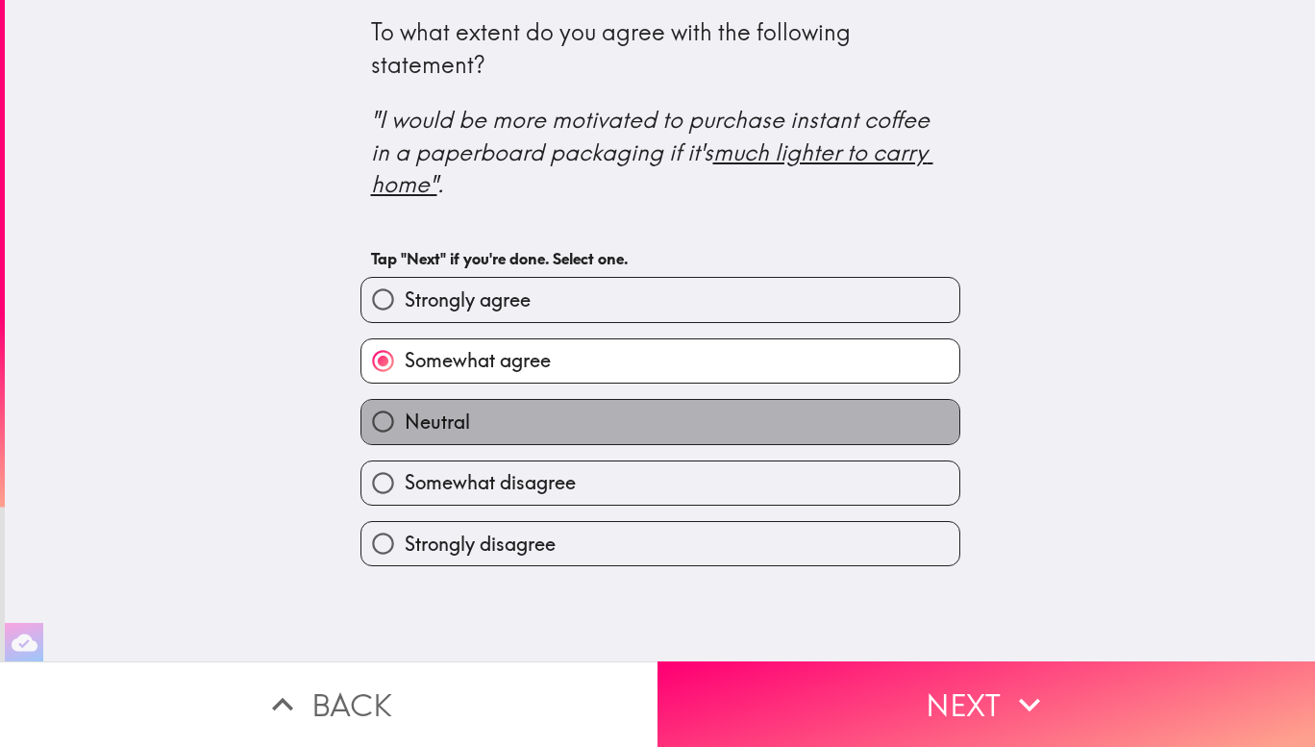
click at [561, 410] on label "Neutral" at bounding box center [661, 421] width 598 height 43
click at [405, 410] on input "Neutral" at bounding box center [383, 421] width 43 height 43
radio input "true"
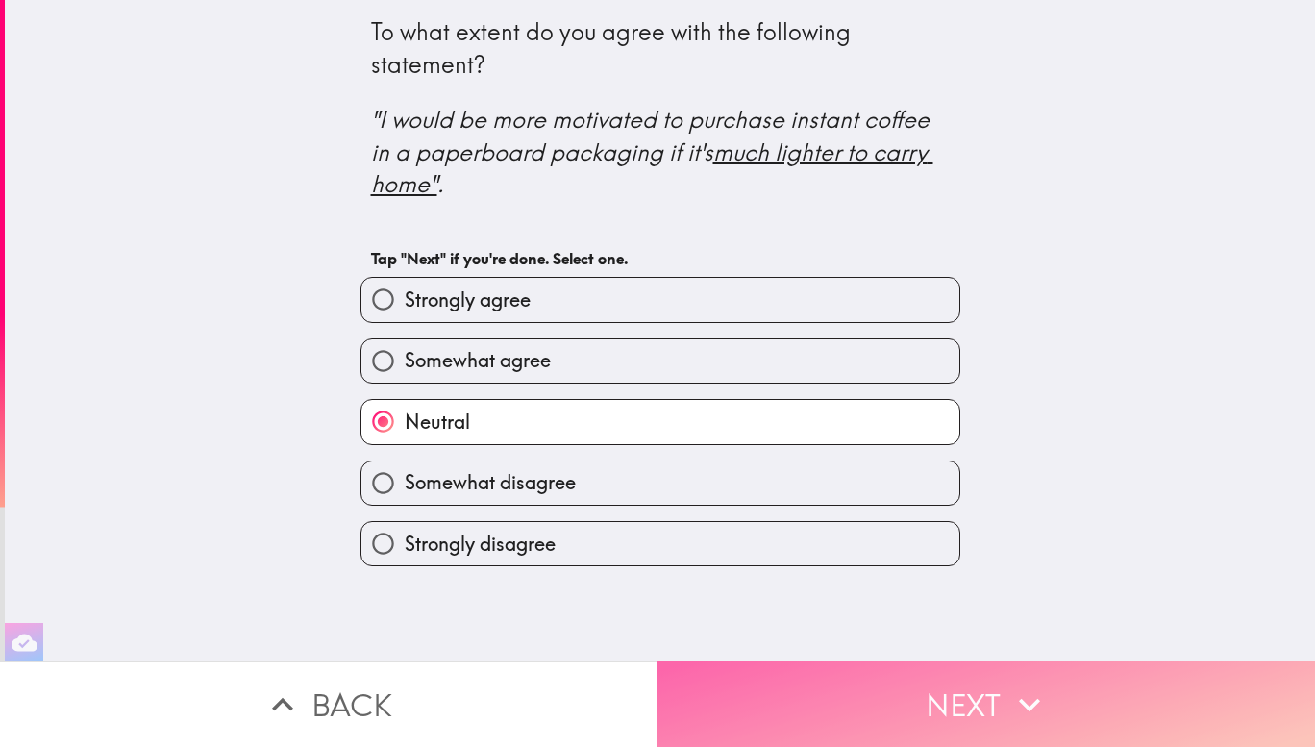
click at [1018, 695] on icon "button" at bounding box center [1030, 705] width 42 height 42
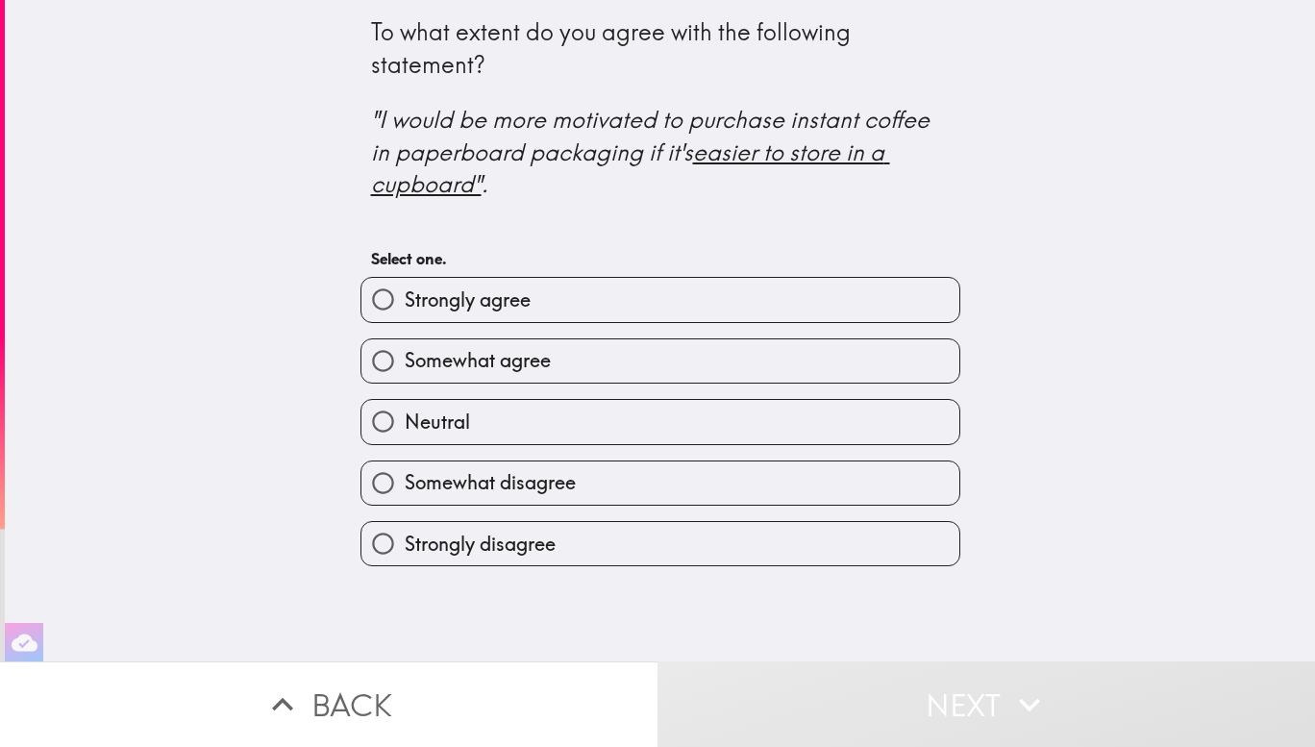
click at [1043, 468] on div "To what extent do you agree with the following statement? "I would be more moti…" at bounding box center [660, 331] width 1311 height 662
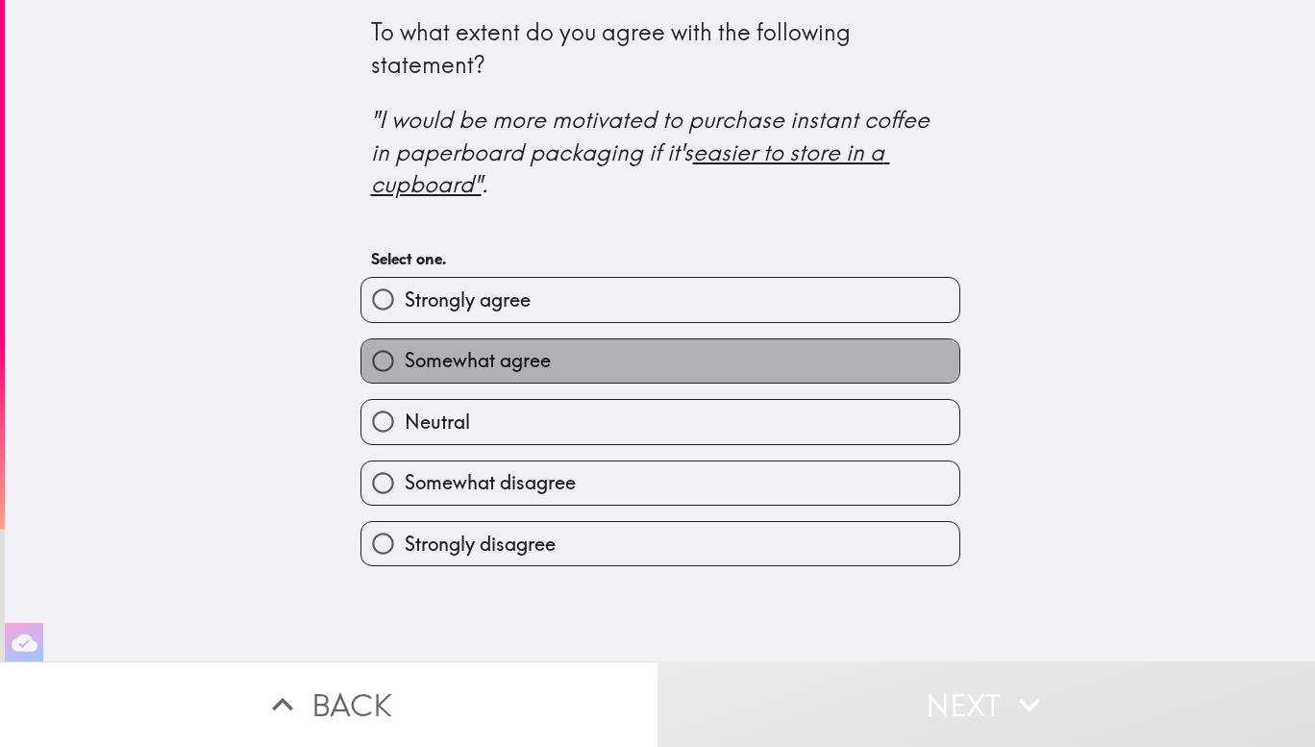
click at [496, 356] on span "Somewhat agree" at bounding box center [478, 360] width 146 height 27
click at [405, 356] on input "Somewhat agree" at bounding box center [383, 360] width 43 height 43
radio input "true"
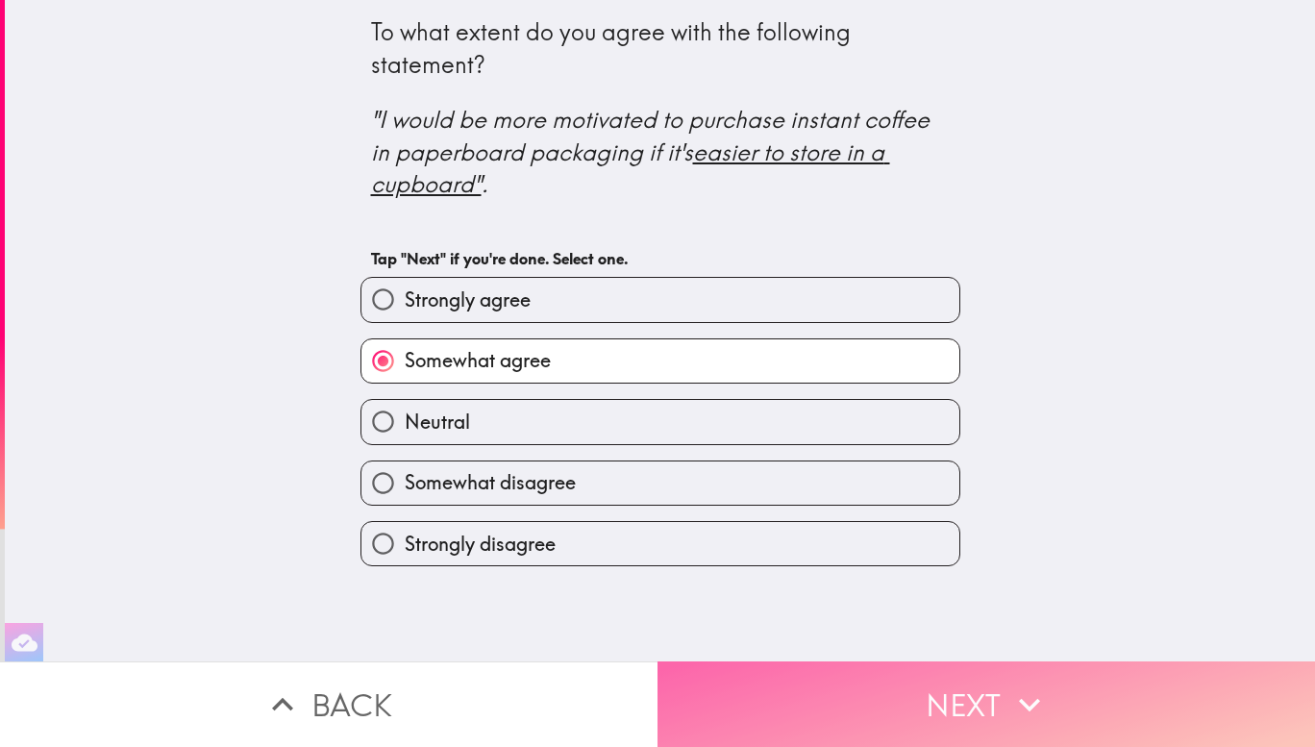
click at [898, 678] on button "Next" at bounding box center [987, 705] width 658 height 86
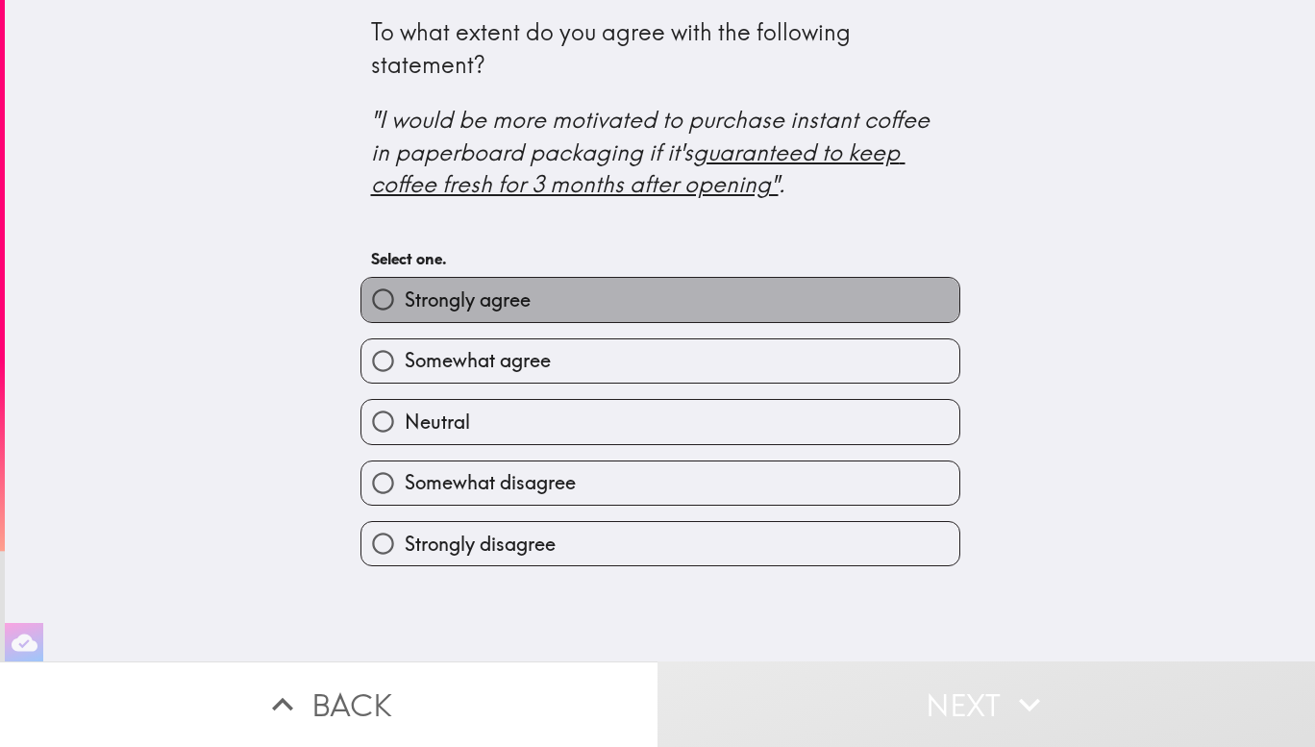
click at [495, 304] on span "Strongly agree" at bounding box center [468, 300] width 126 height 27
click at [405, 304] on input "Strongly agree" at bounding box center [383, 299] width 43 height 43
radio input "true"
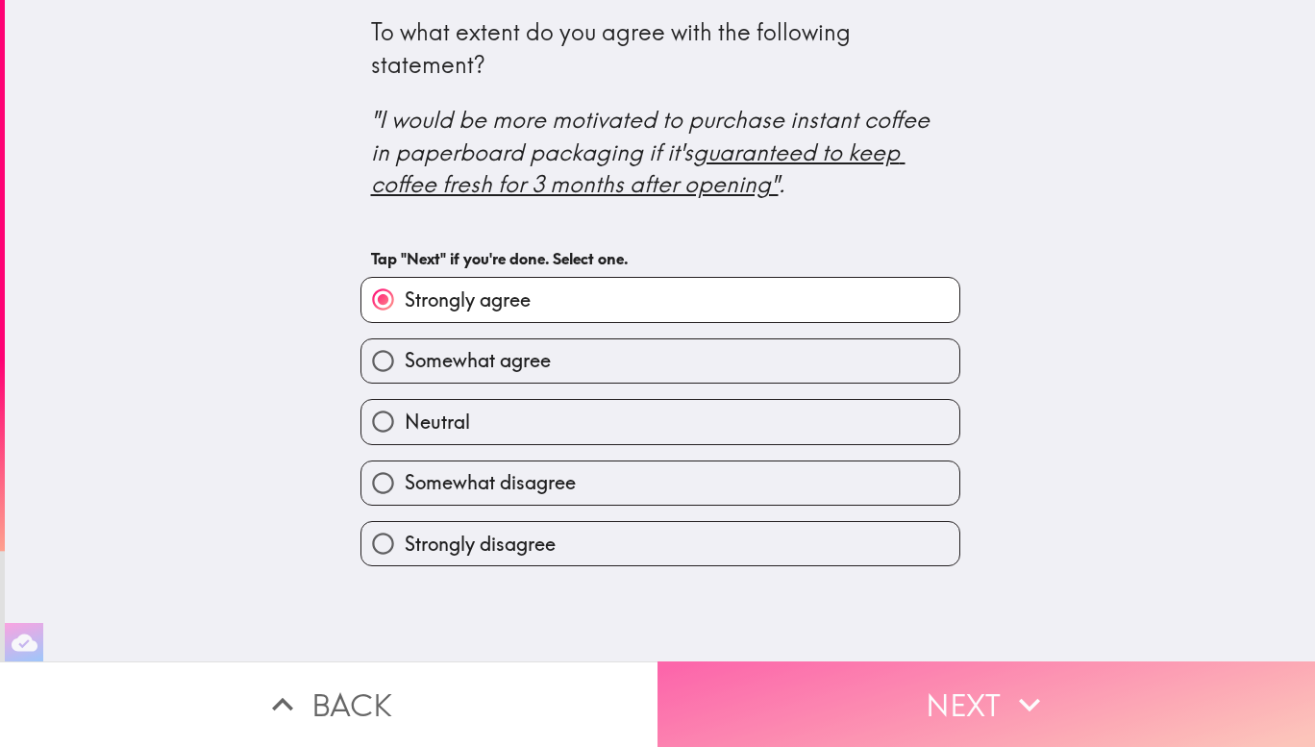
click at [1009, 700] on icon "button" at bounding box center [1030, 705] width 42 height 42
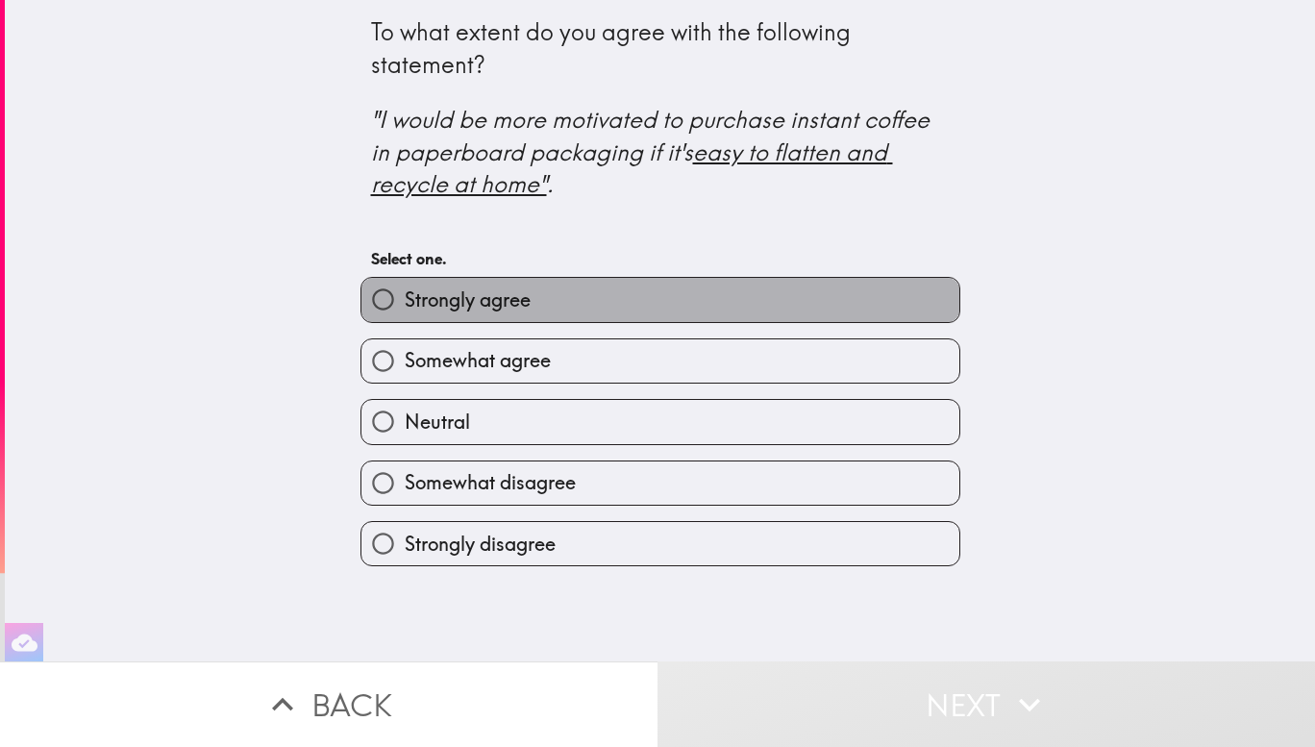
click at [609, 315] on label "Strongly agree" at bounding box center [661, 299] width 598 height 43
click at [405, 315] on input "Strongly agree" at bounding box center [383, 299] width 43 height 43
radio input "true"
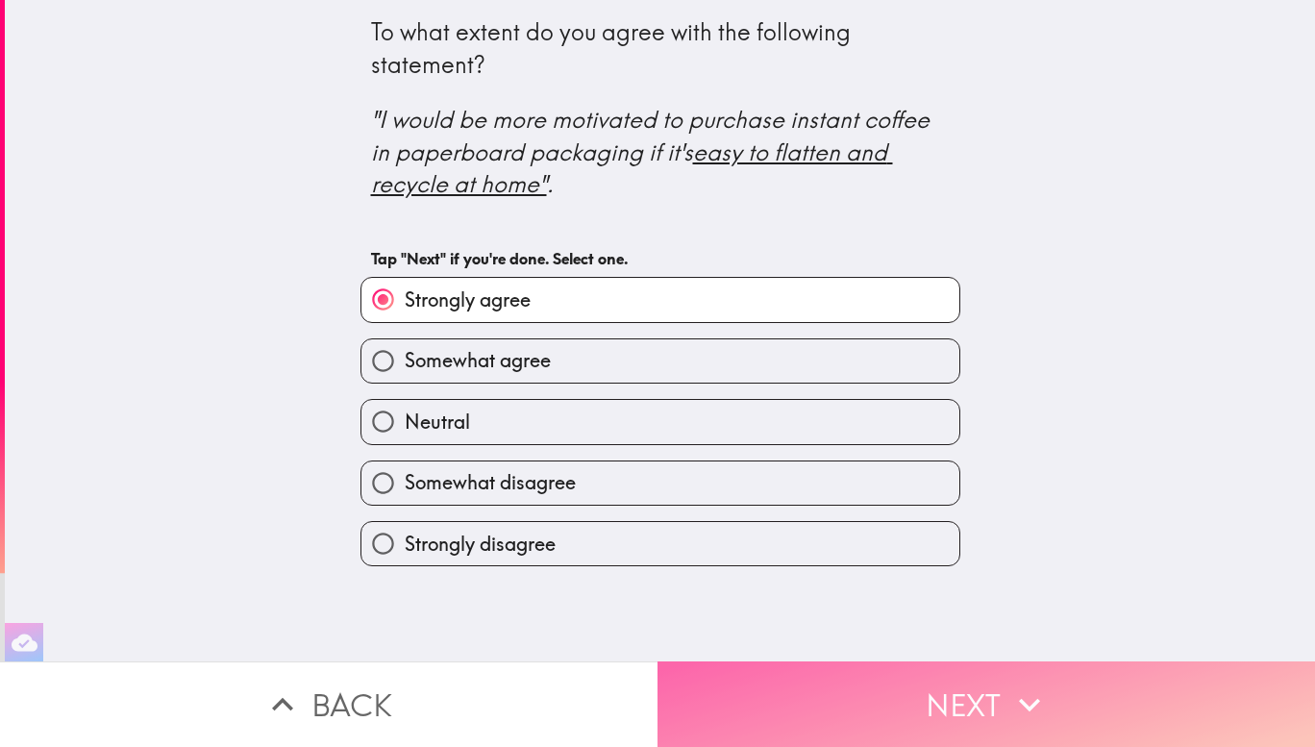
click at [931, 668] on button "Next" at bounding box center [987, 705] width 658 height 86
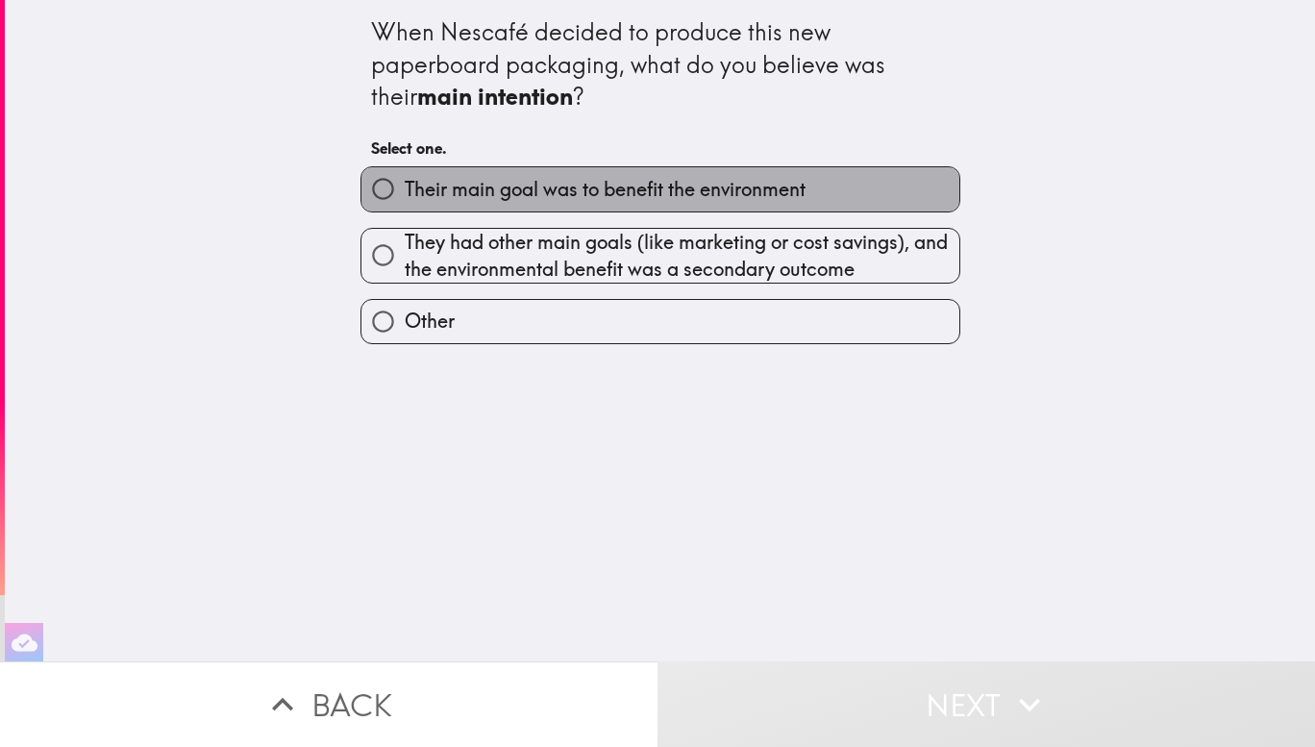
click at [571, 201] on span "Their main goal was to benefit the environment" at bounding box center [605, 189] width 401 height 27
click at [405, 201] on input "Their main goal was to benefit the environment" at bounding box center [383, 188] width 43 height 43
radio input "true"
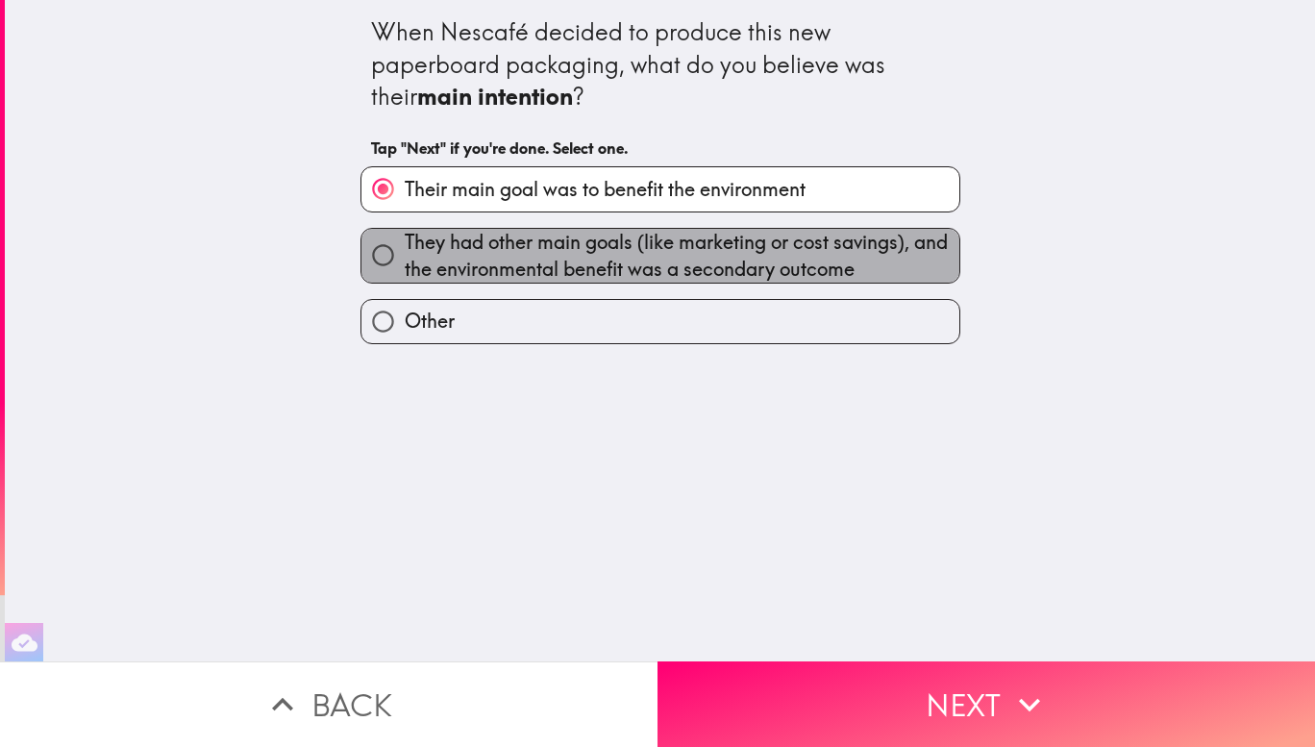
click at [629, 266] on span "They had other main goals (like marketing or cost savings), and the environment…" at bounding box center [682, 256] width 555 height 54
click at [405, 266] on input "They had other main goals (like marketing or cost savings), and the environment…" at bounding box center [383, 255] width 43 height 43
radio input "true"
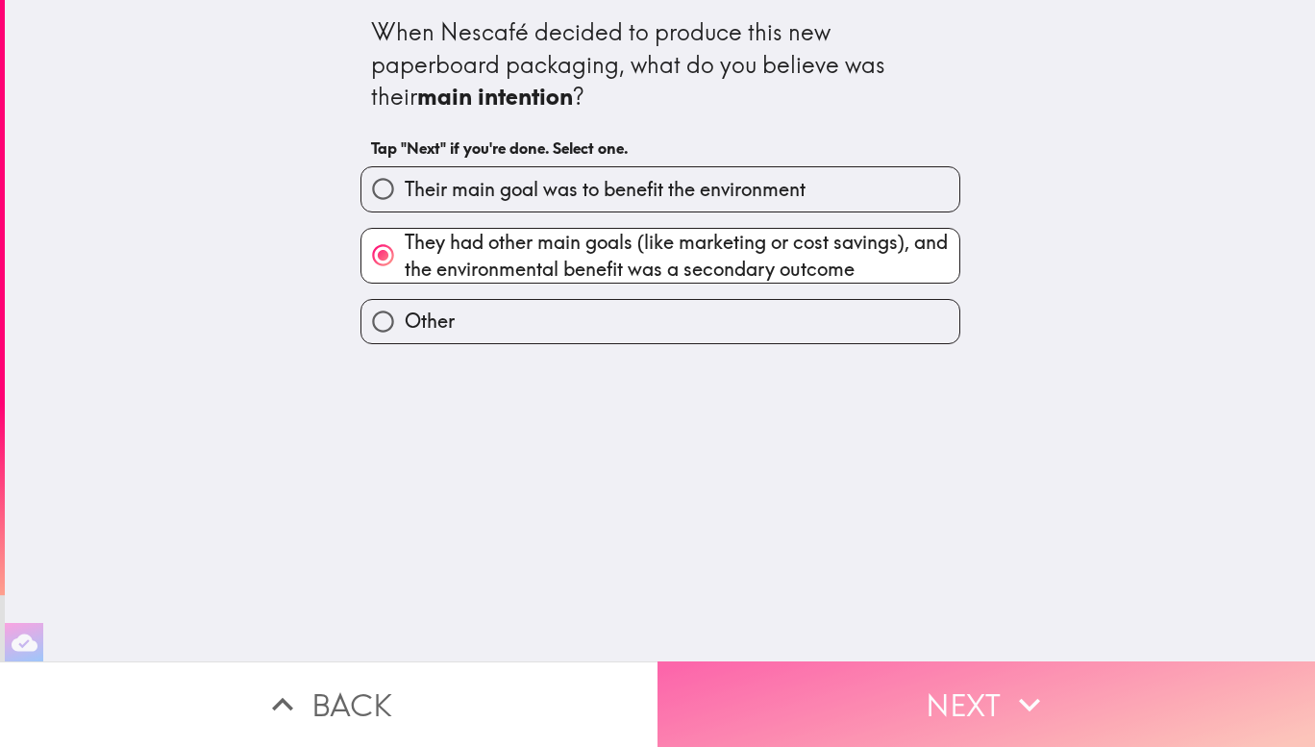
click at [977, 705] on button "Next" at bounding box center [987, 705] width 658 height 86
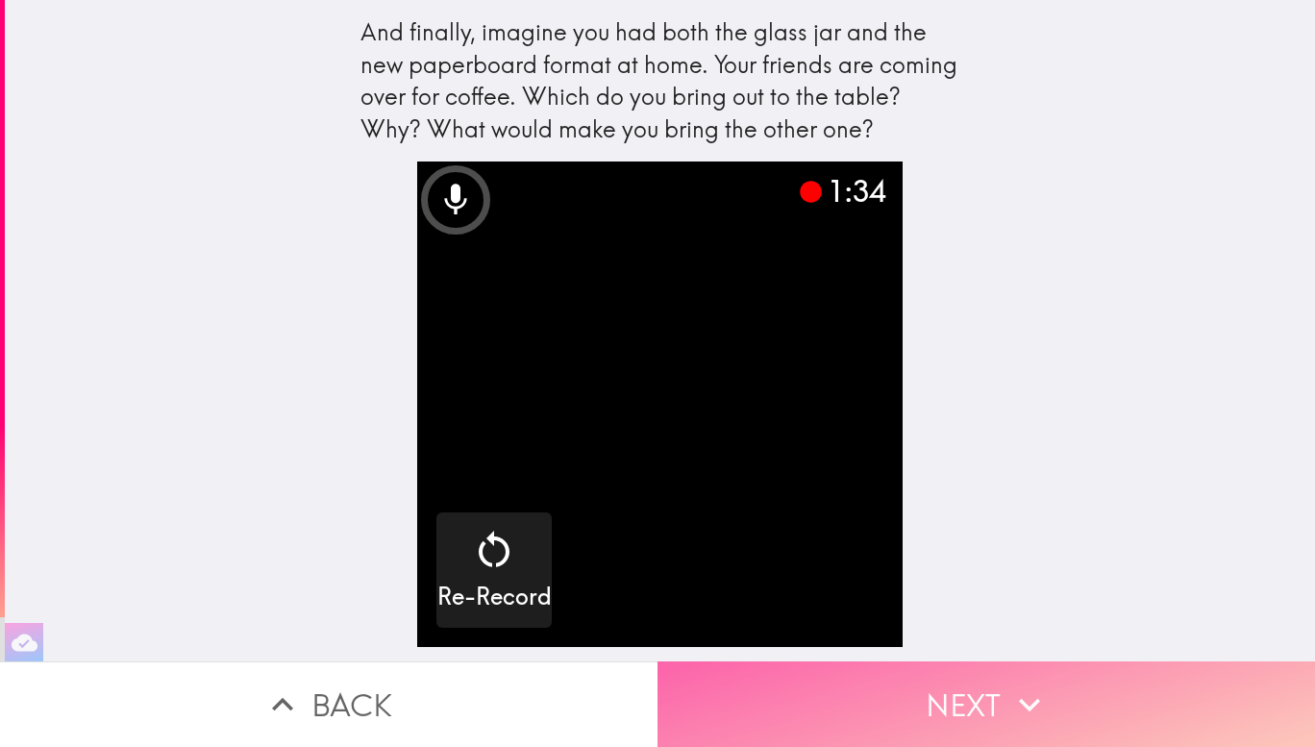
click at [988, 701] on button "Next" at bounding box center [987, 705] width 658 height 86
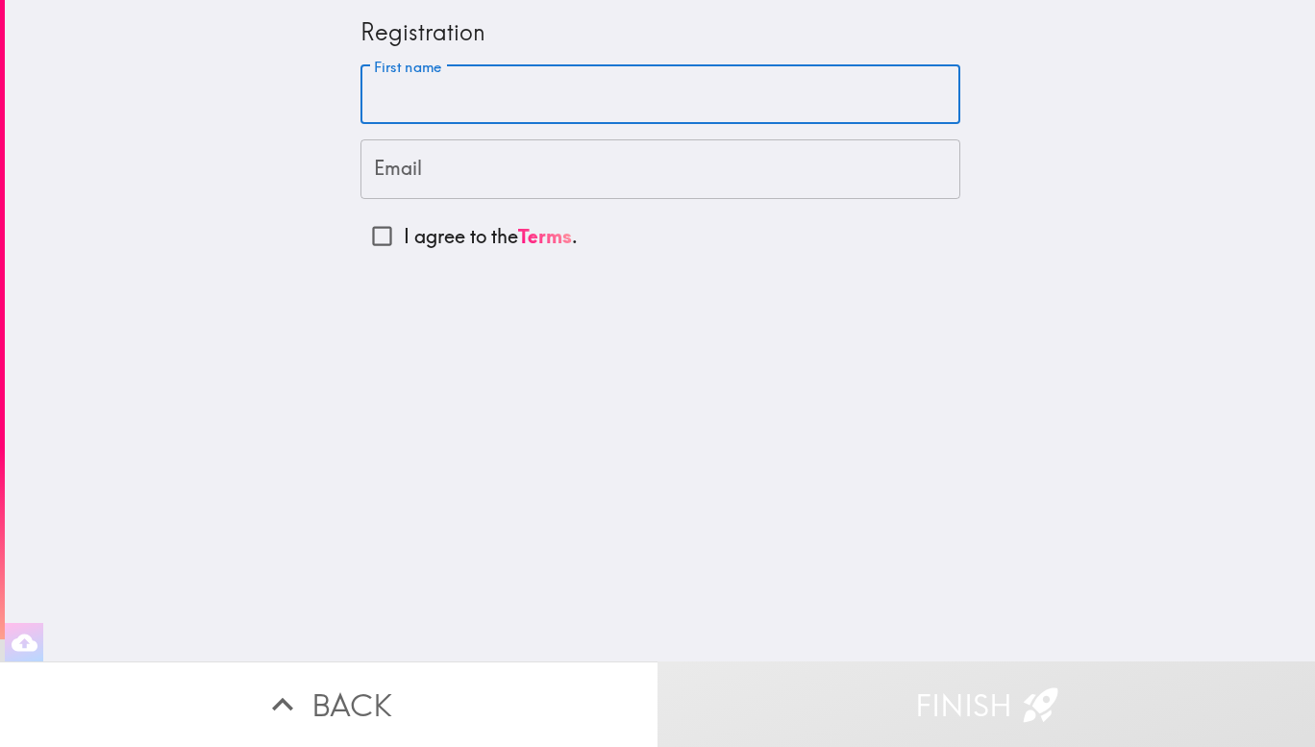
click at [504, 123] on input "First name" at bounding box center [661, 95] width 600 height 60
type input "[PERSON_NAME]"
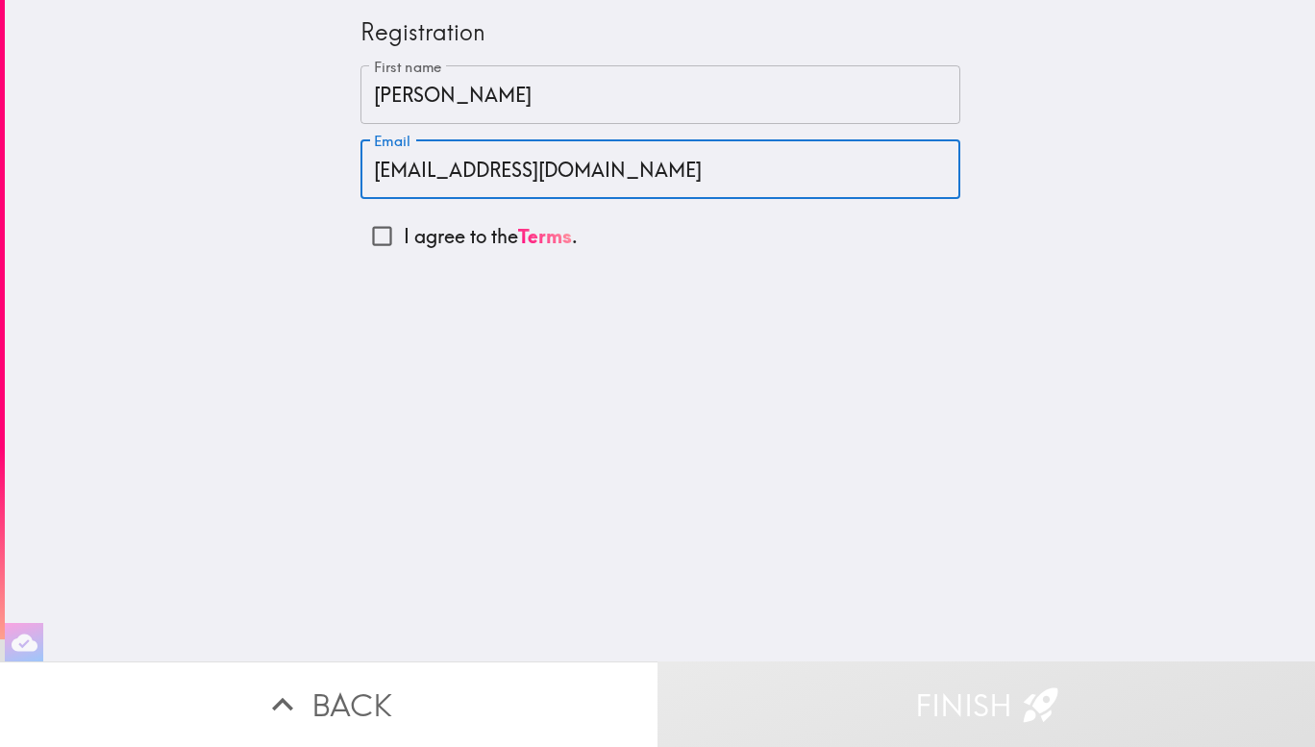
type input "[EMAIL_ADDRESS][DOMAIN_NAME]"
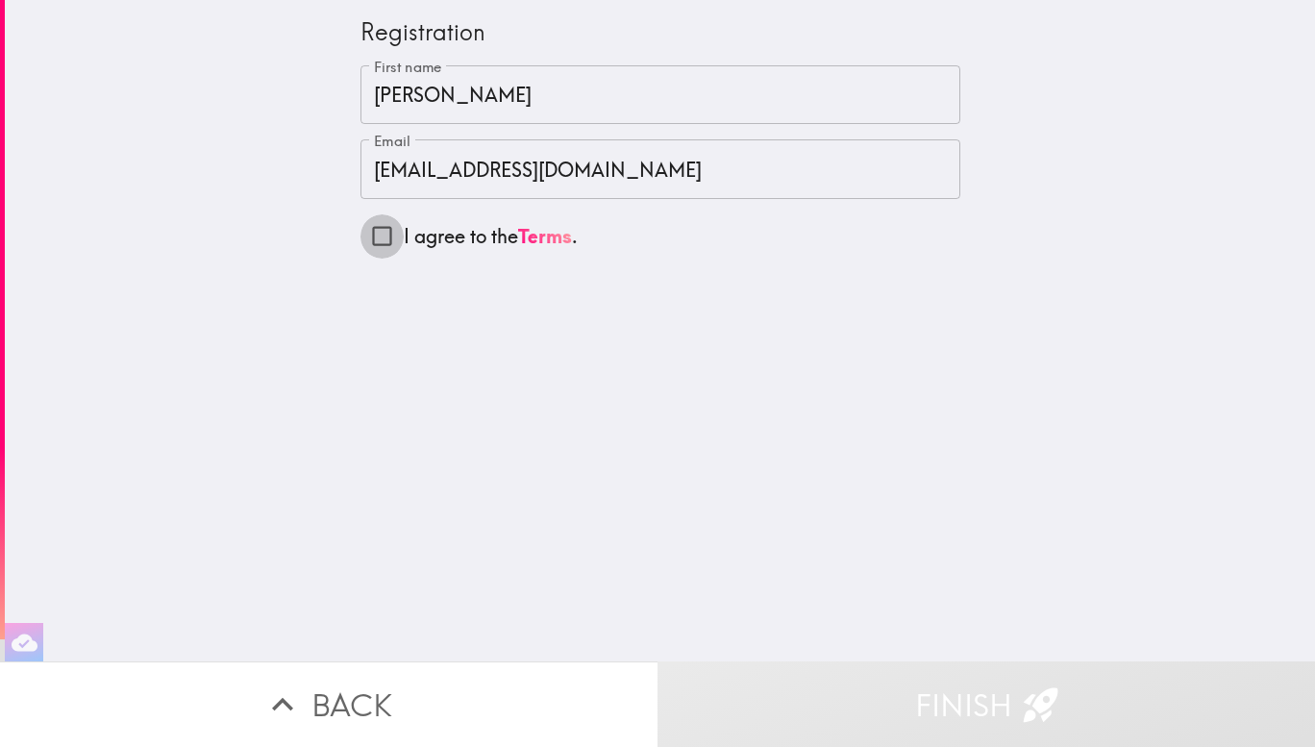
click at [377, 228] on input "I agree to the Terms ." at bounding box center [382, 235] width 43 height 43
checkbox input "true"
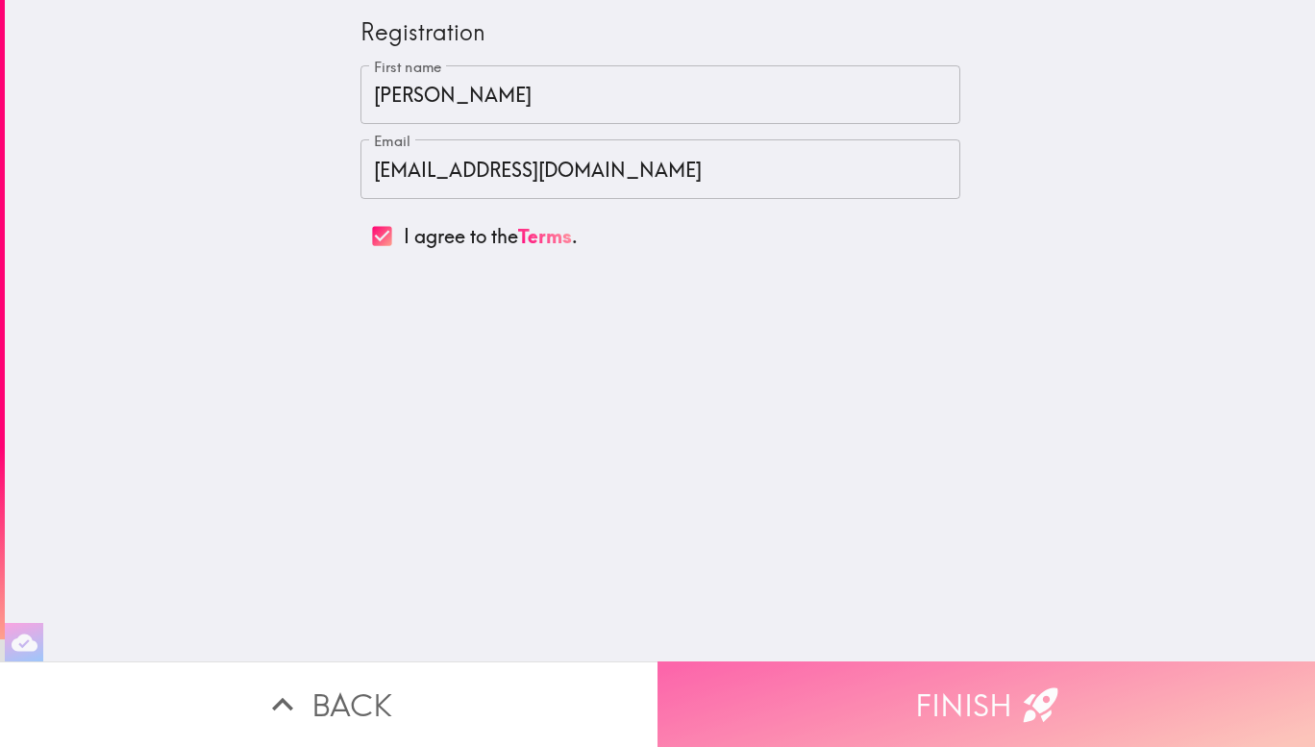
click at [983, 662] on button "Finish" at bounding box center [987, 705] width 658 height 86
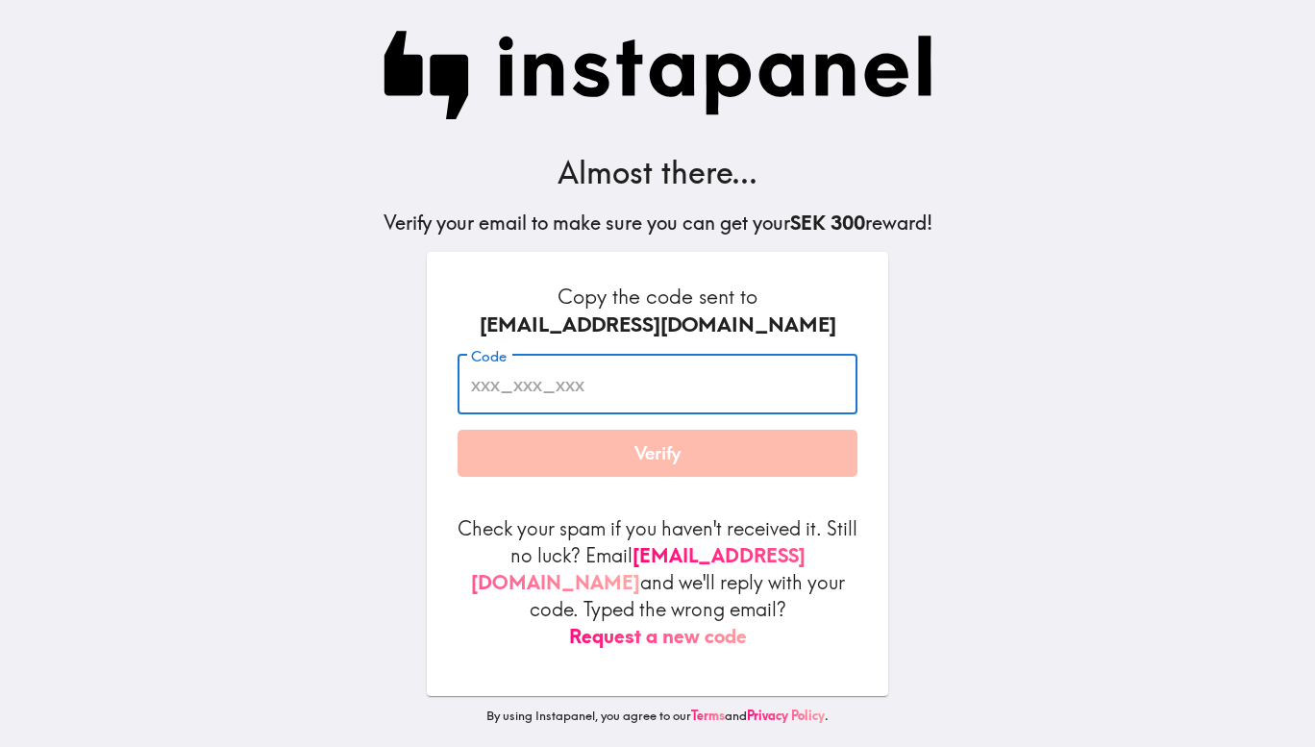
click at [652, 413] on input "Code" at bounding box center [658, 385] width 400 height 60
click at [661, 375] on input "79L_ny5_y2j" at bounding box center [658, 385] width 400 height 60
type input "79L_ny5_y2j"
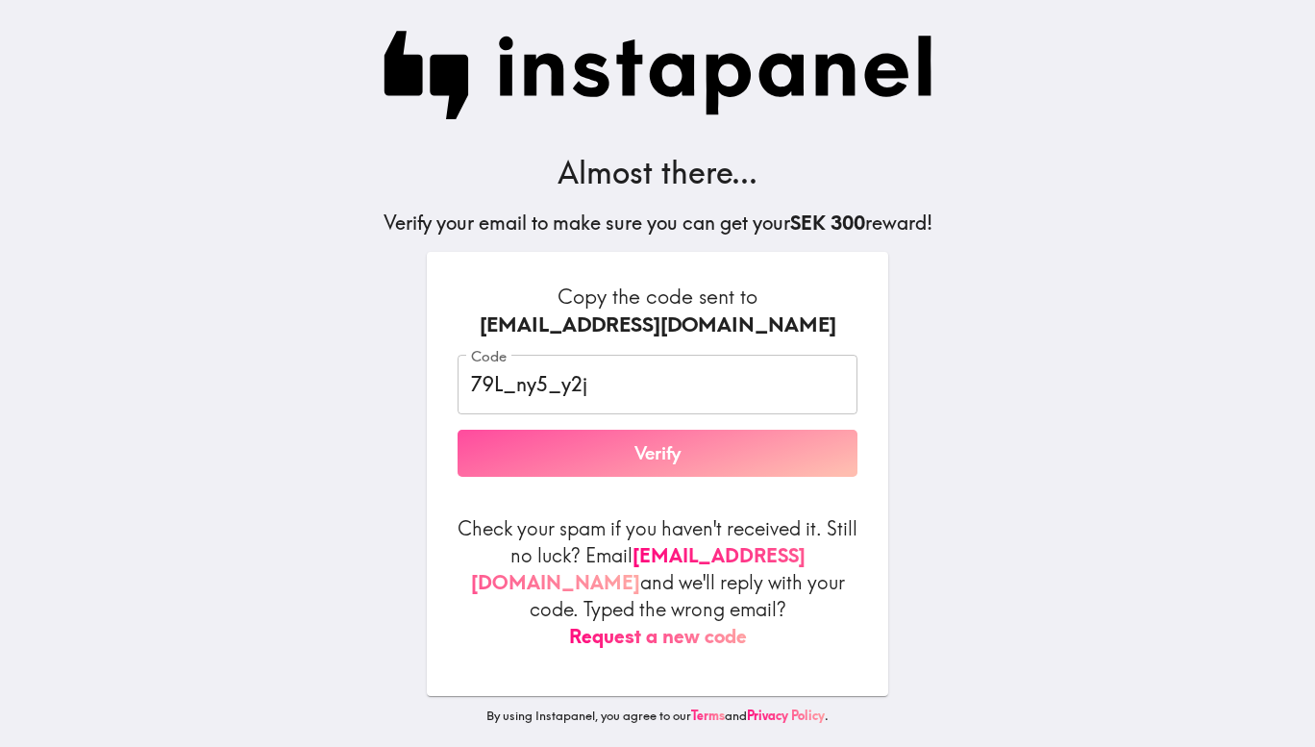
click at [649, 461] on button "Verify" at bounding box center [658, 454] width 400 height 48
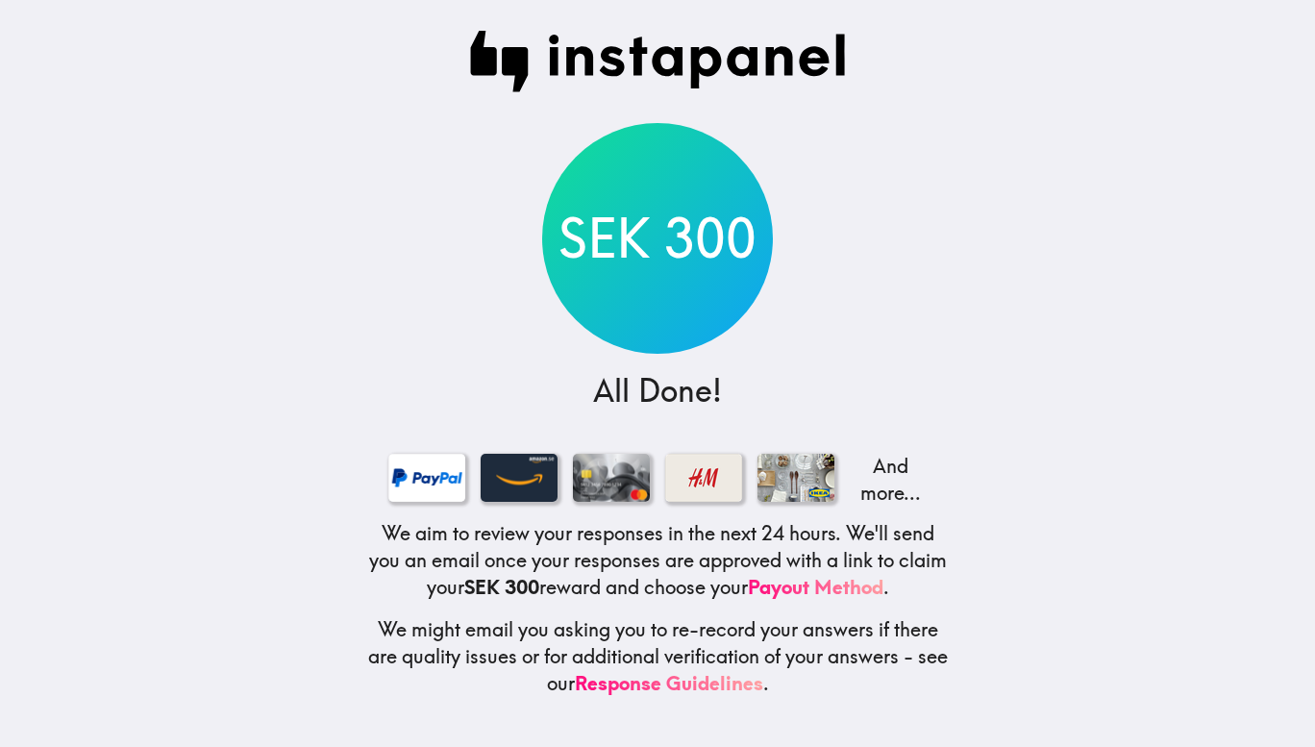
click at [376, 367] on div "SEK 300 All Done! And more... We aim to review your responses in the next 24 ho…" at bounding box center [657, 373] width 615 height 747
click at [494, 661] on h5 "We might email you asking you to re-record your answers if there are quality is…" at bounding box center [657, 656] width 585 height 81
click at [831, 640] on h5 "We might email you asking you to re-record your answers if there are quality is…" at bounding box center [657, 656] width 585 height 81
drag, startPoint x: 888, startPoint y: 480, endPoint x: 788, endPoint y: 476, distance: 101.0
click at [788, 476] on div "And more..." at bounding box center [657, 477] width 585 height 69
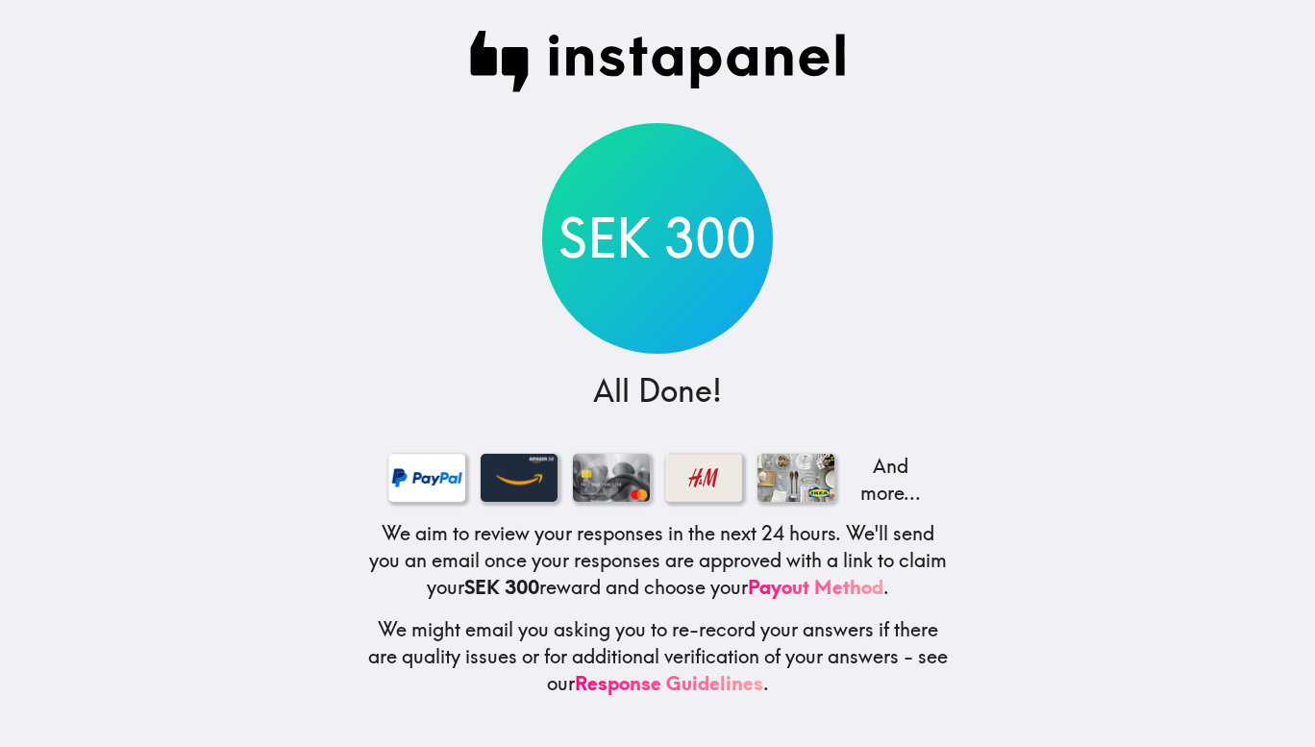
click at [988, 582] on main "SEK 300 All Done! And more... We aim to review your responses in the next 24 ho…" at bounding box center [657, 373] width 1315 height 747
